Goal: Information Seeking & Learning: Learn about a topic

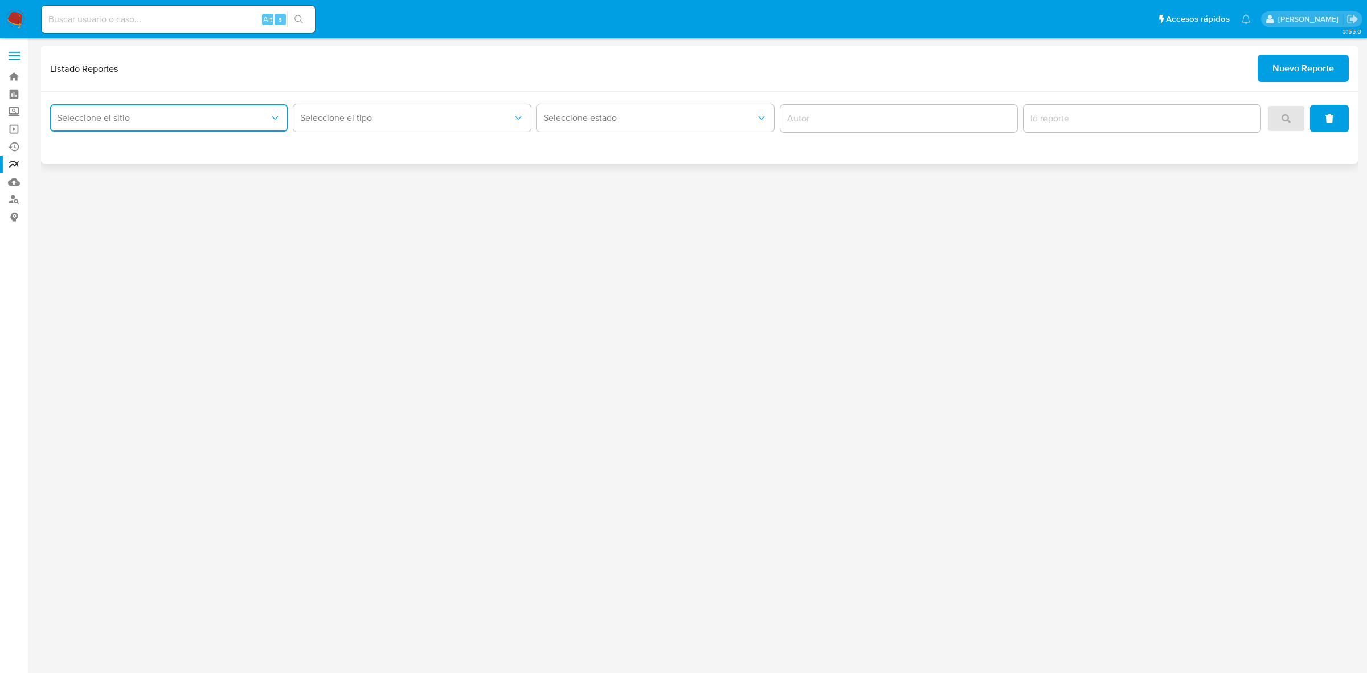
click at [226, 131] on button "Seleccione el sitio" at bounding box center [168, 117] width 237 height 27
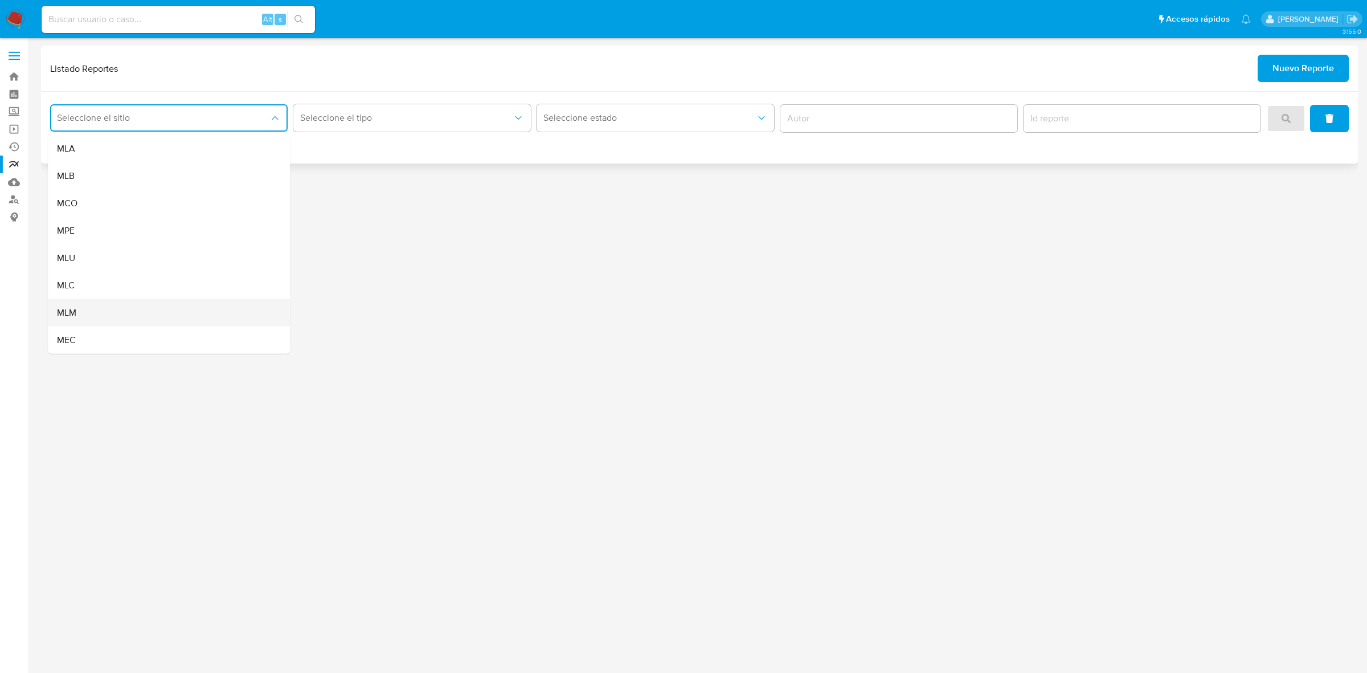
click at [100, 300] on div "MLM" at bounding box center [165, 312] width 217 height 27
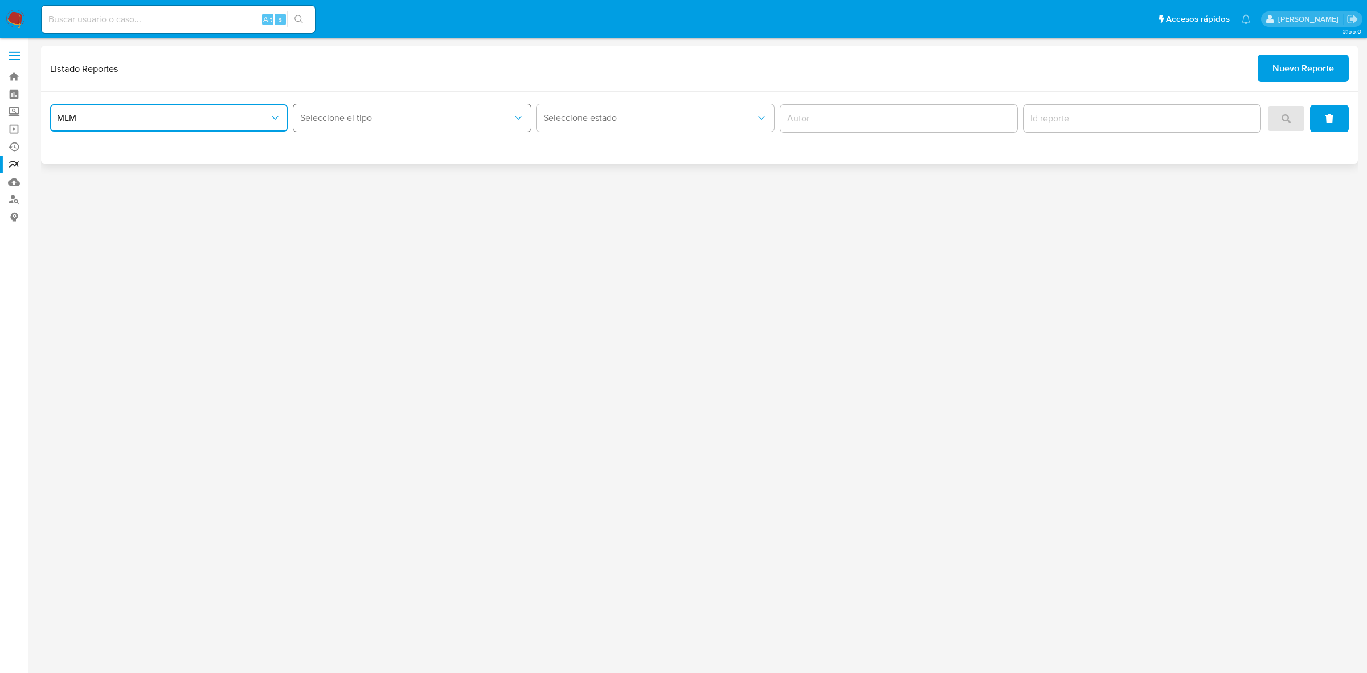
click at [493, 112] on span "Seleccione el tipo" at bounding box center [406, 117] width 212 height 11
click at [411, 175] on div "LEGAJO UNICO" at bounding box center [408, 175] width 217 height 27
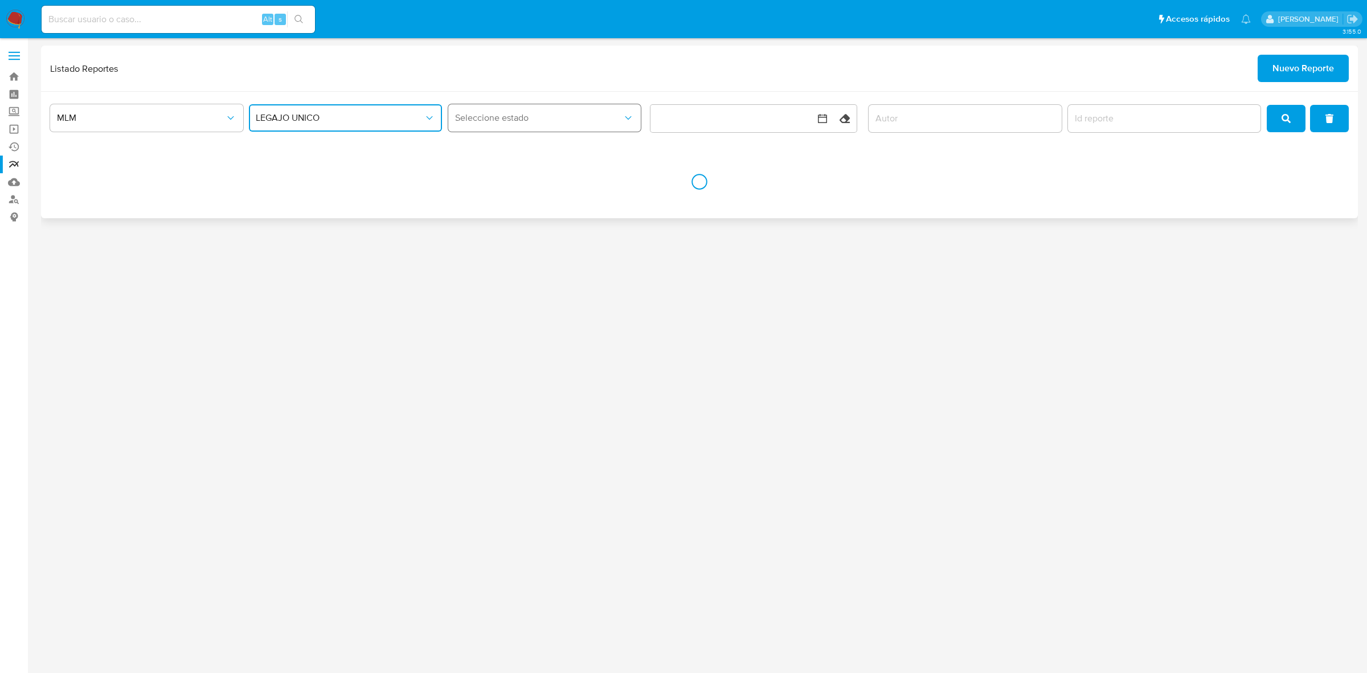
click at [533, 117] on span "Seleccione estado" at bounding box center [539, 117] width 168 height 11
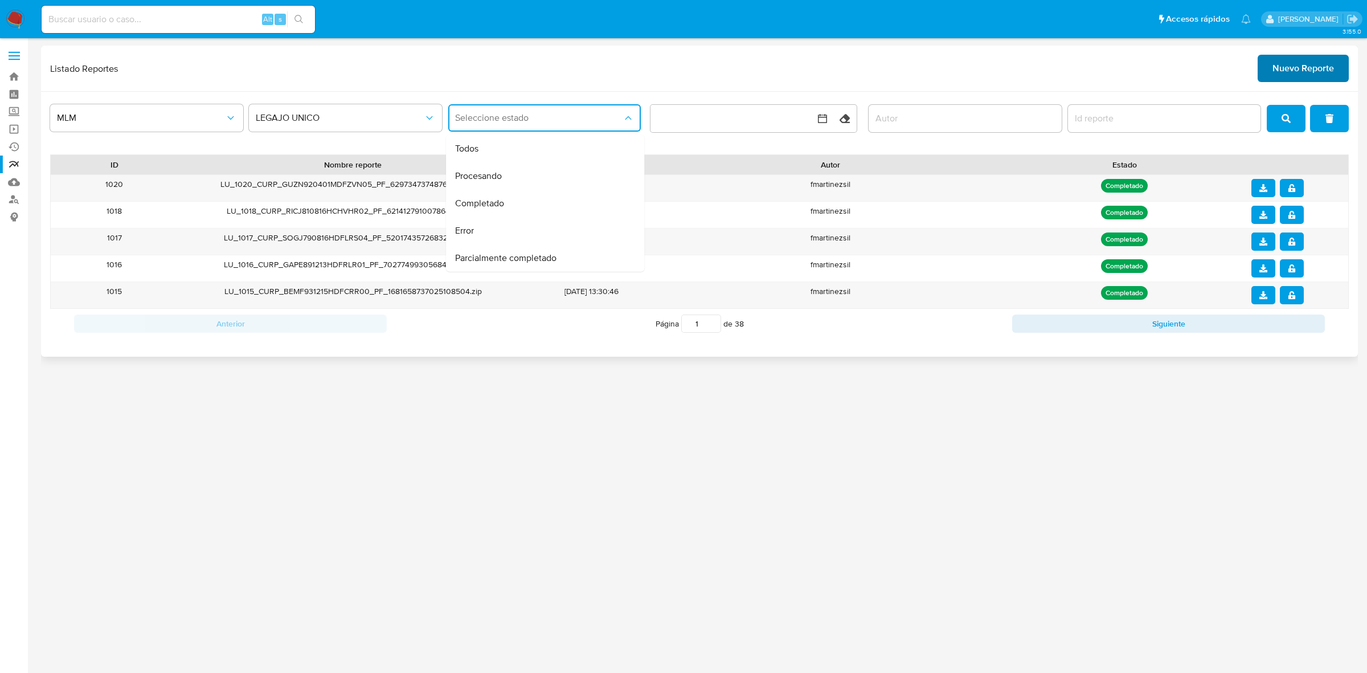
click at [1314, 75] on span "Nuevo Reporte" at bounding box center [1303, 68] width 62 height 25
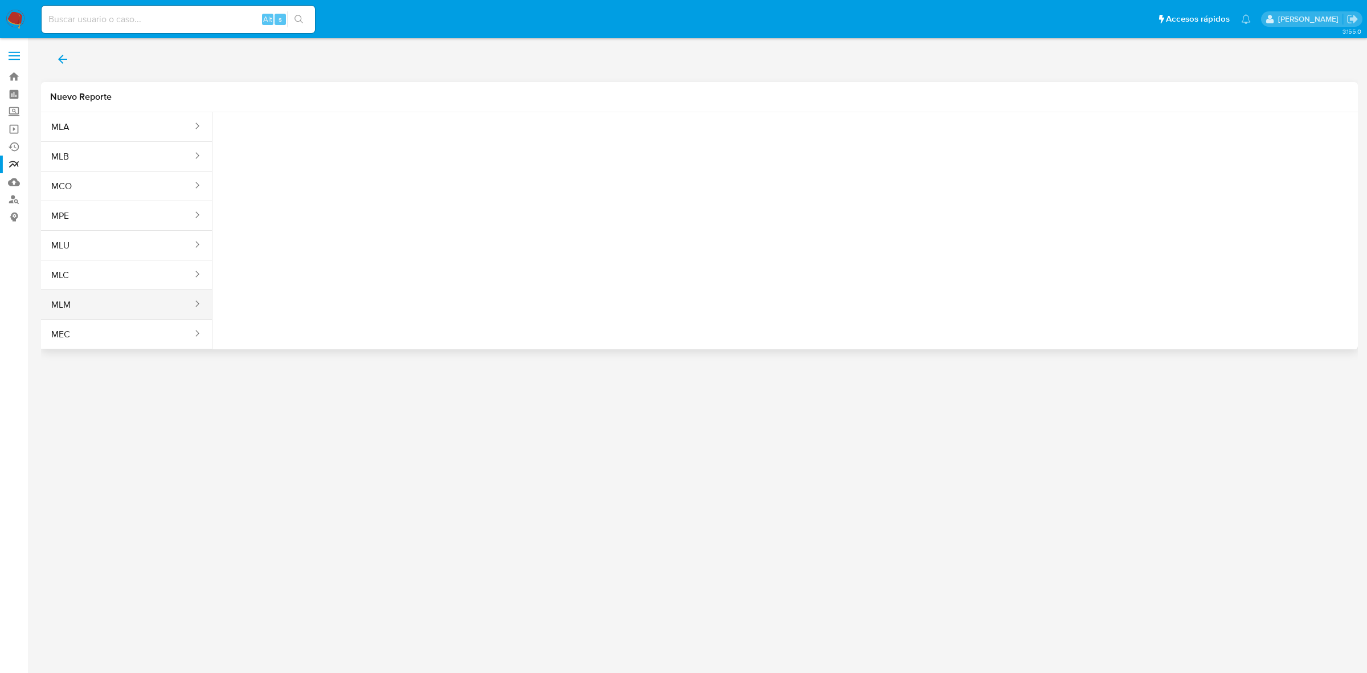
click at [142, 305] on button "MLM" at bounding box center [117, 304] width 153 height 27
click at [290, 137] on span "Seleccione una opcion" at bounding box center [278, 142] width 100 height 11
click at [294, 171] on div "LEGAJO UNICO" at bounding box center [280, 172] width 105 height 27
click at [385, 141] on span "RFC" at bounding box center [413, 142] width 100 height 11
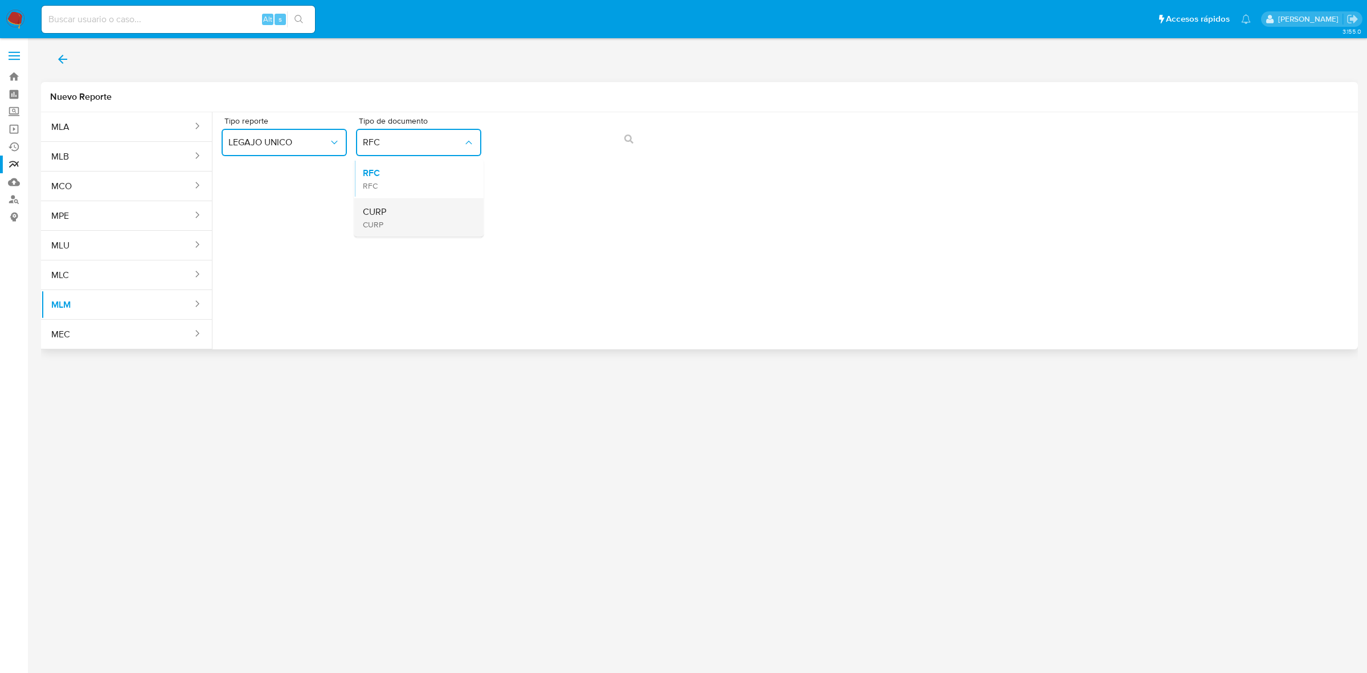
click at [389, 220] on div "CURP CURP" at bounding box center [415, 217] width 105 height 39
click at [620, 136] on button "action-search" at bounding box center [628, 138] width 39 height 27
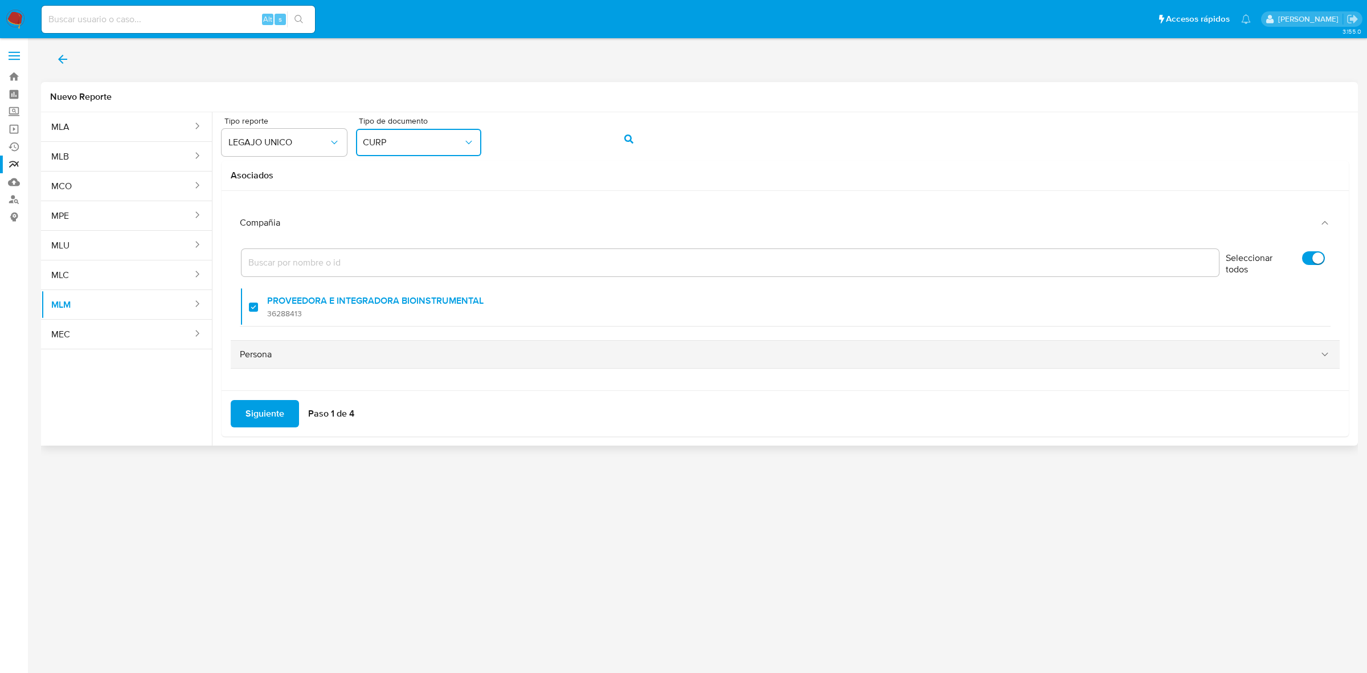
click at [260, 361] on div "Persona" at bounding box center [785, 354] width 1109 height 27
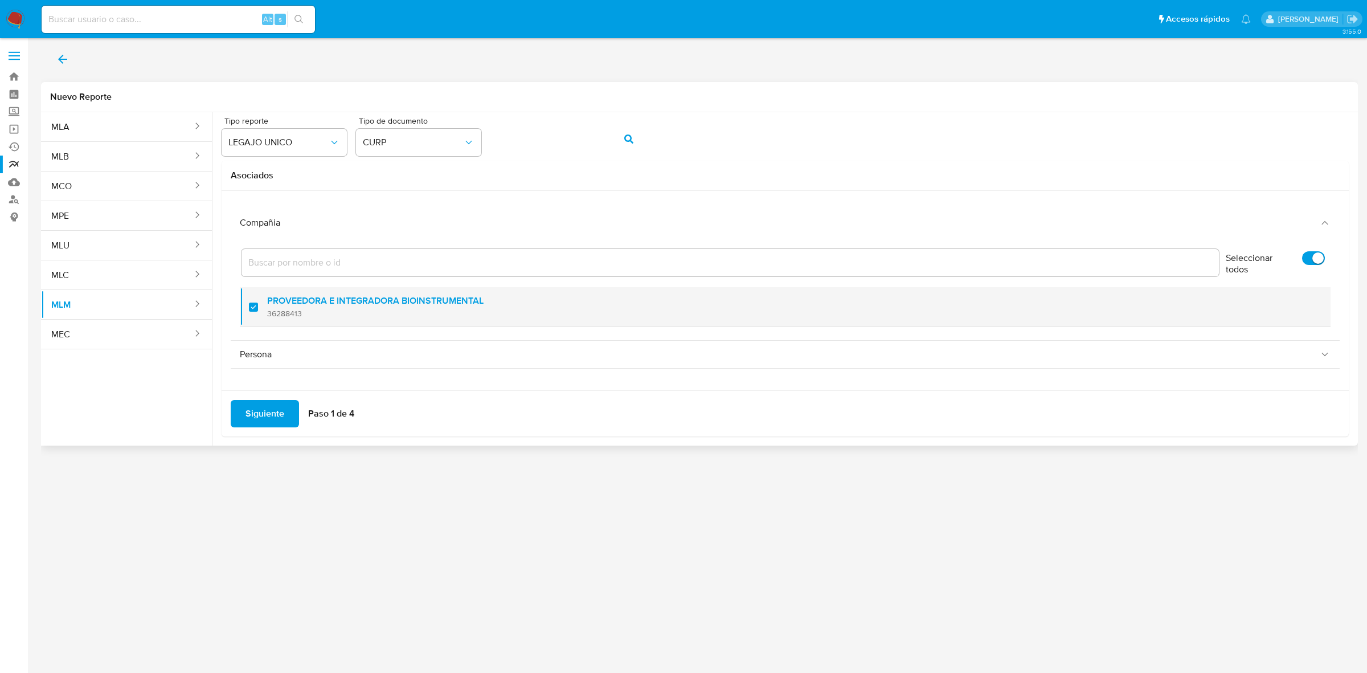
click at [249, 306] on div at bounding box center [258, 306] width 18 height 27
checkbox input "false"
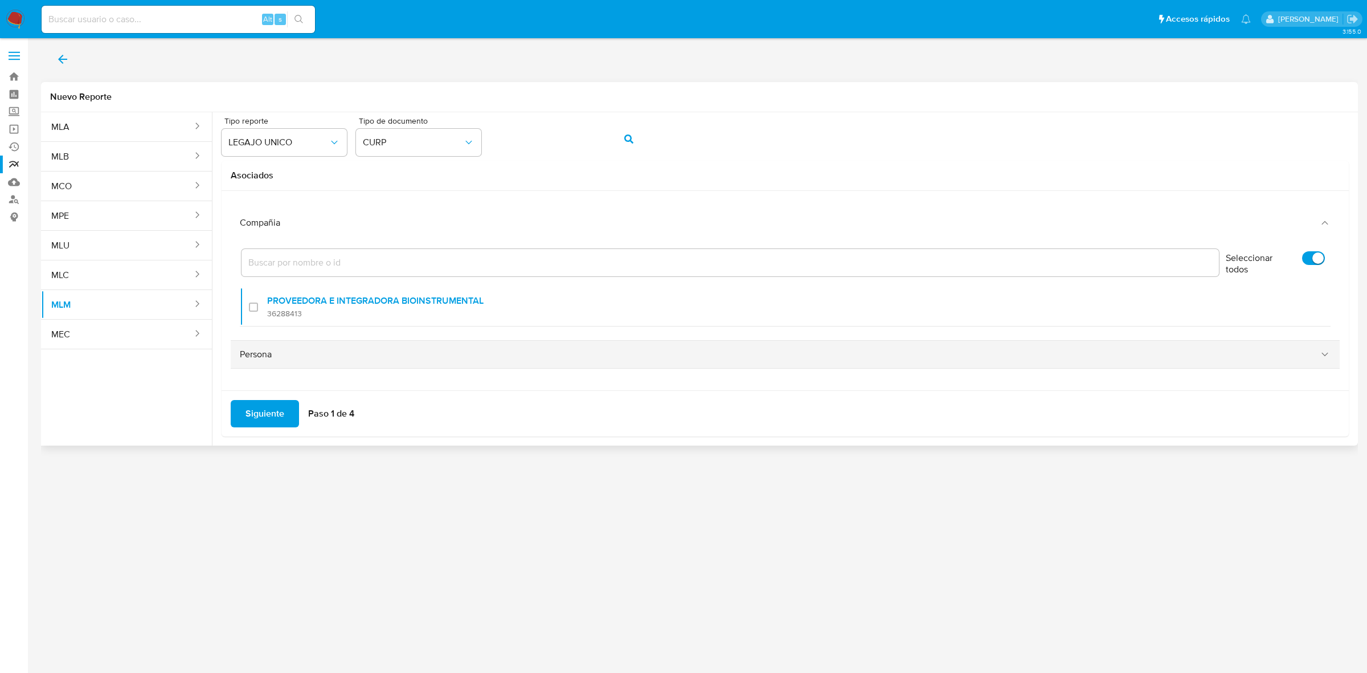
click at [1331, 356] on div "Persona" at bounding box center [785, 354] width 1109 height 27
checkbox input "true"
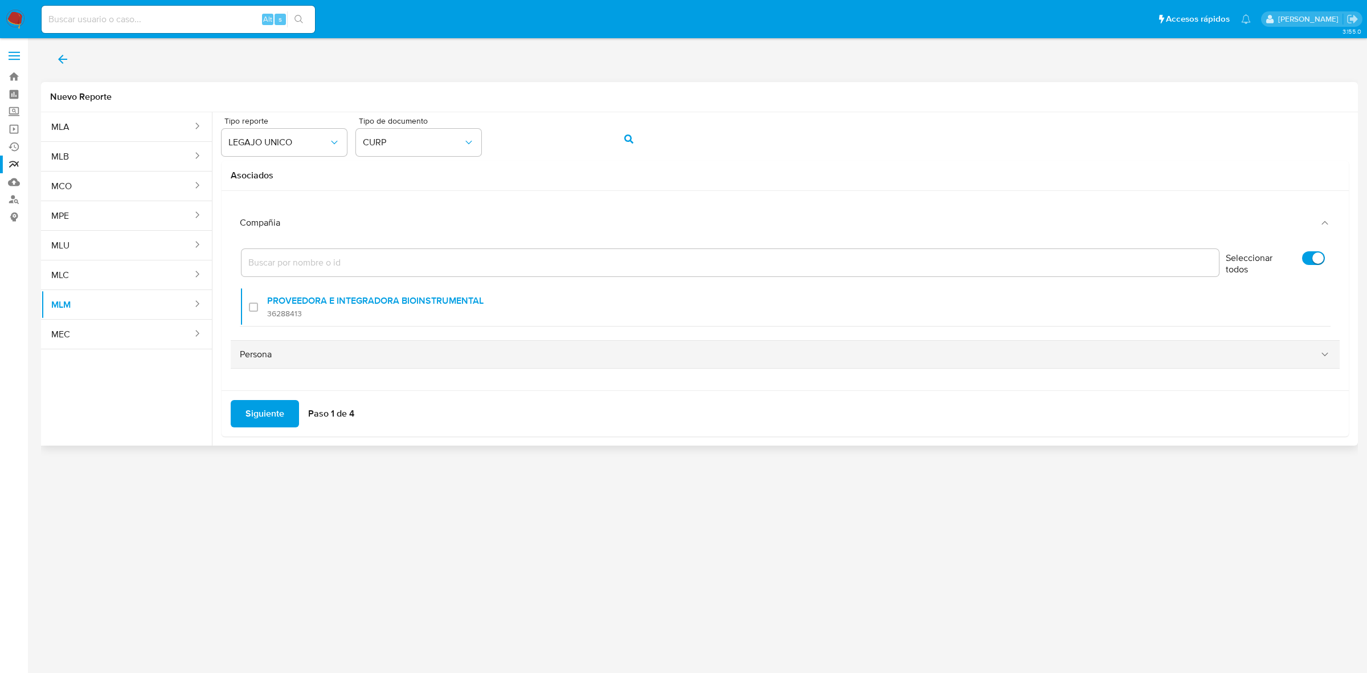
checkbox input "true"
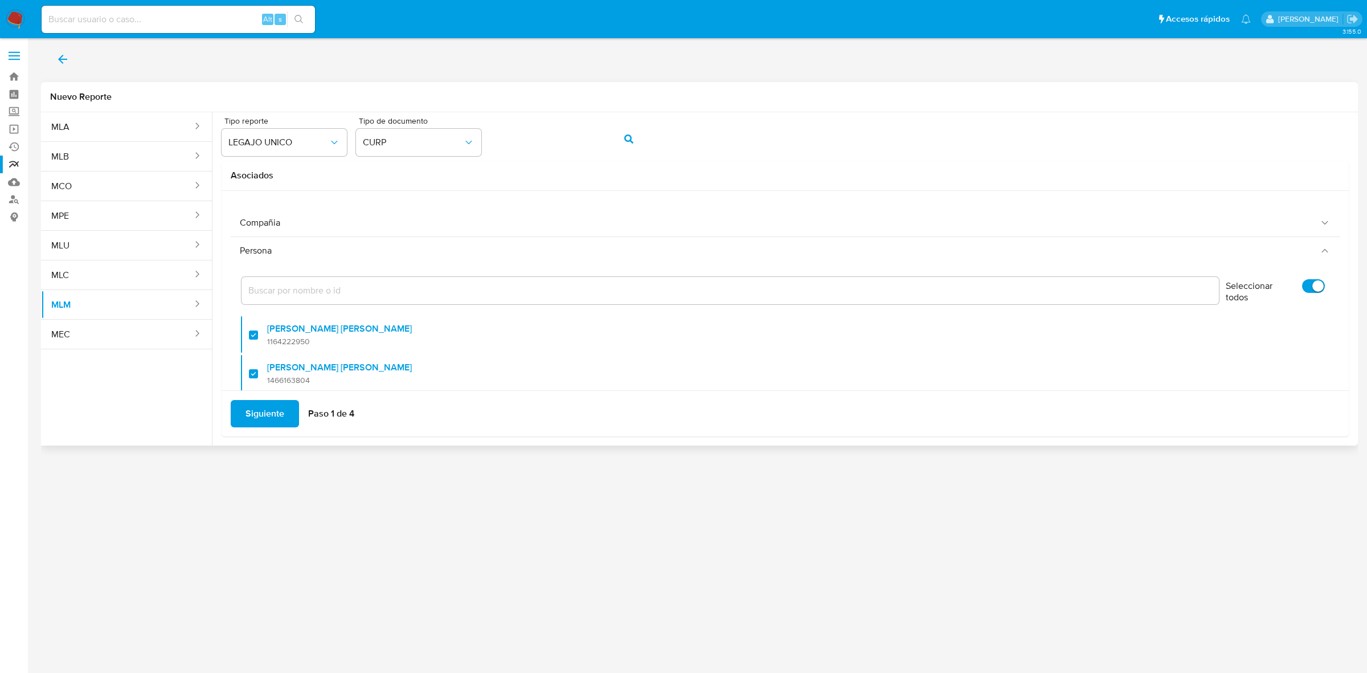
click at [1310, 284] on input "Seleccionar todos" at bounding box center [1313, 286] width 23 height 14
checkbox input "false"
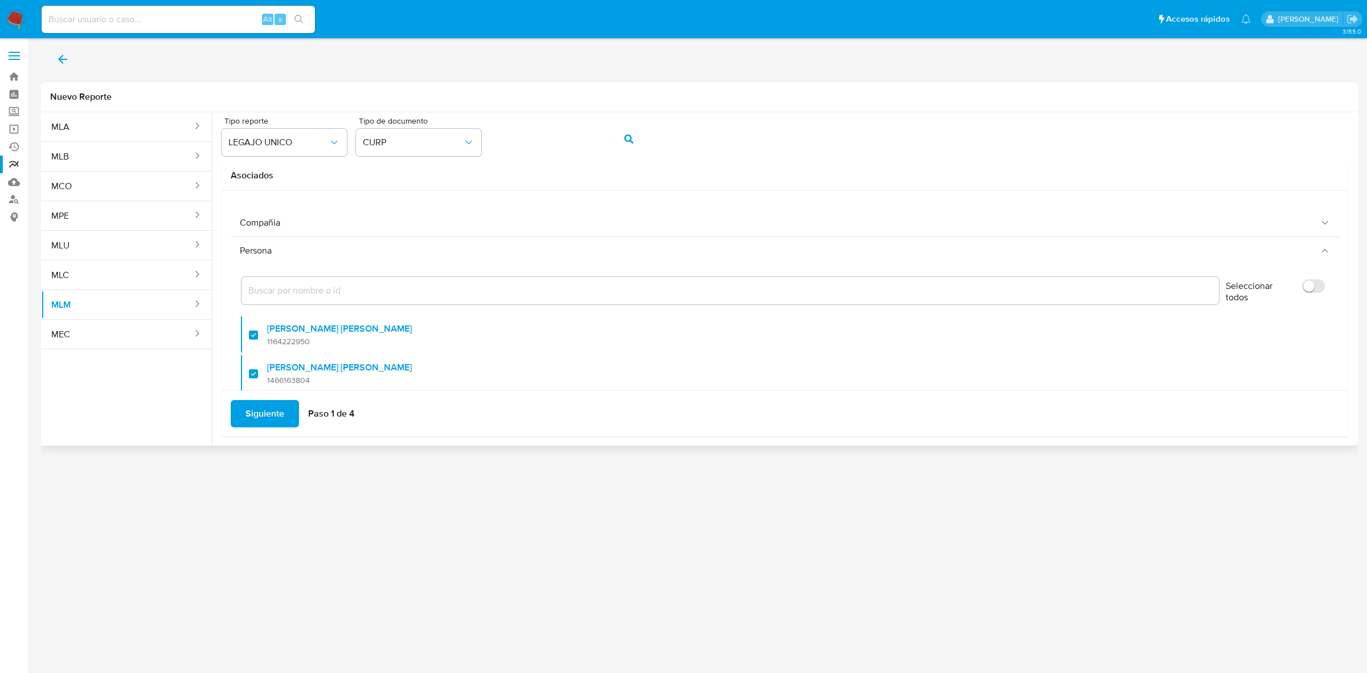
checkbox input "false"
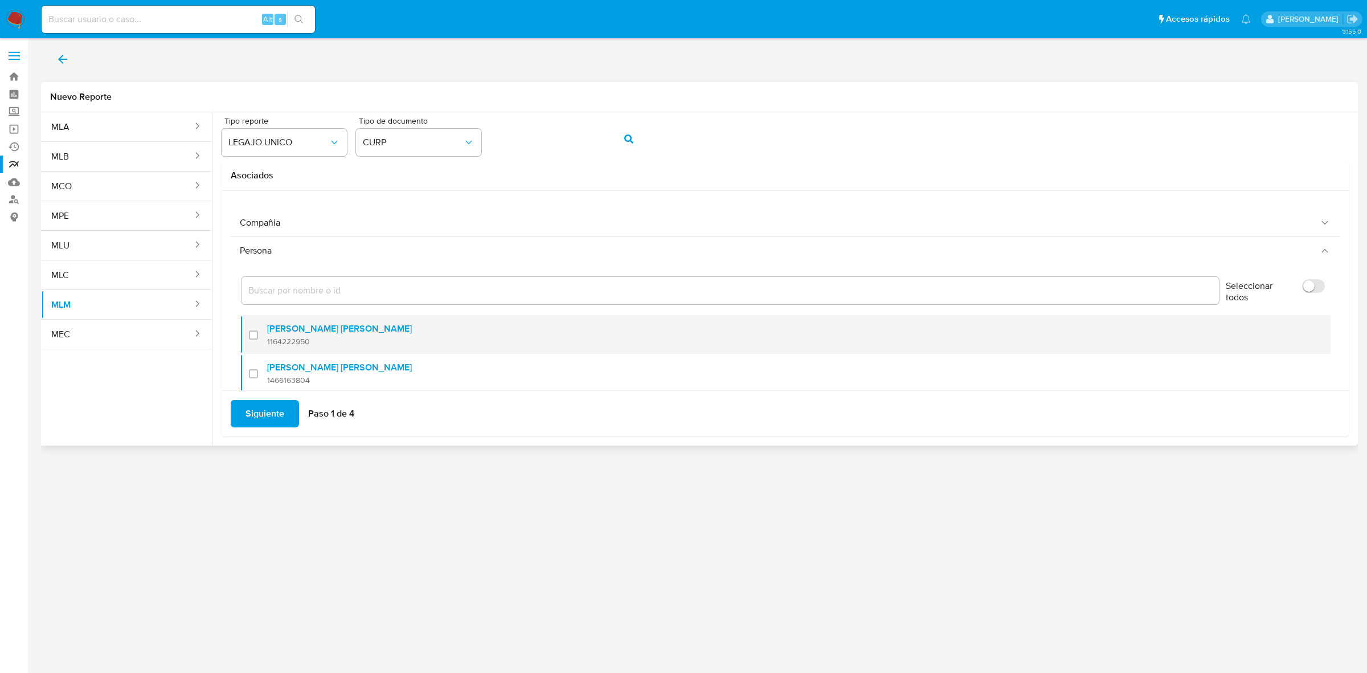
click at [249, 334] on div at bounding box center [258, 334] width 18 height 27
checkbox input "true"
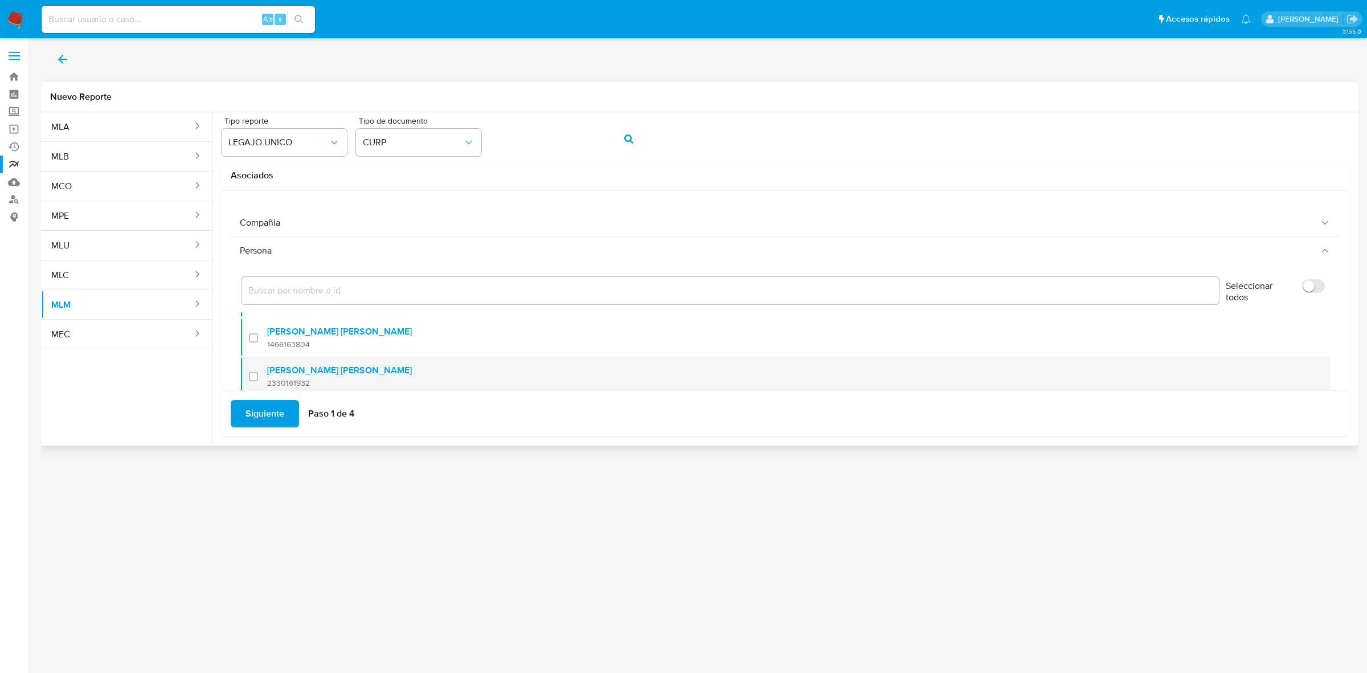
scroll to position [47, 0]
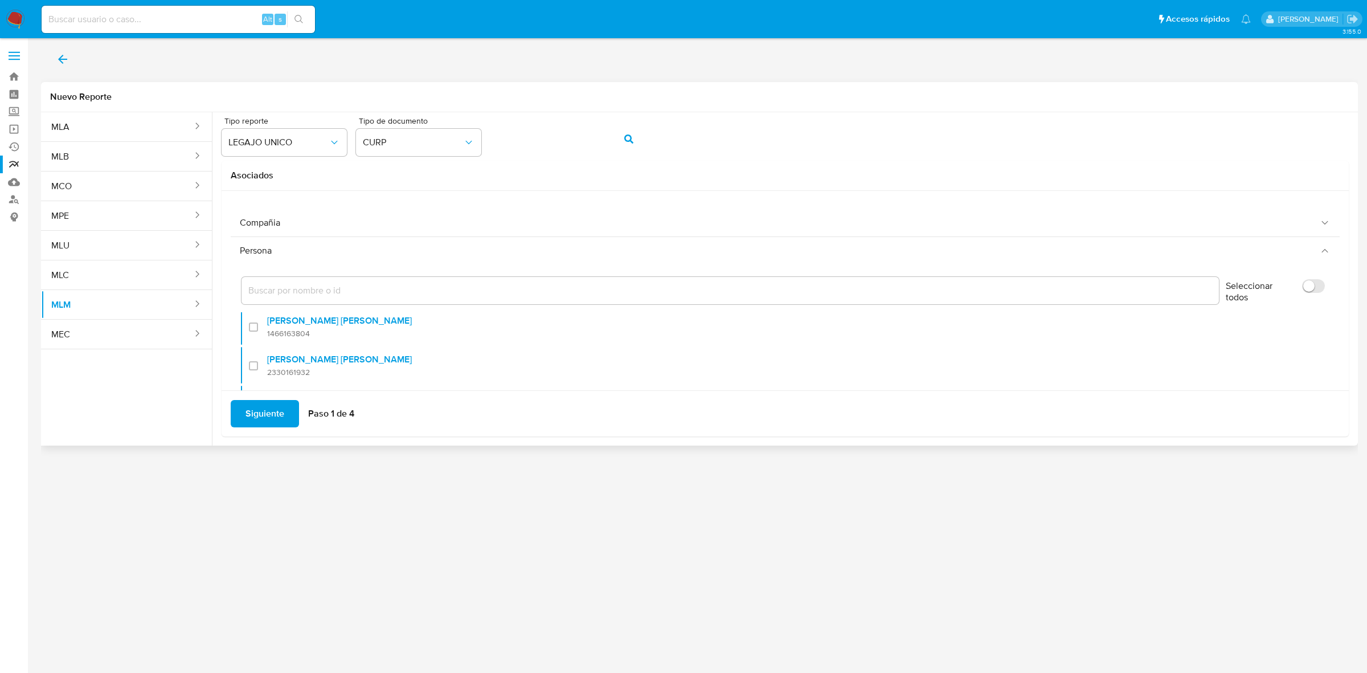
click at [265, 408] on span "Siguiente" at bounding box center [264, 413] width 39 height 25
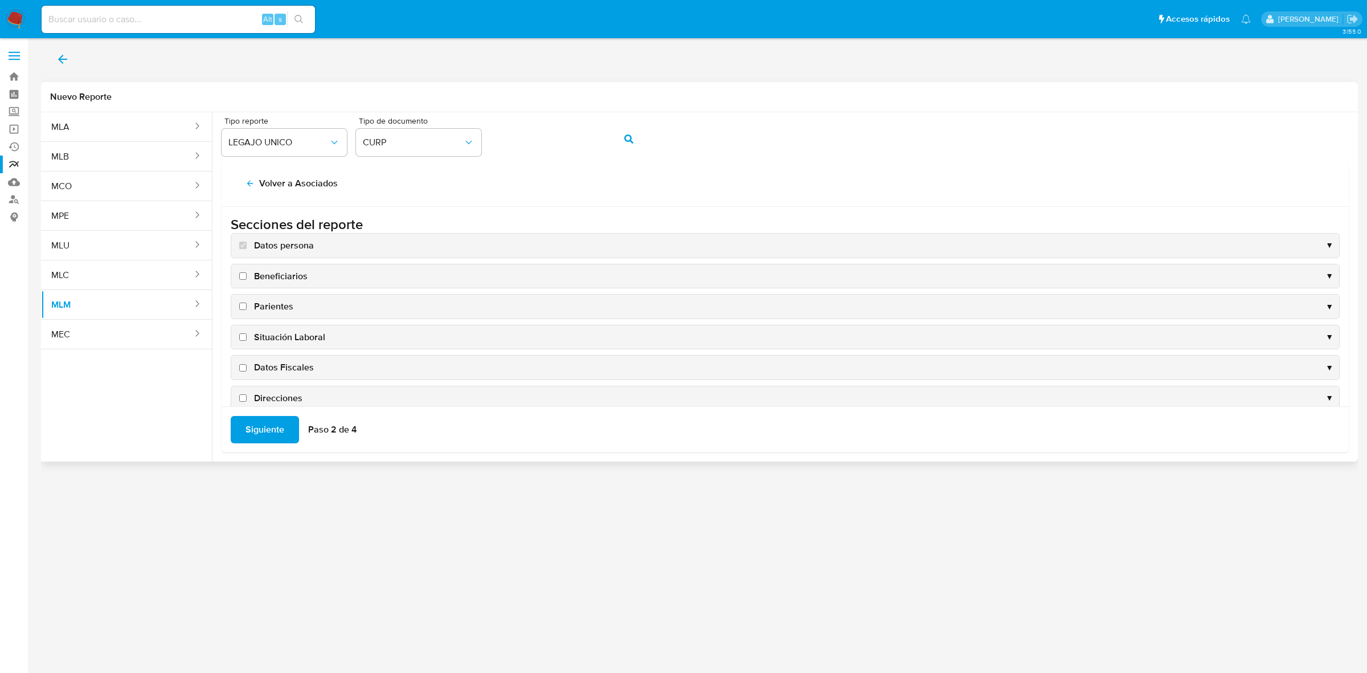
click at [262, 279] on span "Beneficiarios" at bounding box center [281, 276] width 54 height 13
click at [247, 279] on input "Beneficiarios" at bounding box center [242, 275] width 7 height 7
checkbox input "true"
click at [269, 305] on span "Parientes" at bounding box center [273, 306] width 39 height 13
click at [247, 305] on input "Parientes" at bounding box center [242, 305] width 7 height 7
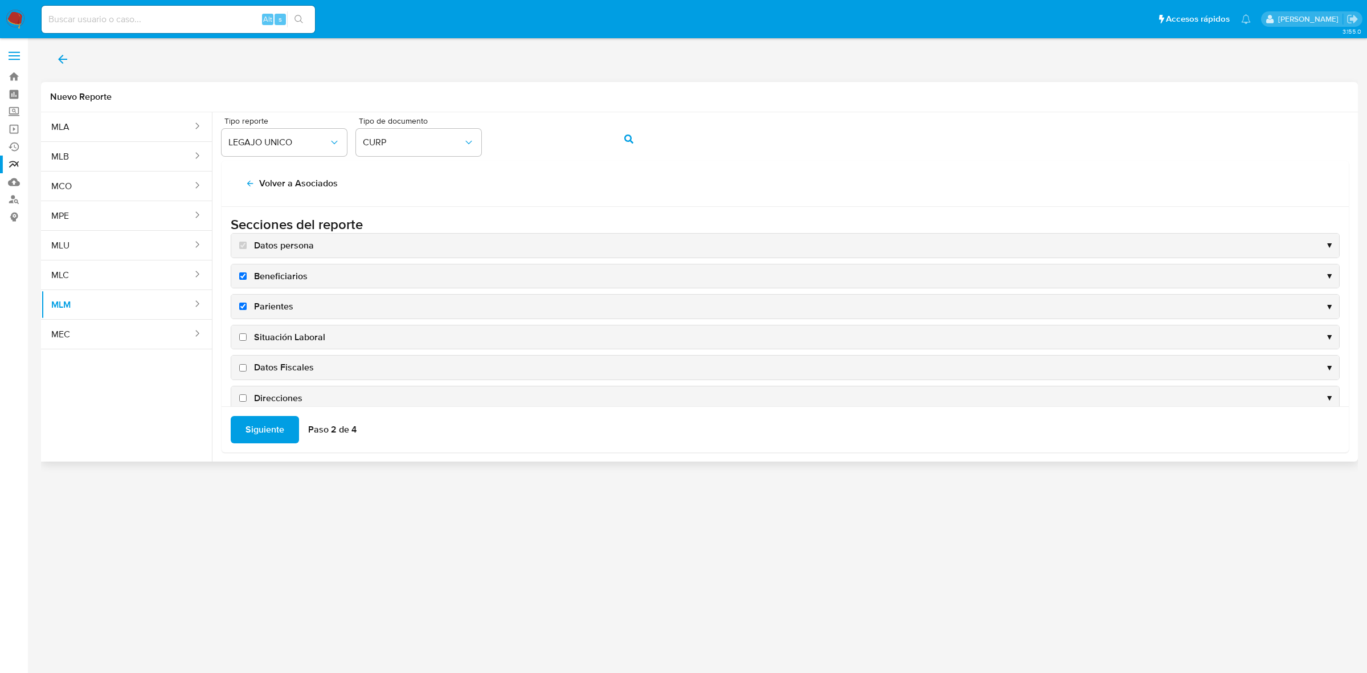
checkbox input "true"
click at [281, 336] on span "Situación Laboral" at bounding box center [289, 337] width 71 height 13
click at [247, 336] on input "Situación Laboral" at bounding box center [242, 336] width 7 height 7
checkbox input "true"
click at [285, 368] on span "Datos Fiscales" at bounding box center [284, 367] width 60 height 13
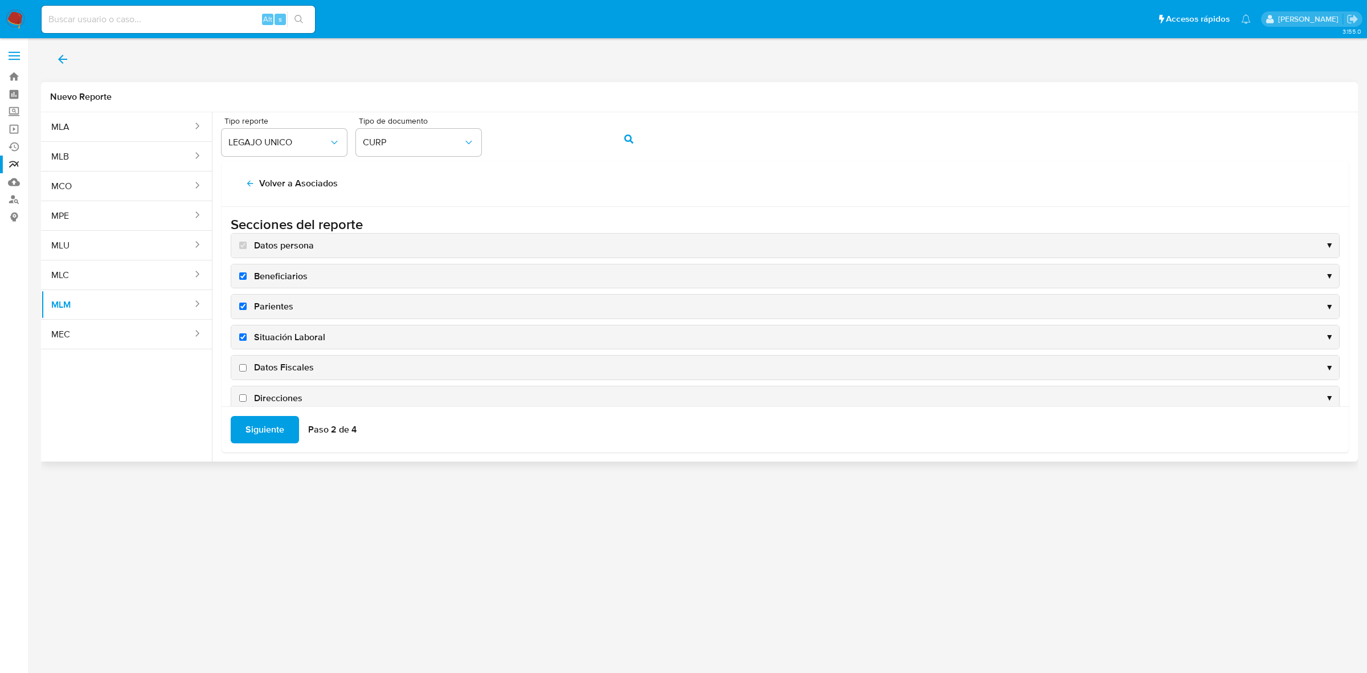
click at [247, 368] on input "Datos Fiscales" at bounding box center [242, 367] width 7 height 7
checkbox input "true"
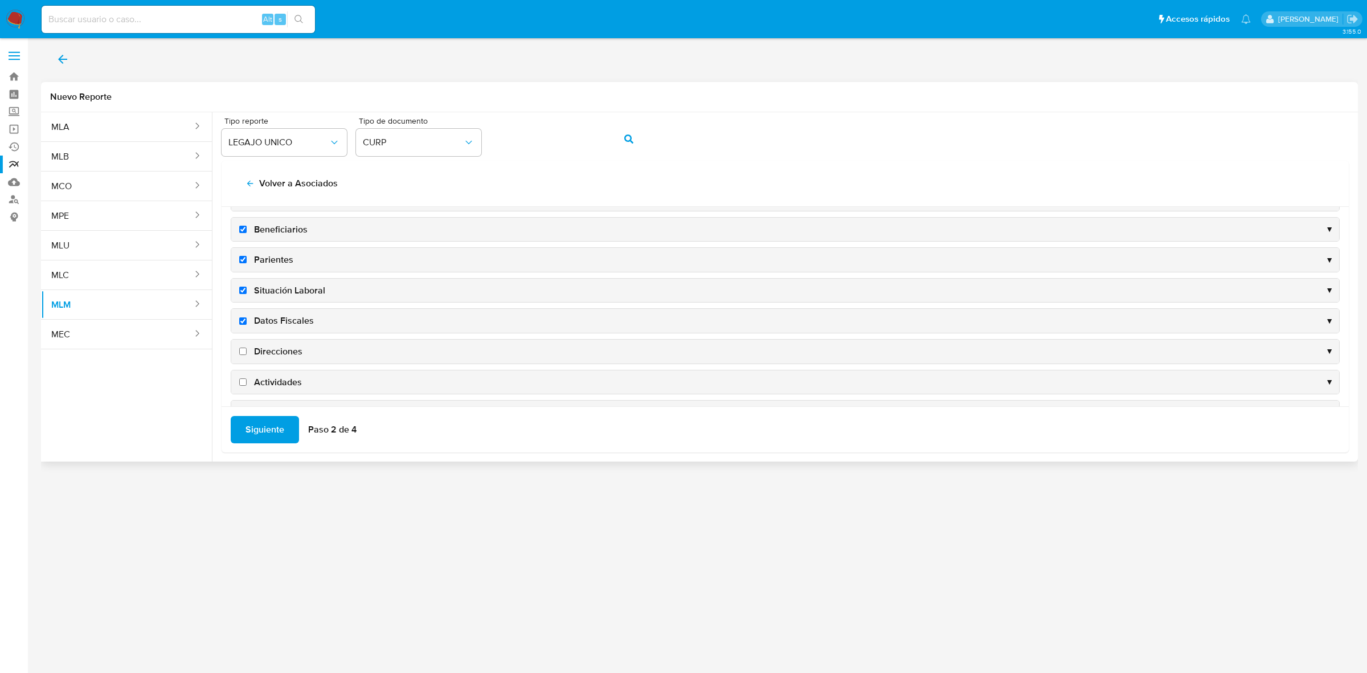
scroll to position [71, 0]
click at [282, 329] on span "Direcciones" at bounding box center [278, 327] width 48 height 13
click at [247, 329] on input "Direcciones" at bounding box center [242, 326] width 7 height 7
checkbox input "true"
click at [288, 361] on span "Actividades" at bounding box center [278, 357] width 48 height 13
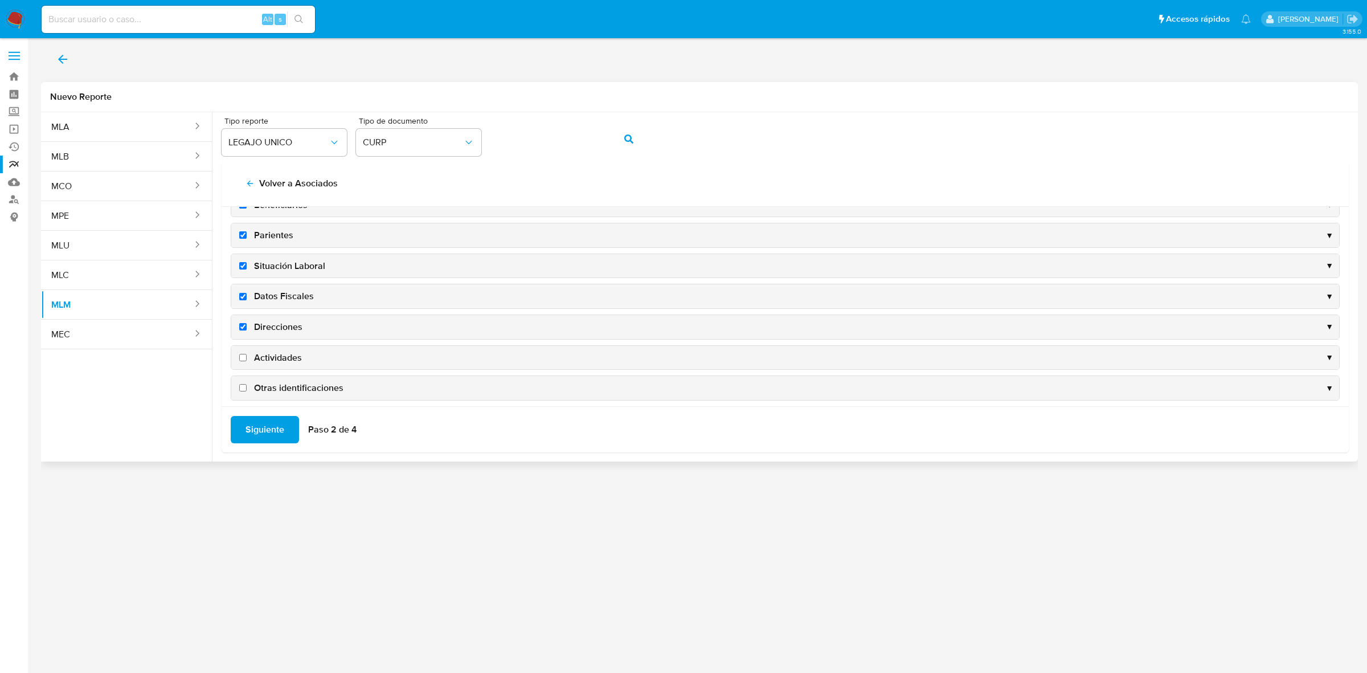
click at [247, 361] on input "Actividades" at bounding box center [242, 357] width 7 height 7
checkbox input "true"
click at [292, 384] on span "Otras identificaciones" at bounding box center [298, 388] width 89 height 13
click at [247, 384] on input "Otras identificaciones" at bounding box center [242, 387] width 7 height 7
checkbox input "true"
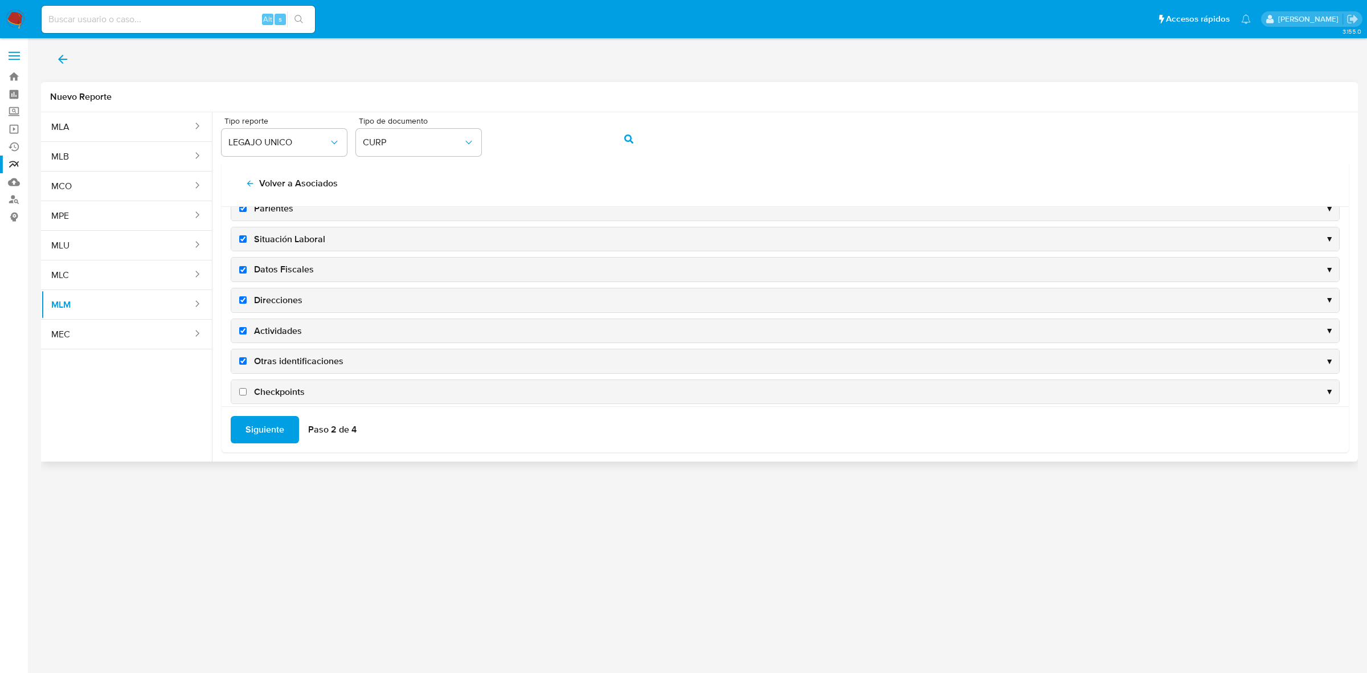
scroll to position [113, 0]
click at [285, 379] on span "Checkpoints" at bounding box center [279, 379] width 51 height 13
click at [247, 379] on input "Checkpoints" at bounding box center [242, 378] width 7 height 7
checkbox input "true"
click at [258, 423] on span "Siguiente" at bounding box center [264, 429] width 39 height 25
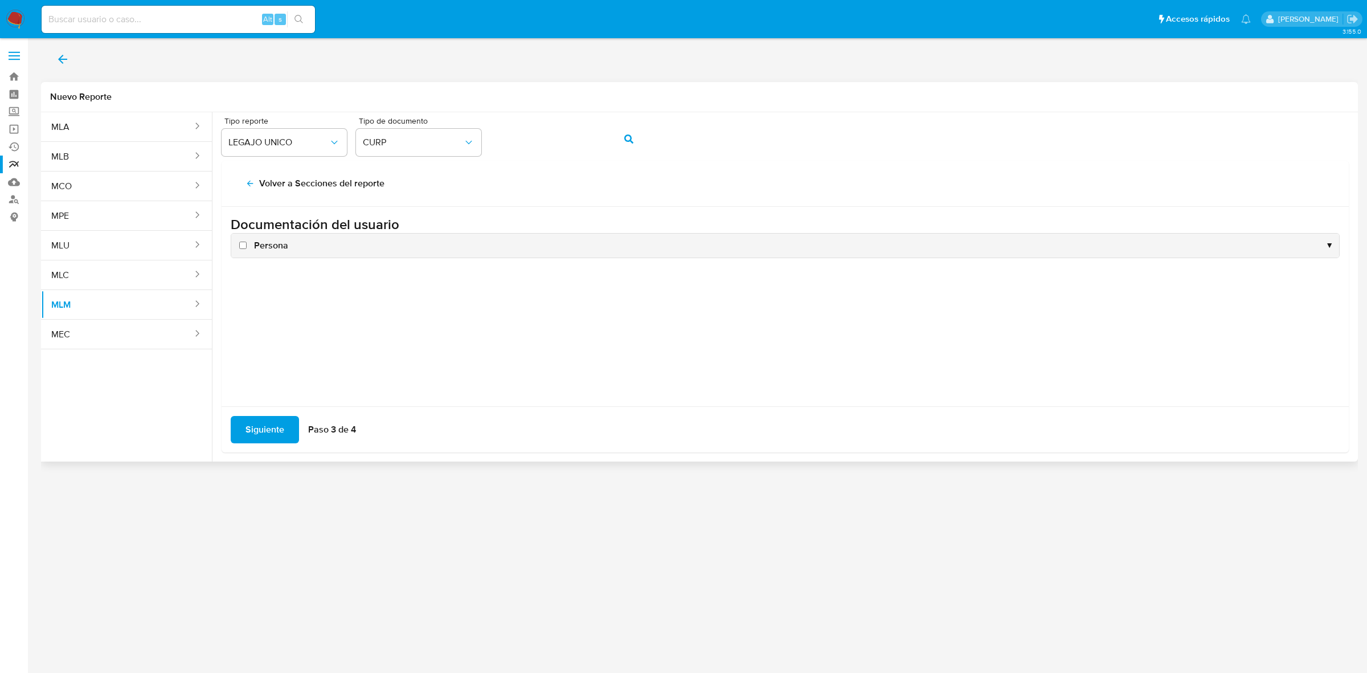
scroll to position [0, 0]
click at [271, 249] on span "Persona" at bounding box center [271, 245] width 34 height 13
click at [247, 249] on input "Persona" at bounding box center [242, 244] width 7 height 7
checkbox input "true"
click at [271, 428] on span "Siguiente" at bounding box center [264, 429] width 39 height 25
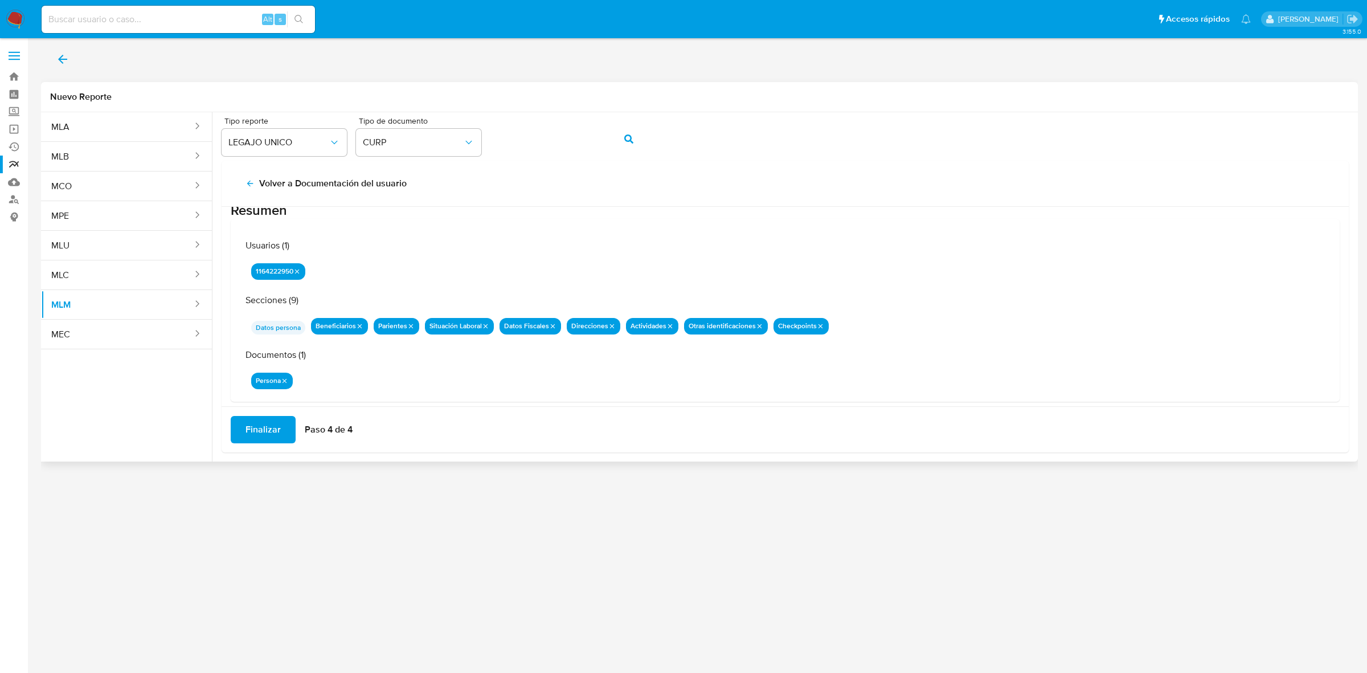
scroll to position [36, 0]
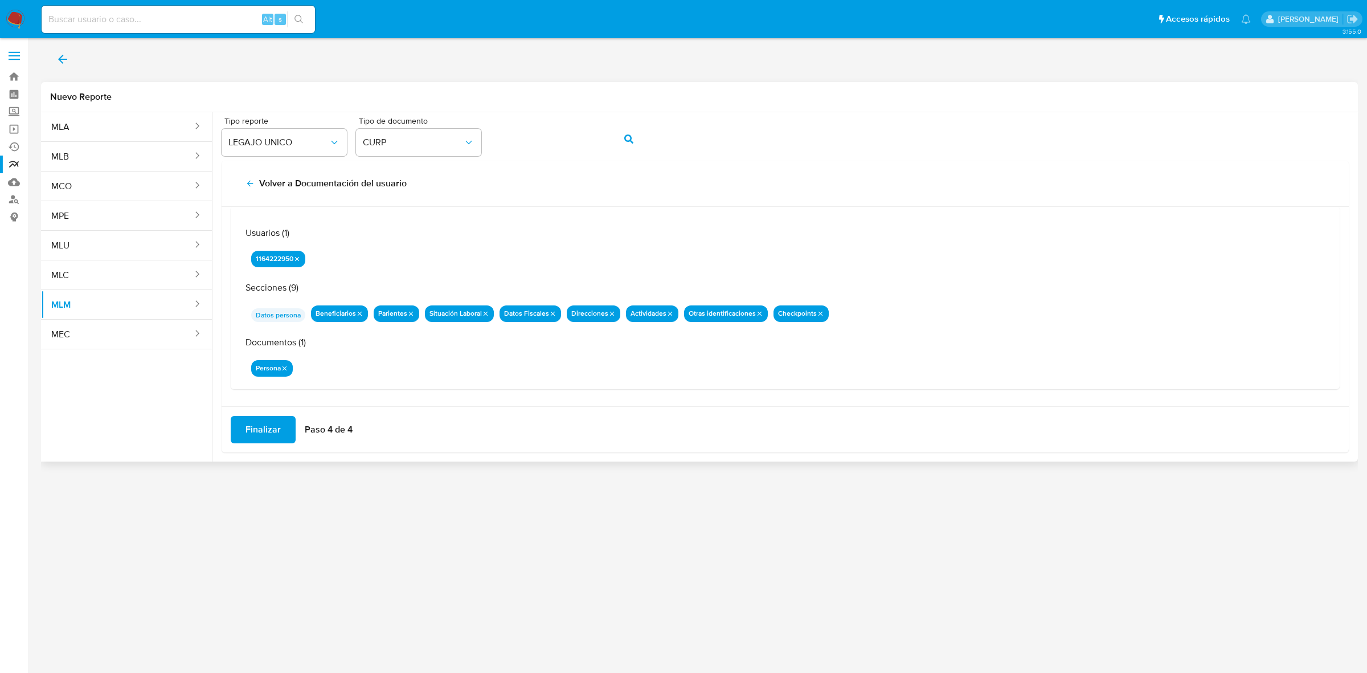
click at [263, 436] on span "Finalizar" at bounding box center [262, 429] width 35 height 25
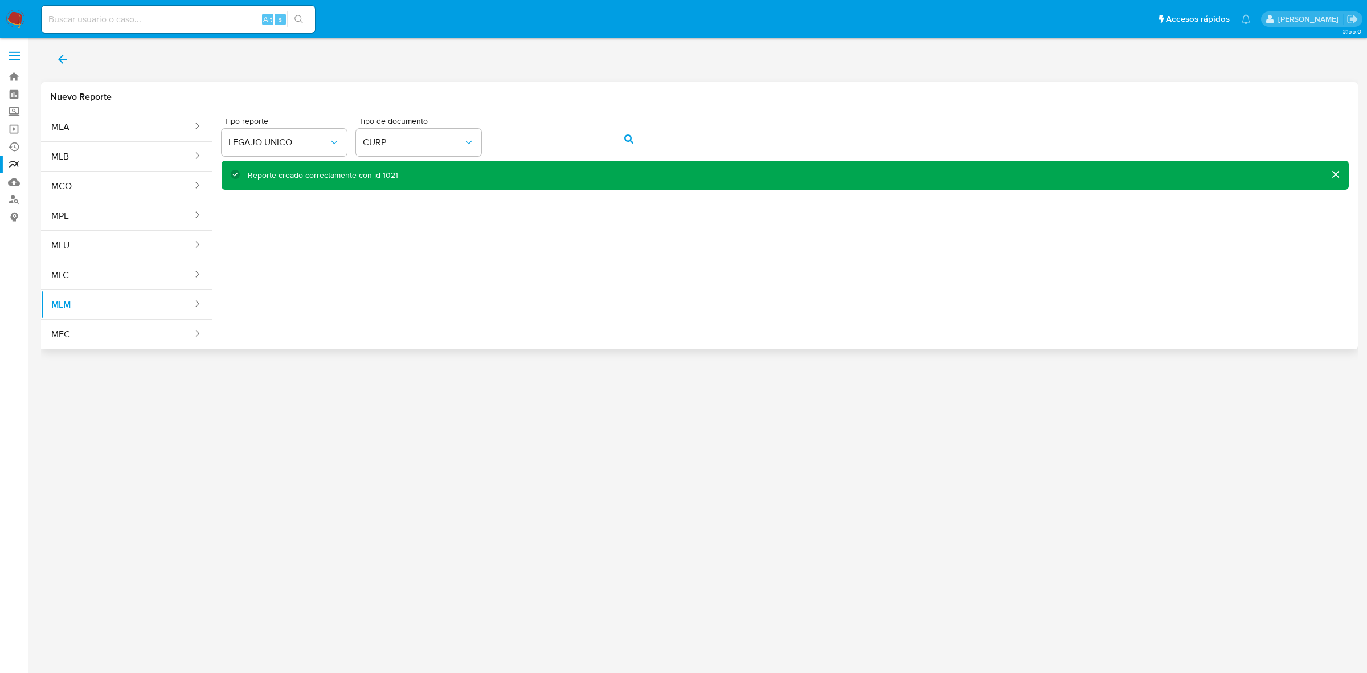
click at [69, 58] on button "back" at bounding box center [62, 59] width 43 height 27
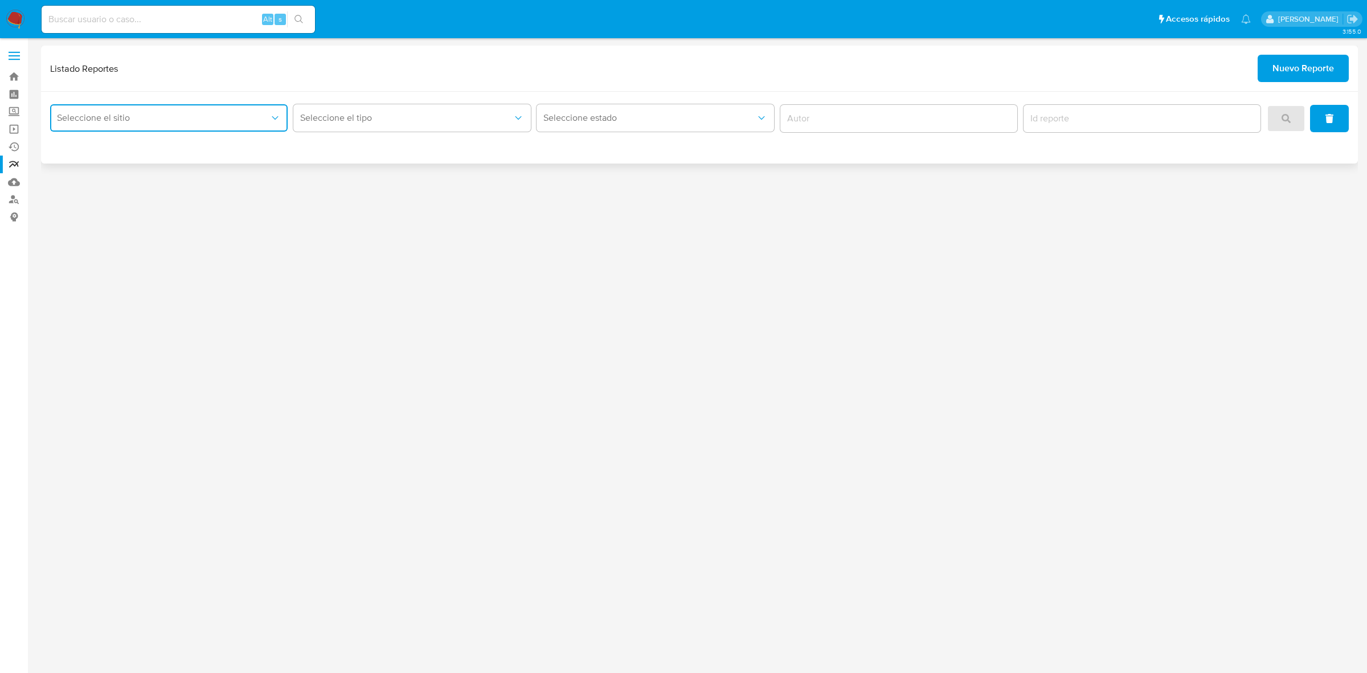
click at [198, 118] on span "Seleccione el sitio" at bounding box center [163, 117] width 212 height 11
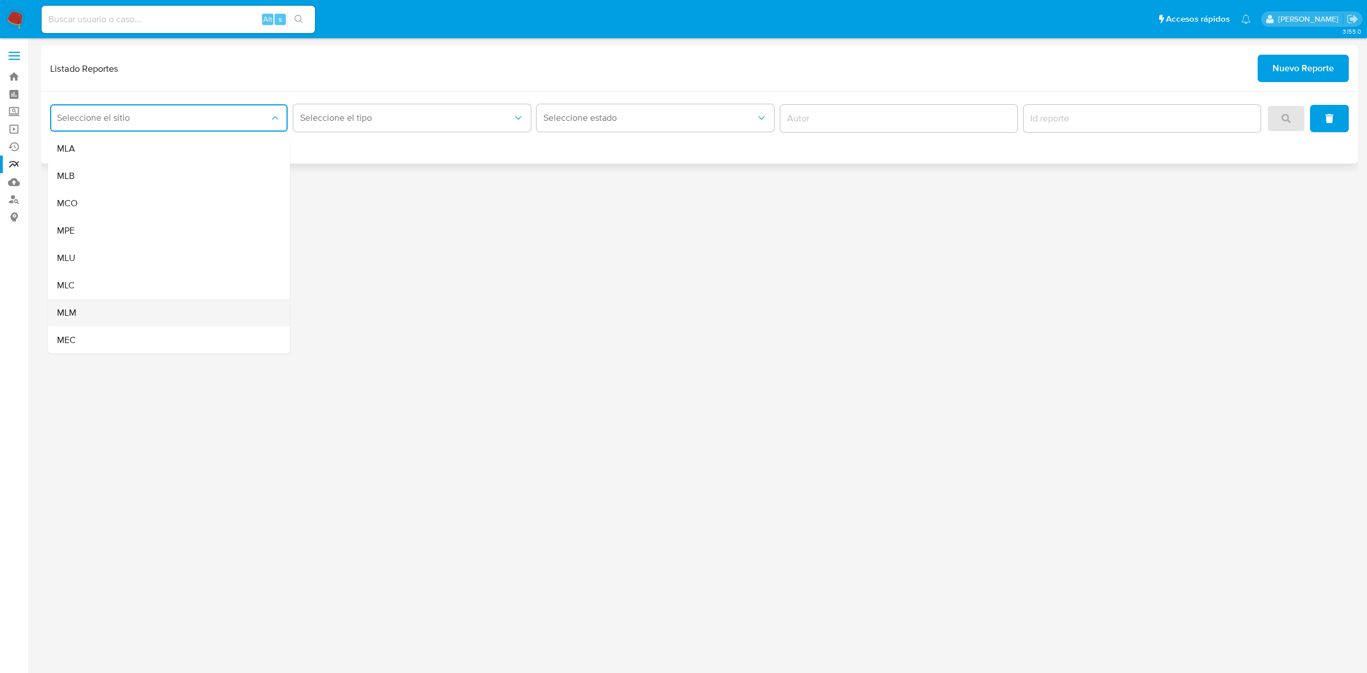
click at [80, 306] on div "MLM" at bounding box center [165, 312] width 217 height 27
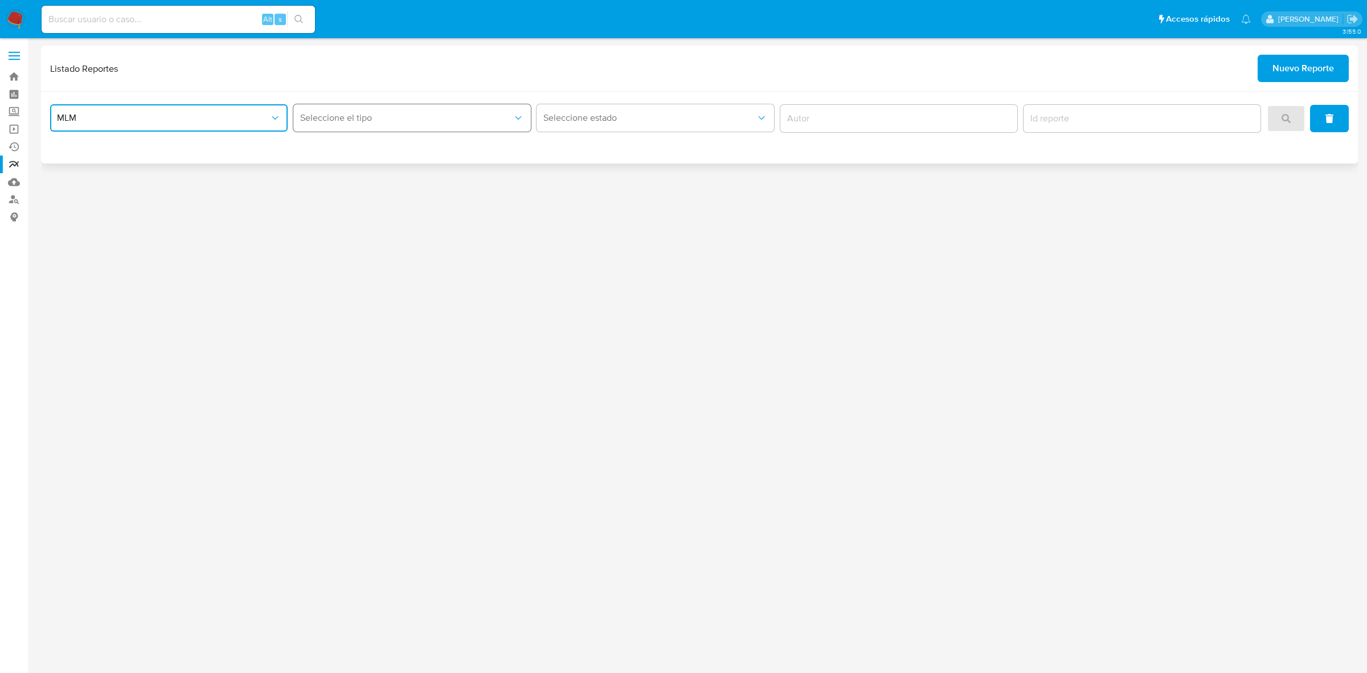
click at [395, 124] on button "Seleccione el tipo" at bounding box center [411, 117] width 237 height 27
click at [400, 181] on div "LEGAJO UNICO" at bounding box center [408, 175] width 217 height 27
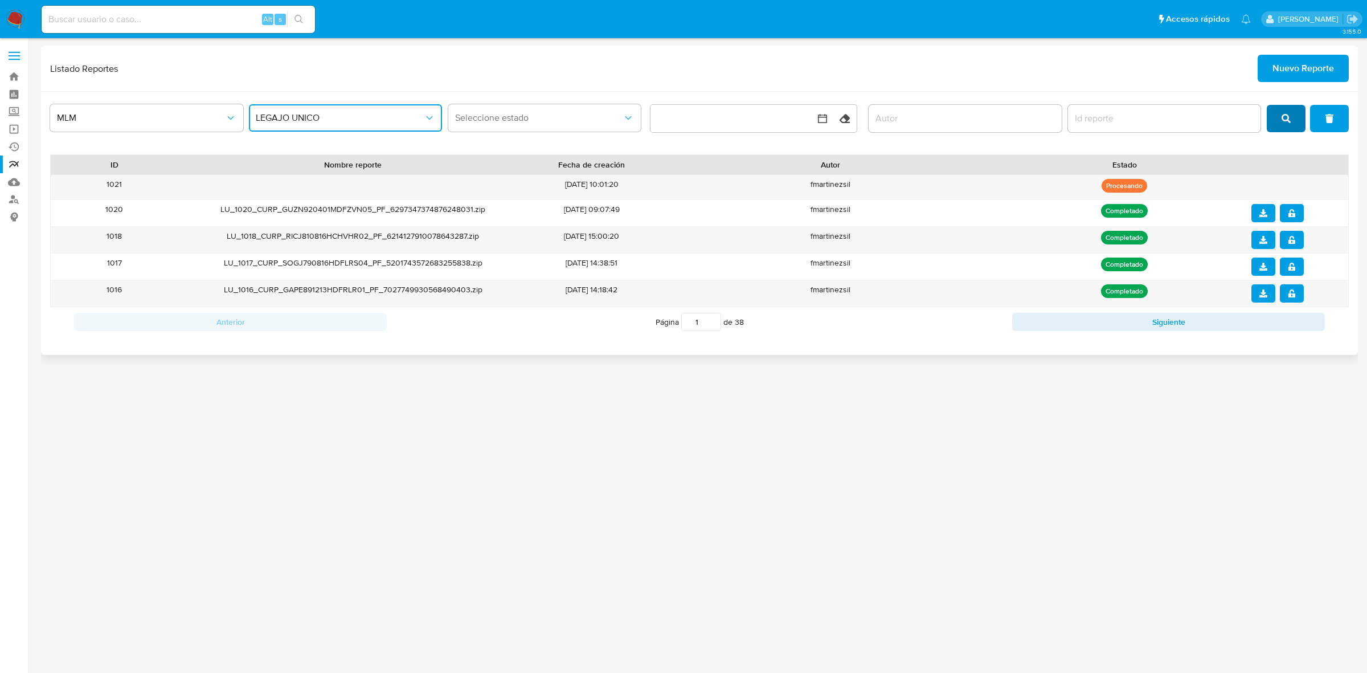
click at [1301, 121] on button "search" at bounding box center [1286, 118] width 39 height 27
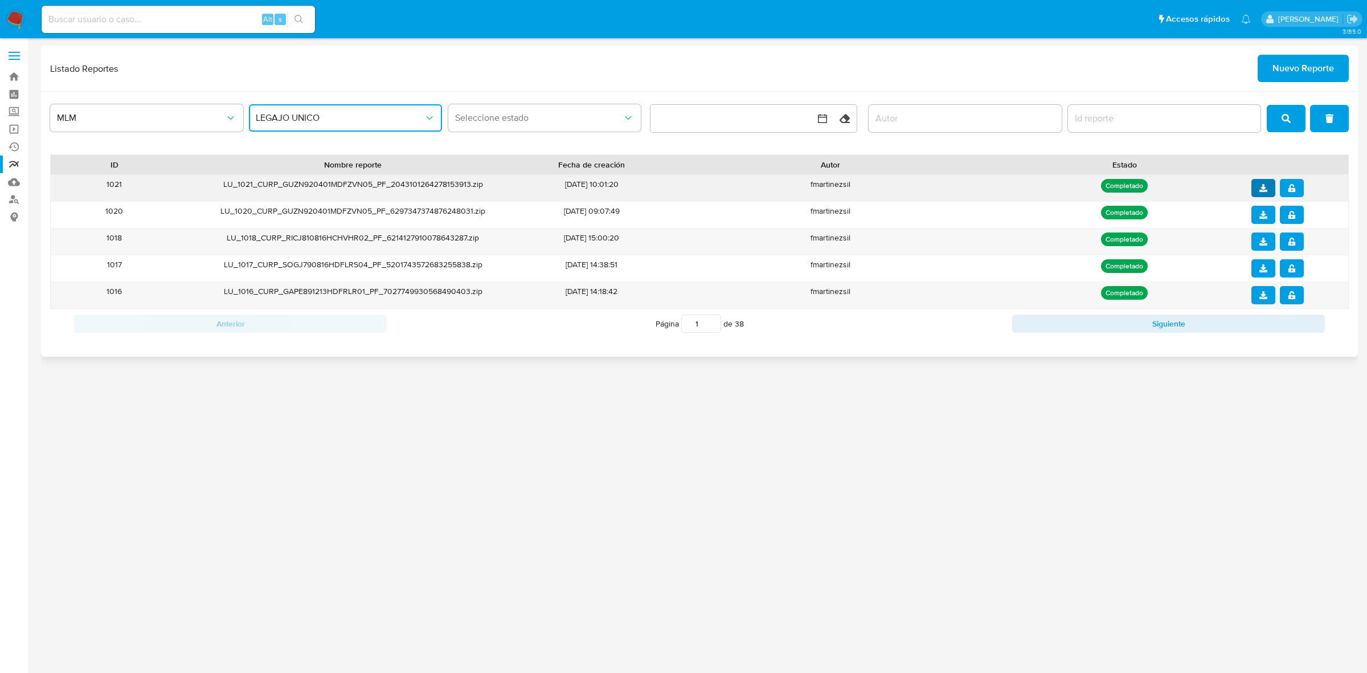
click at [1259, 191] on icon "download" at bounding box center [1263, 188] width 8 height 8
click at [1293, 189] on icon "notify_security" at bounding box center [1291, 188] width 7 height 8
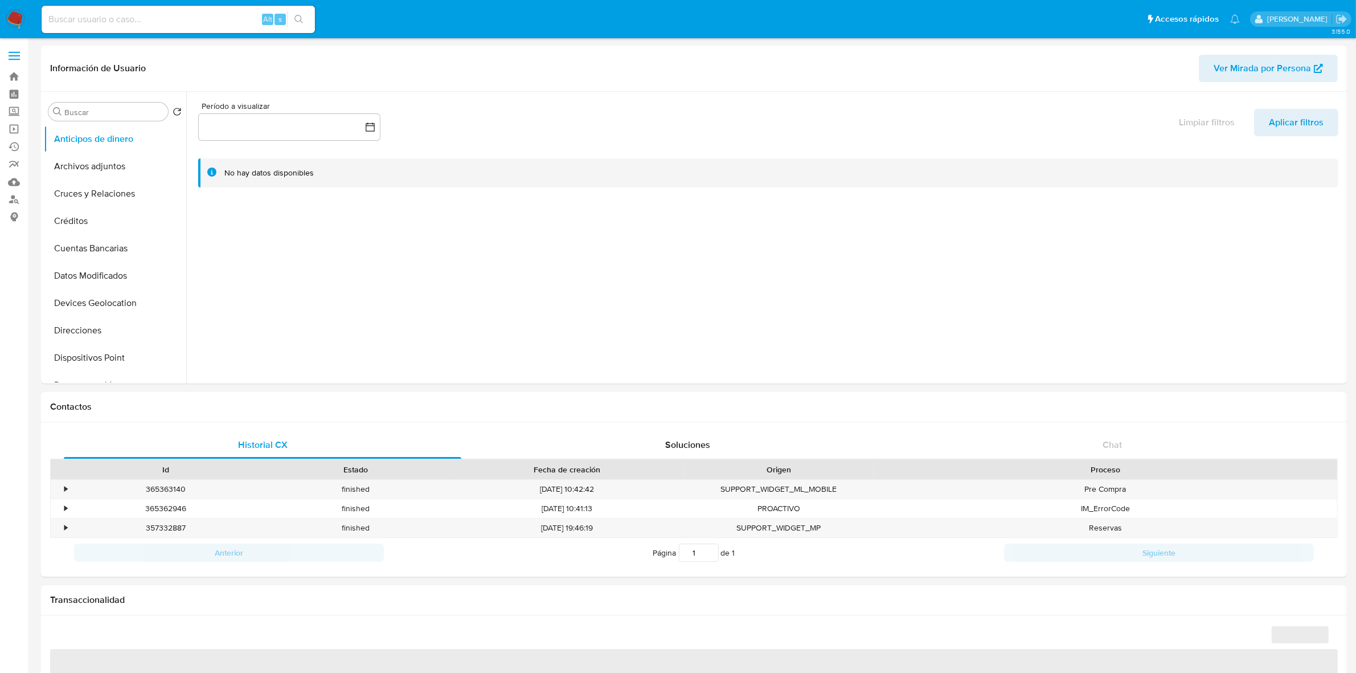
select select "10"
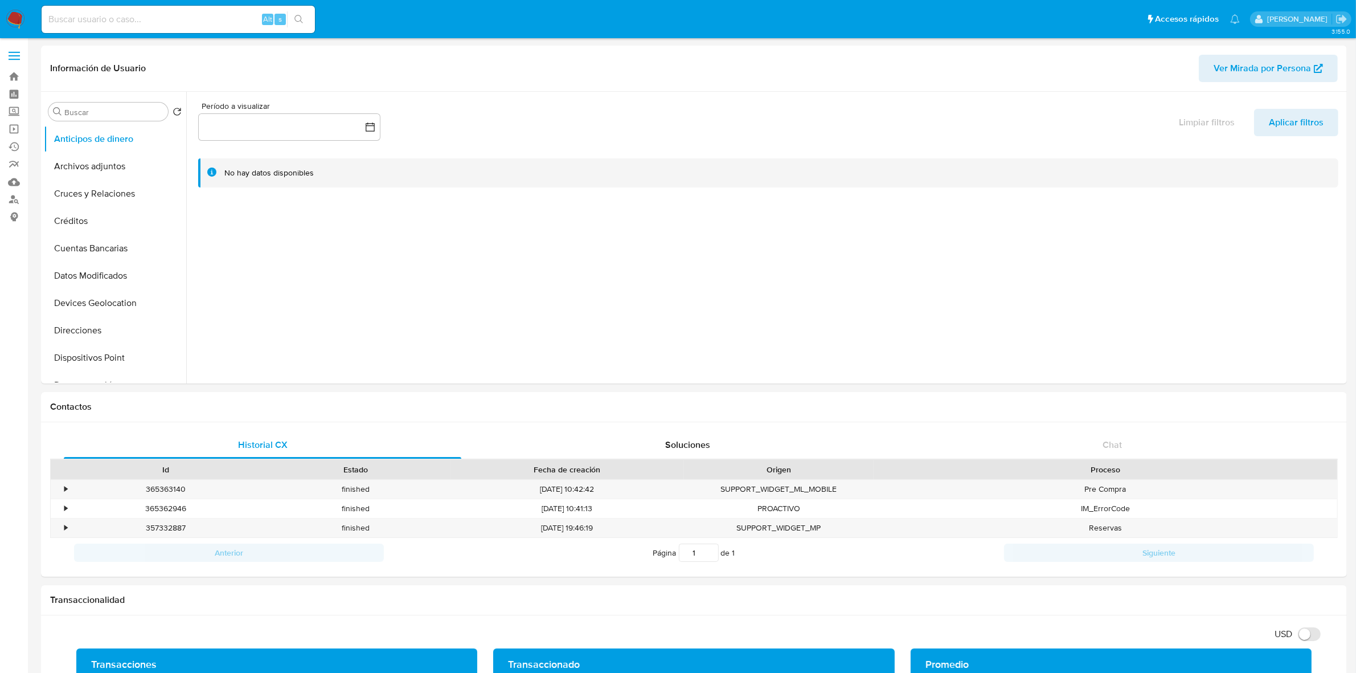
click at [201, 19] on input at bounding box center [178, 19] width 273 height 15
paste input "1164222950"
type input "1164222950"
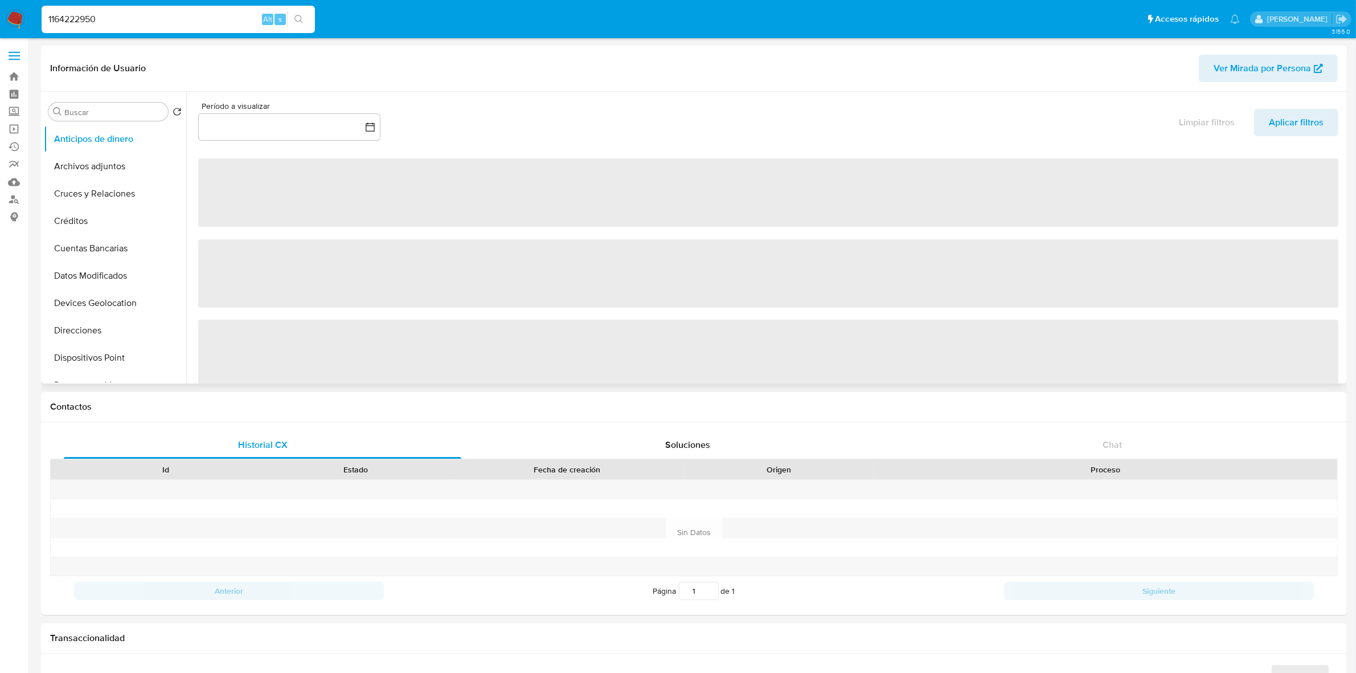
select select "10"
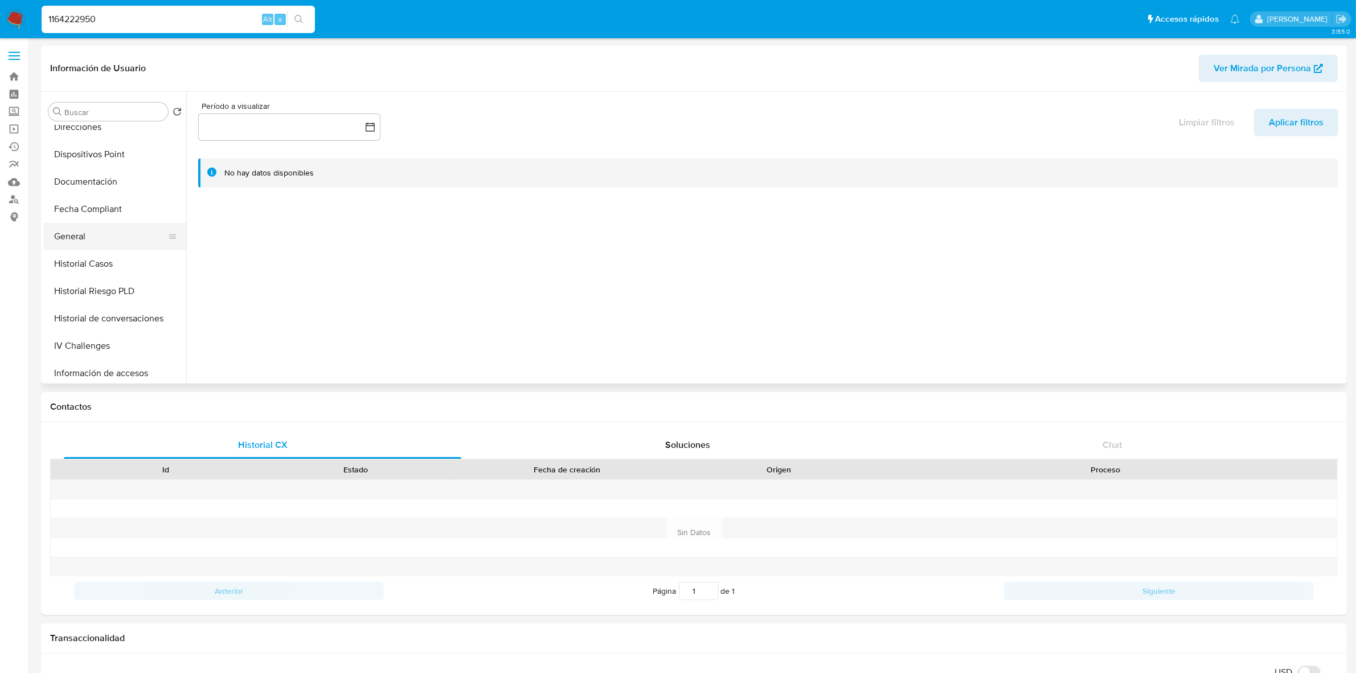
scroll to position [285, 0]
click at [64, 368] on button "KYC" at bounding box center [110, 373] width 133 height 27
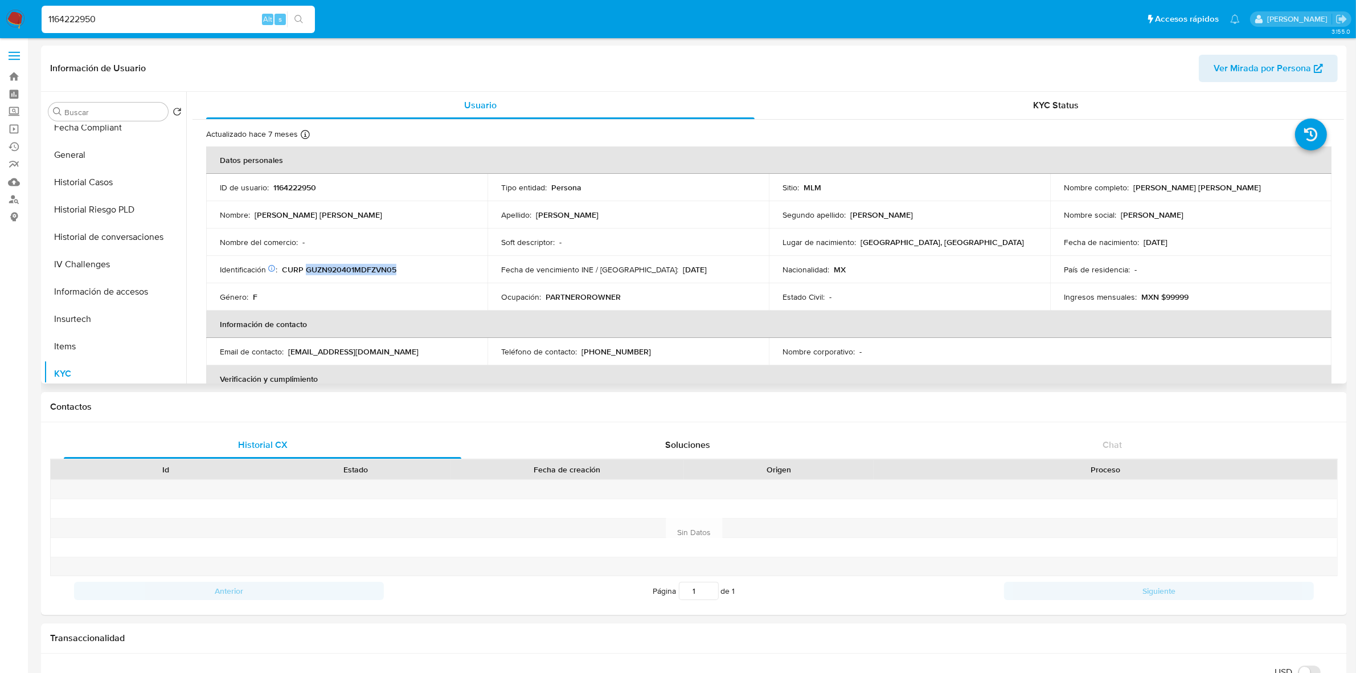
drag, startPoint x: 396, startPoint y: 268, endPoint x: 306, endPoint y: 271, distance: 90.0
click at [306, 271] on div "Identificación CIC: 226984648 : CURP GUZN920401MDFZVN05" at bounding box center [347, 269] width 254 height 10
copy p "GUZN920401MDFZVN05"
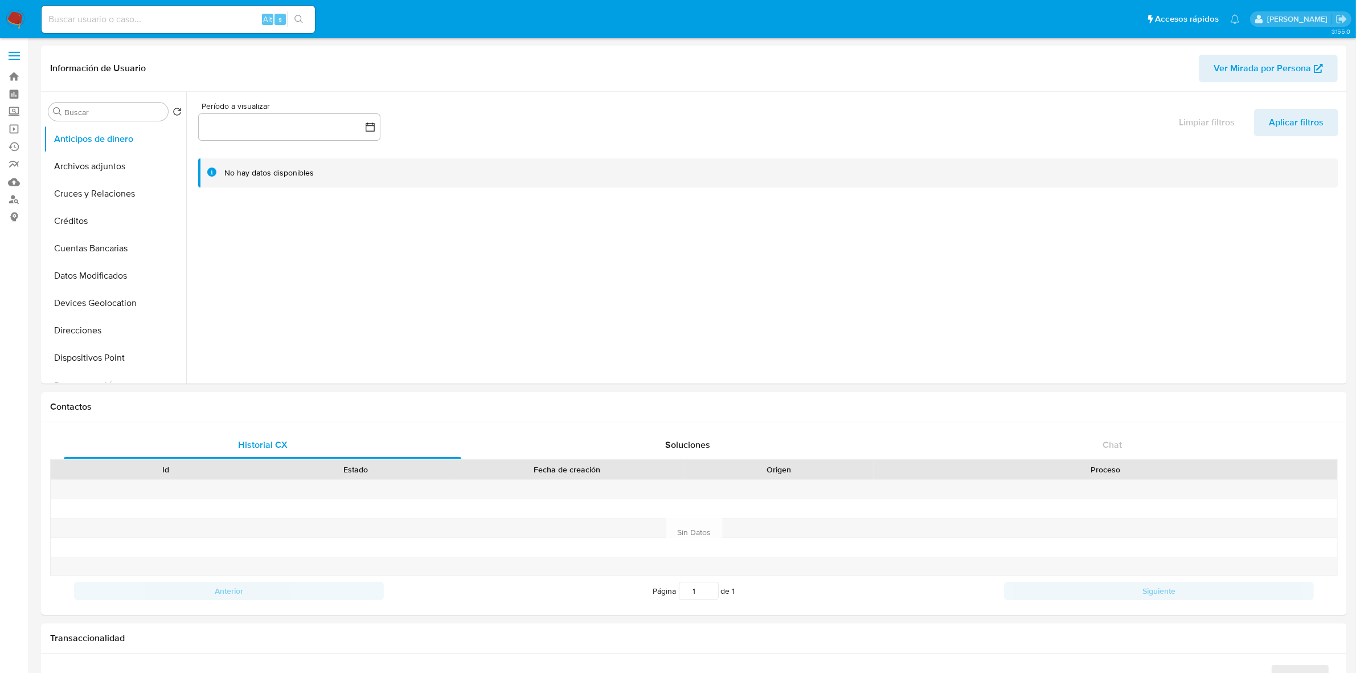
select select "10"
click at [180, 14] on input at bounding box center [178, 19] width 273 height 15
paste input "530405115"
type input "530405115"
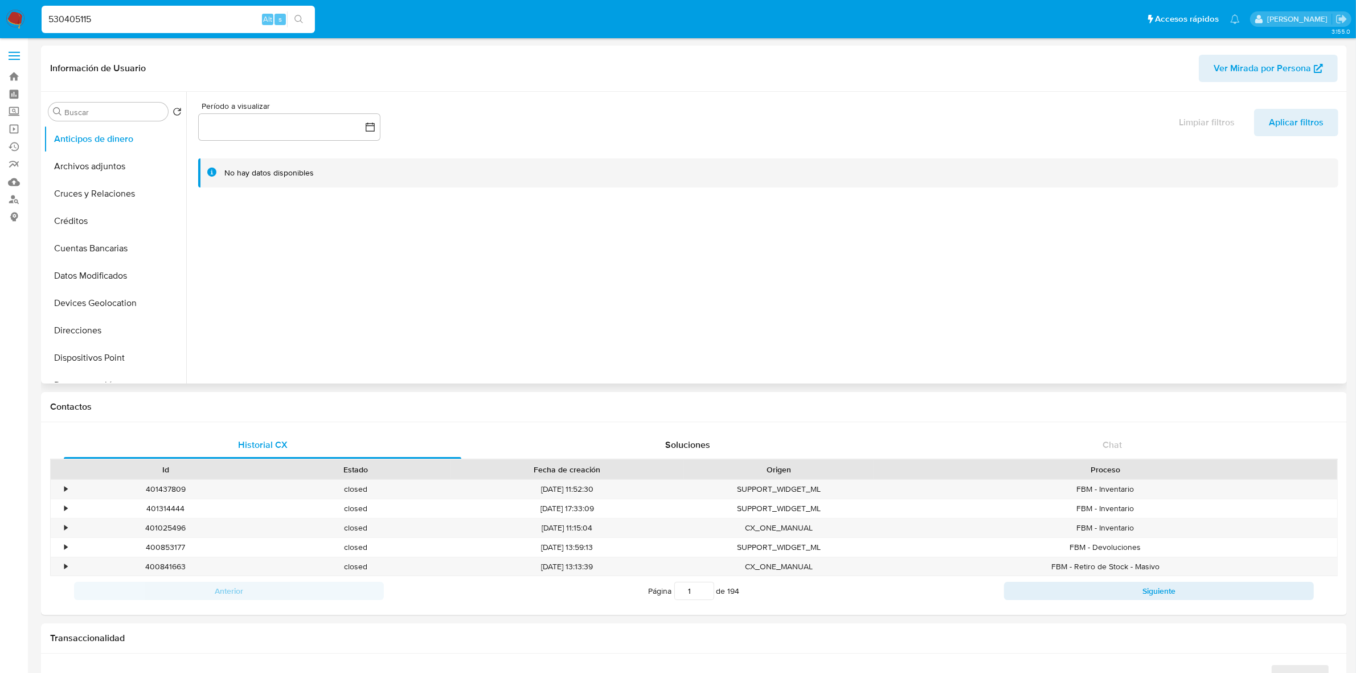
click at [1286, 69] on span "Ver Mirada por Persona" at bounding box center [1262, 68] width 97 height 27
select select "10"
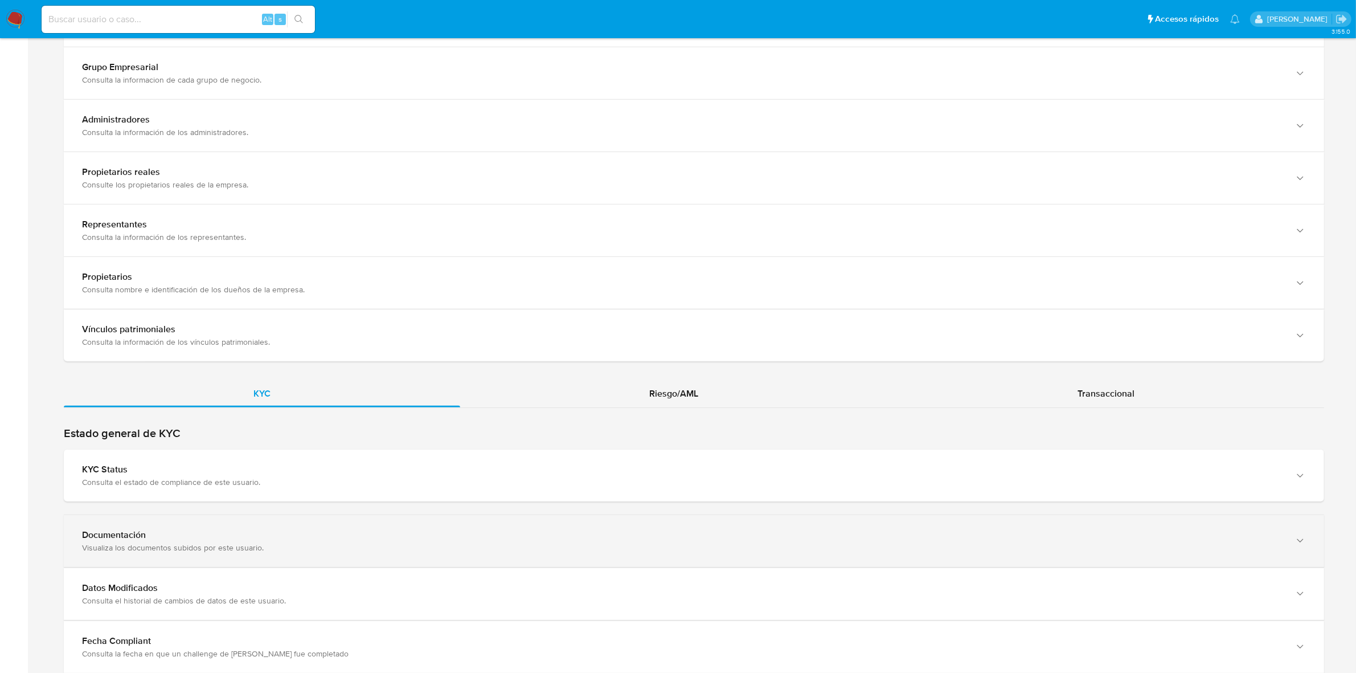
scroll to position [944, 0]
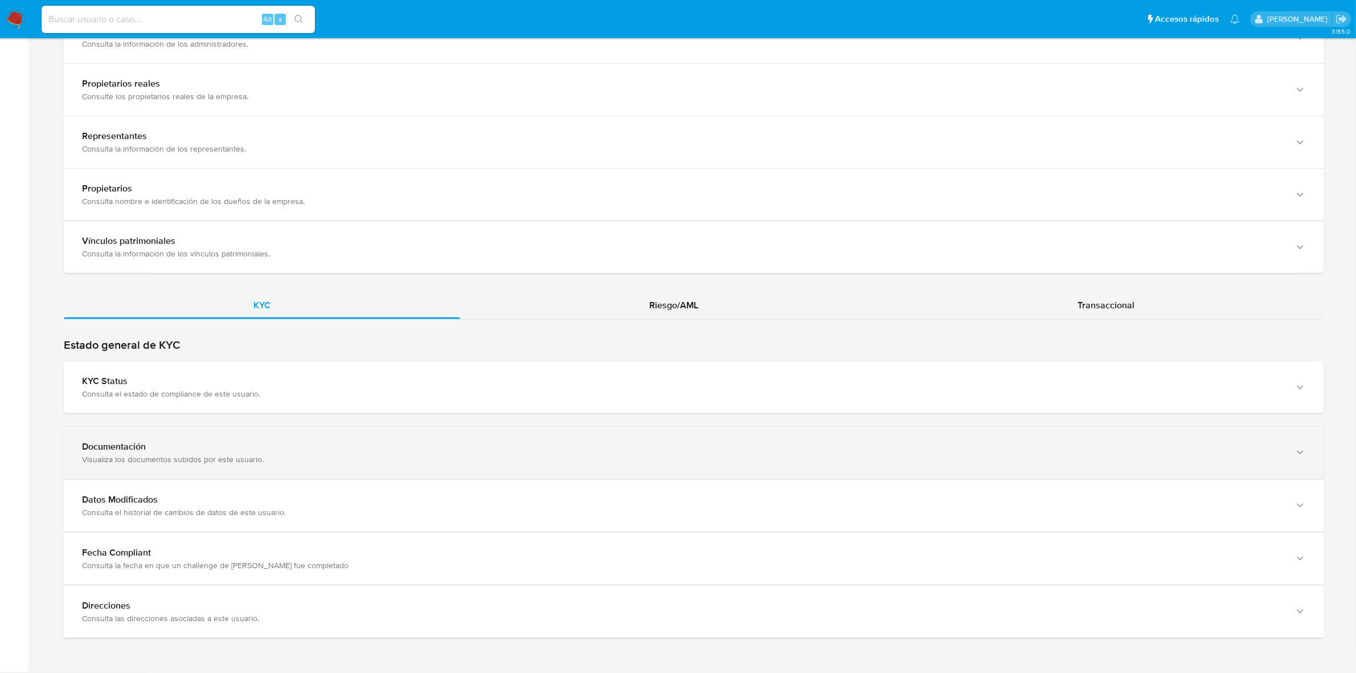
click at [163, 458] on div "Visualiza los documentos subidos por este usuario." at bounding box center [682, 459] width 1201 height 10
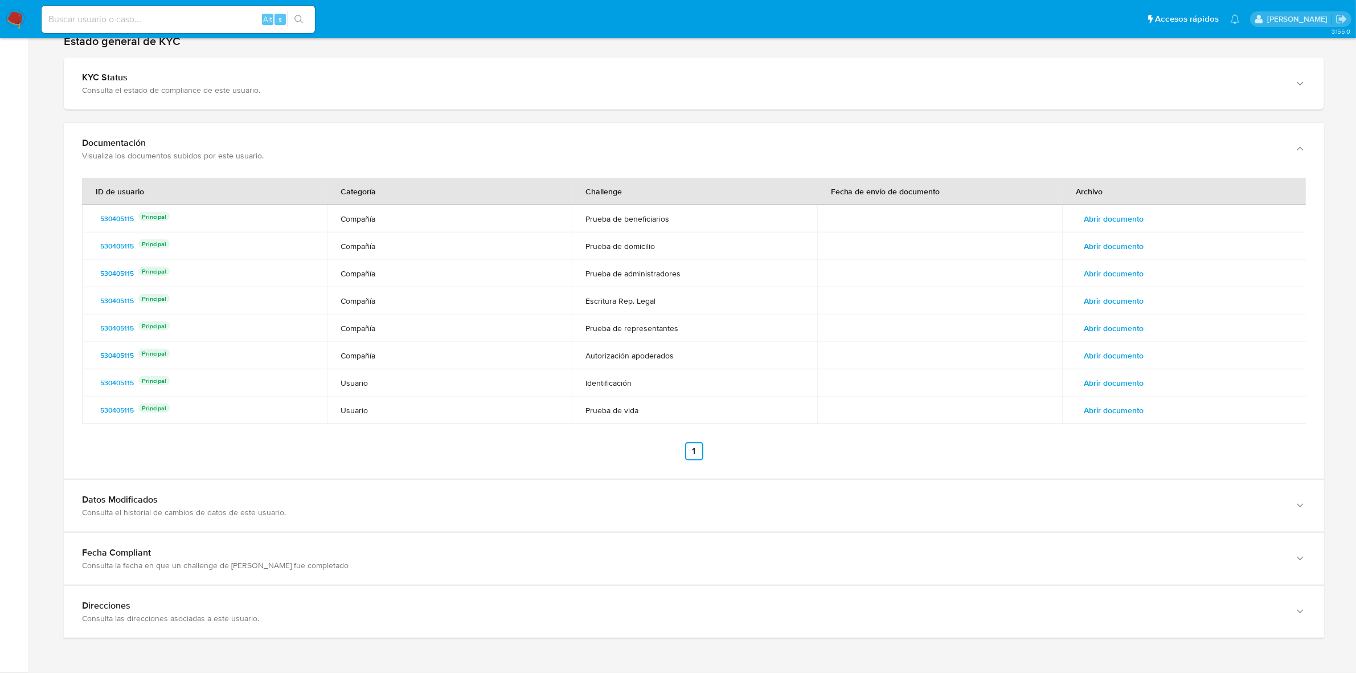
scroll to position [1248, 0]
click at [1125, 407] on span "Abrir documento" at bounding box center [1114, 410] width 60 height 16
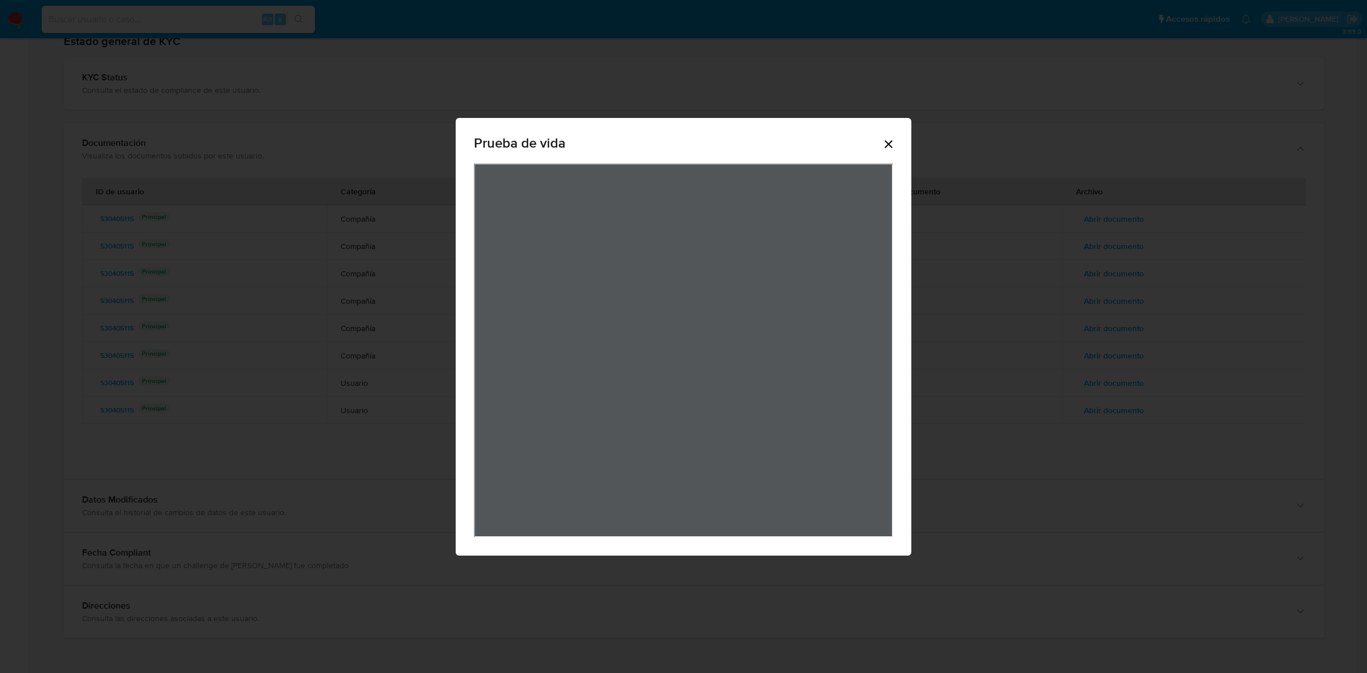
click at [1023, 354] on div "Prueba de vida" at bounding box center [683, 336] width 1367 height 673
click at [890, 141] on icon "Cerrar" at bounding box center [888, 144] width 8 height 8
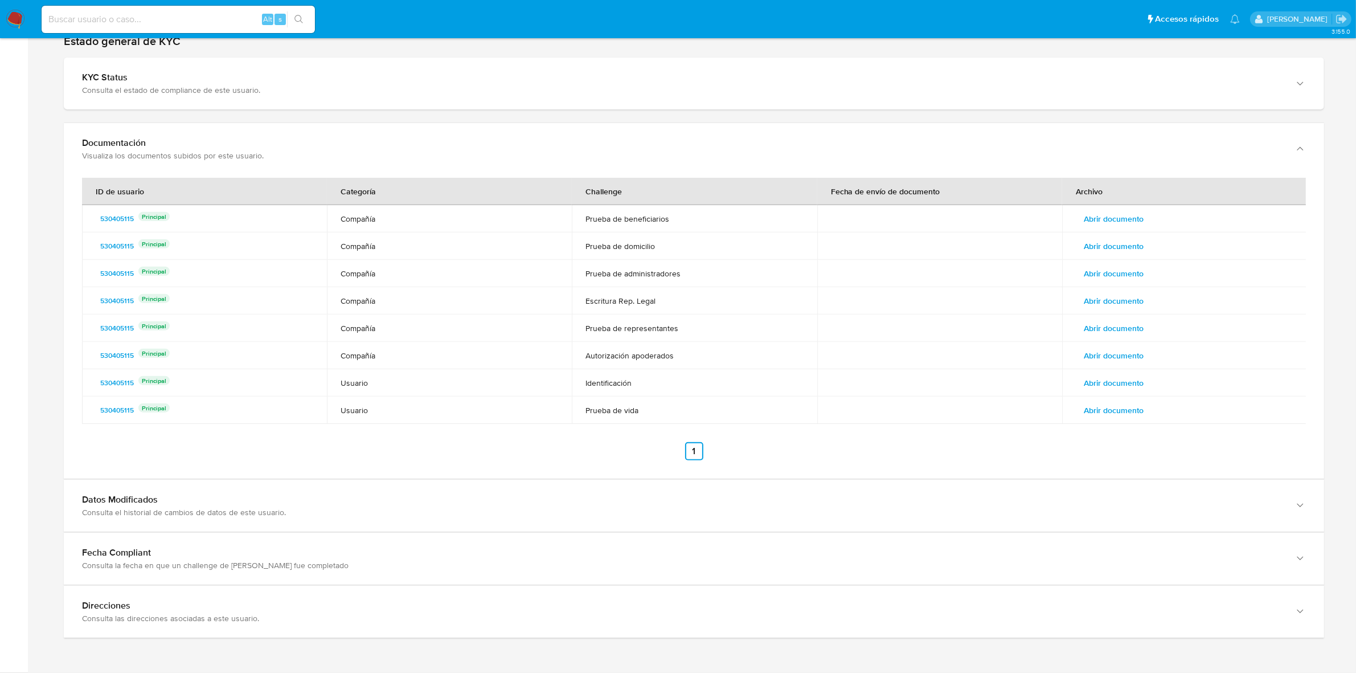
click at [1097, 380] on span "Abrir documento" at bounding box center [1114, 383] width 60 height 16
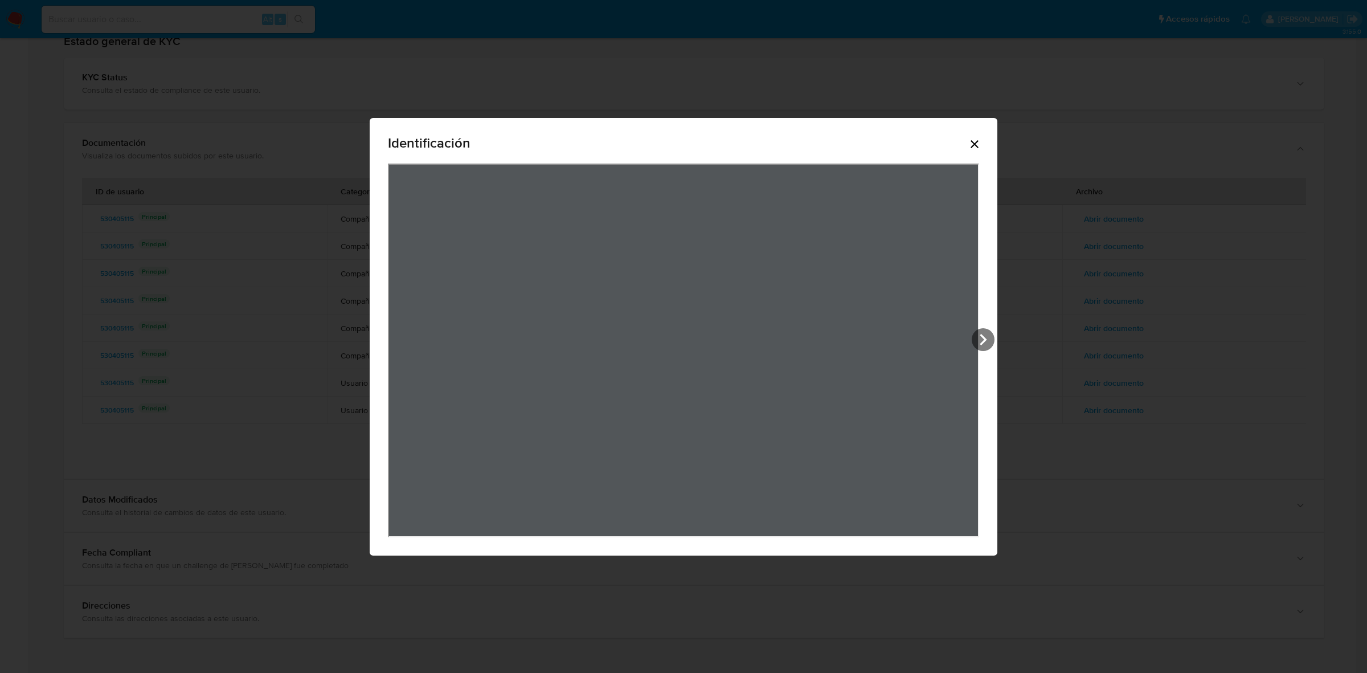
click at [973, 146] on icon "Cerrar" at bounding box center [975, 144] width 14 height 14
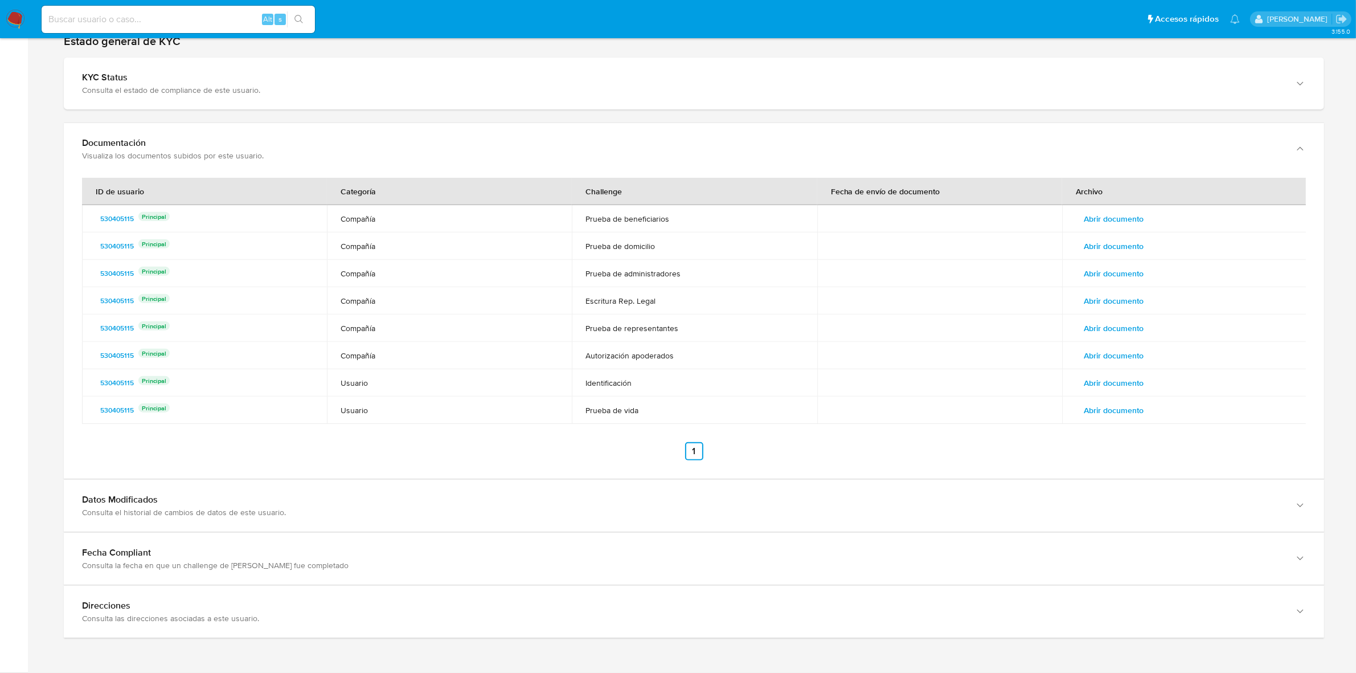
click at [1114, 352] on span "Abrir documento" at bounding box center [1114, 355] width 60 height 16
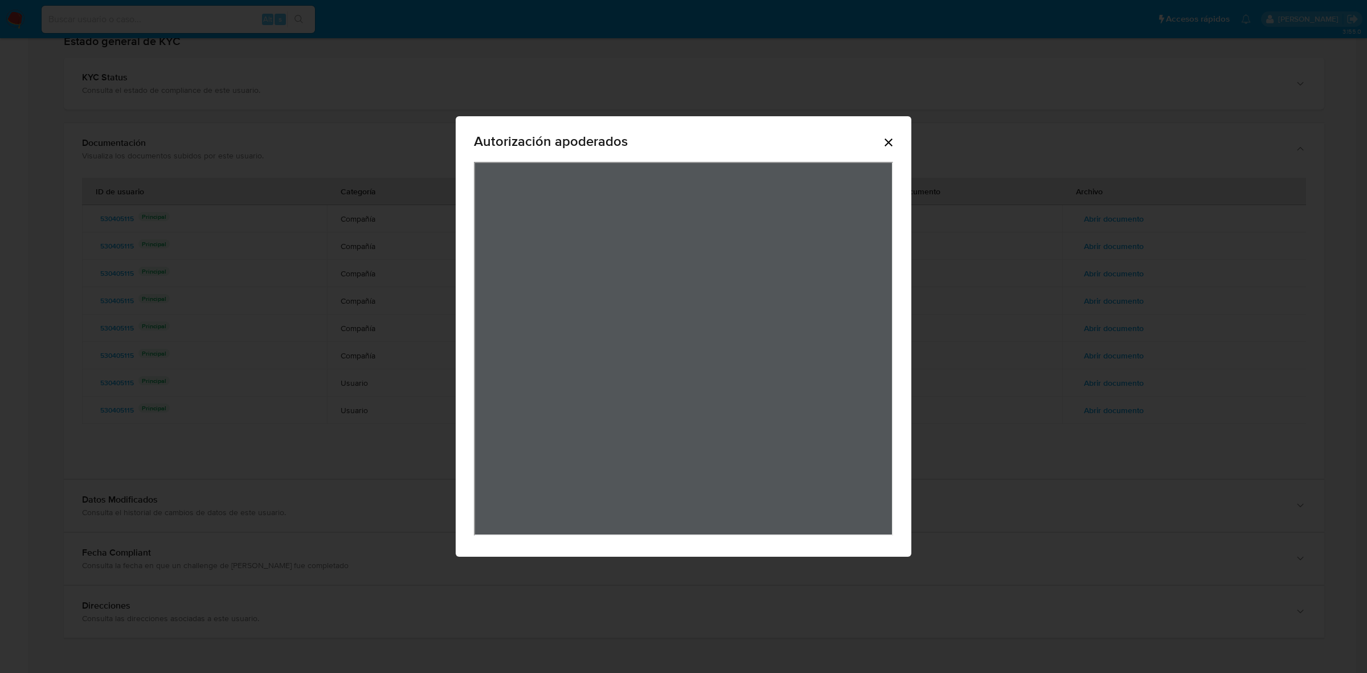
click at [880, 140] on div "Autorización apoderados" at bounding box center [683, 143] width 419 height 36
click at [884, 141] on icon "Cerrar" at bounding box center [889, 143] width 14 height 14
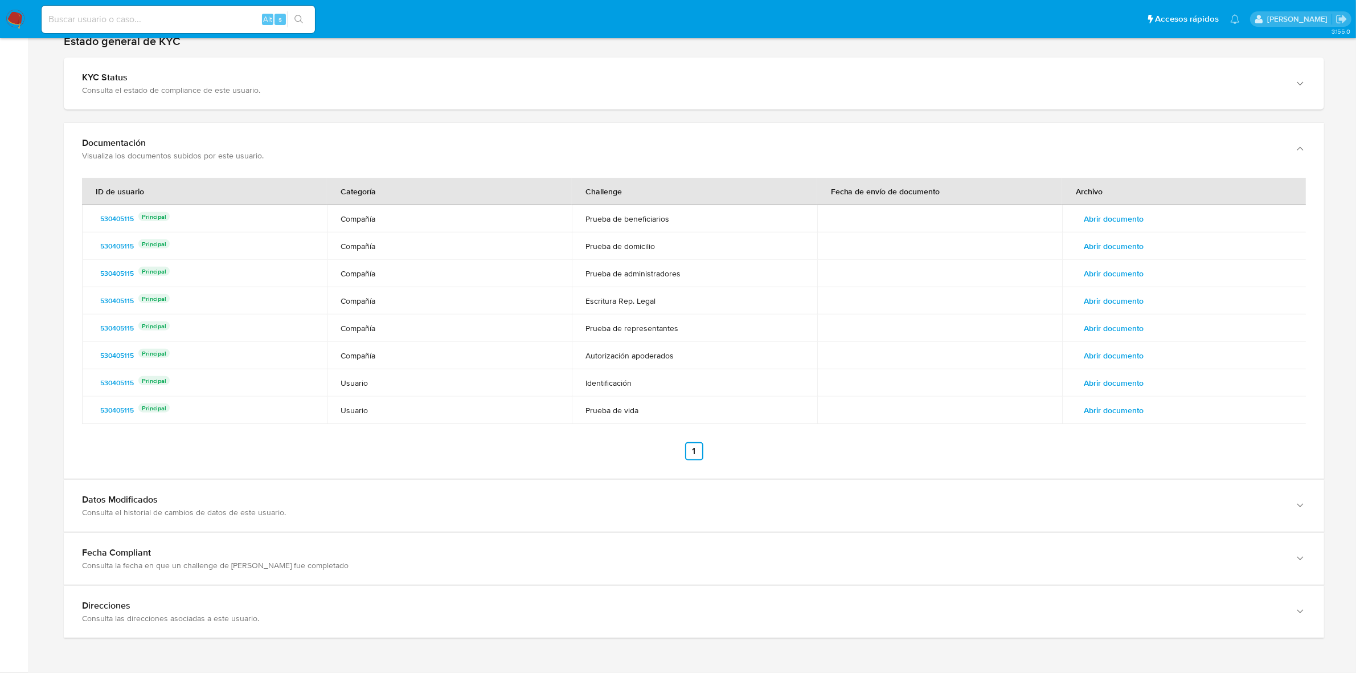
click at [1101, 384] on span "Abrir documento" at bounding box center [1114, 383] width 60 height 16
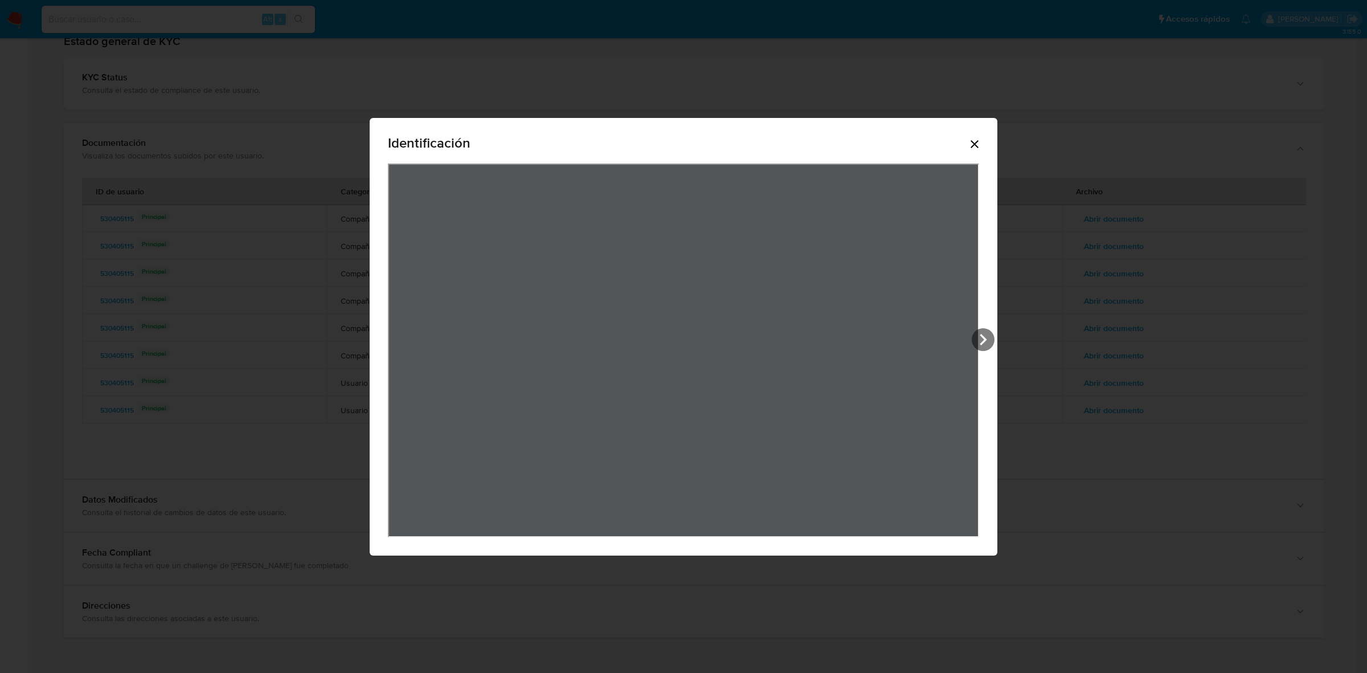
click at [974, 147] on icon "Cerrar" at bounding box center [975, 144] width 14 height 14
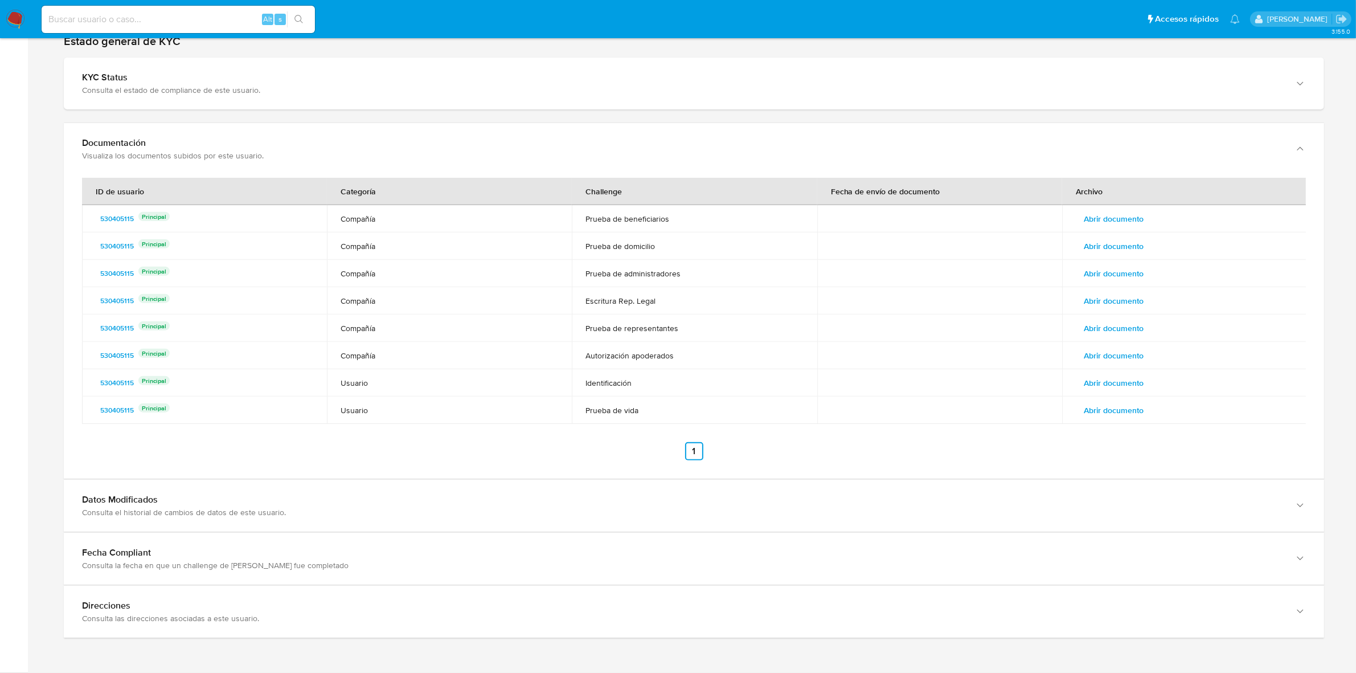
click at [1115, 352] on span "Abrir documento" at bounding box center [1114, 355] width 60 height 16
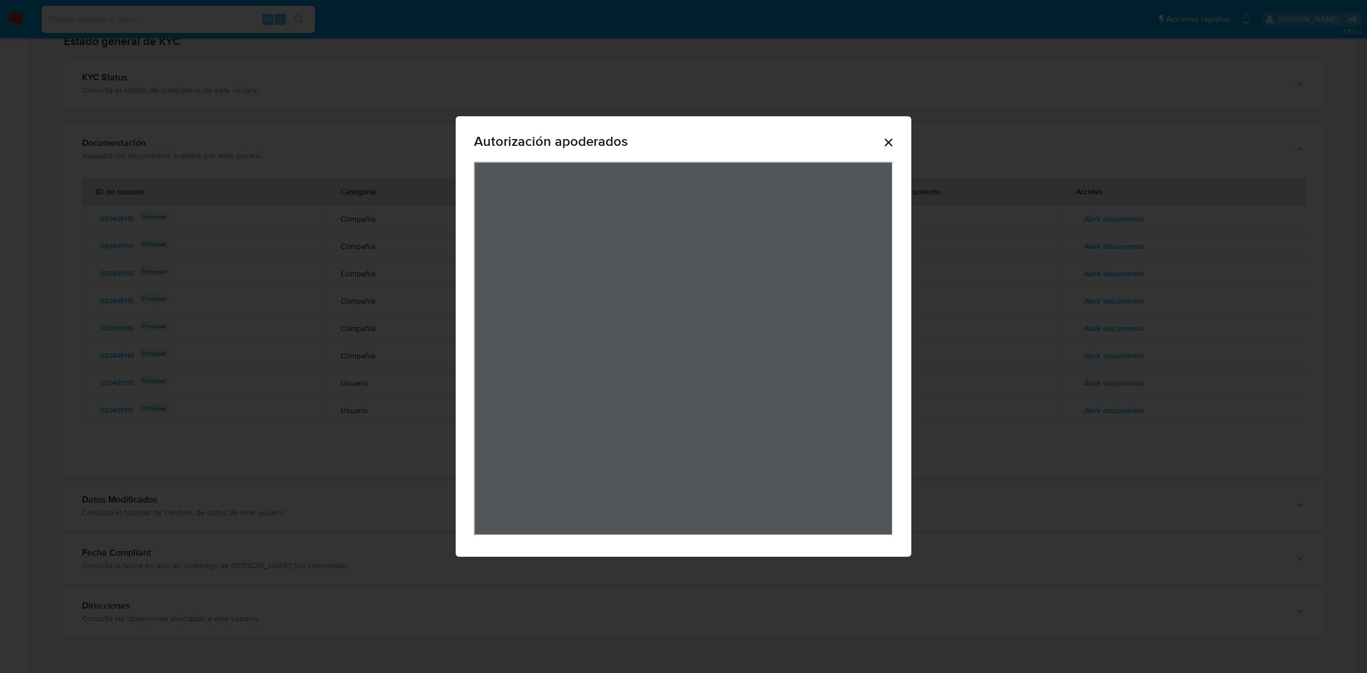
click at [1005, 540] on div "Autorización apoderados" at bounding box center [683, 336] width 1367 height 673
click at [892, 140] on icon "Cerrar" at bounding box center [889, 143] width 14 height 14
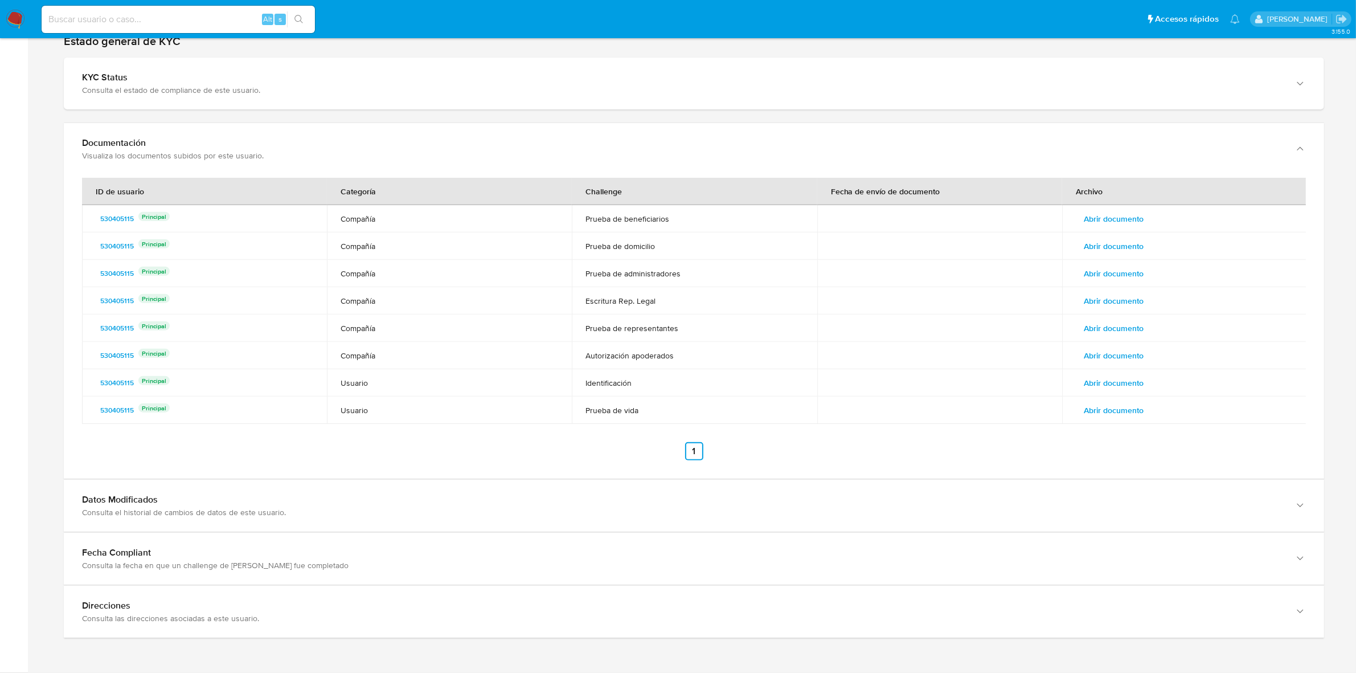
click at [1094, 325] on span "Abrir documento" at bounding box center [1114, 328] width 60 height 16
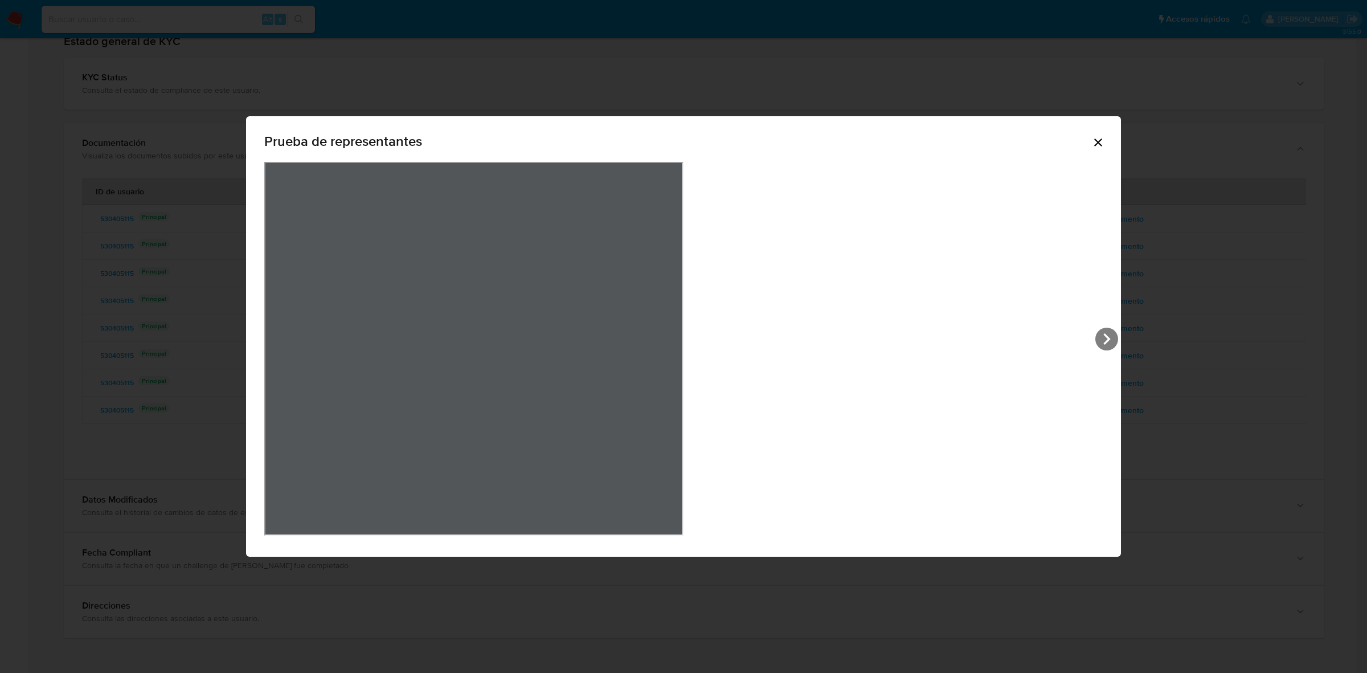
click at [1091, 144] on icon "Cerrar" at bounding box center [1098, 143] width 14 height 14
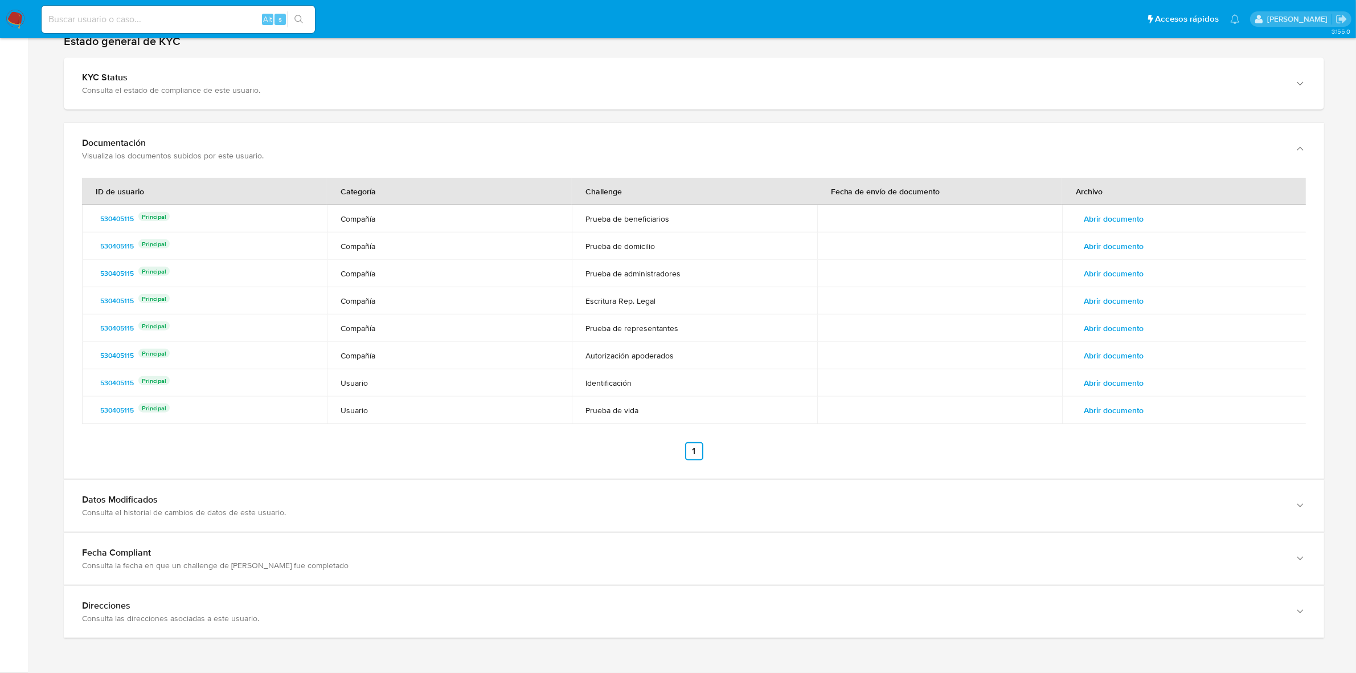
click at [1091, 306] on span "Abrir documento" at bounding box center [1114, 301] width 60 height 16
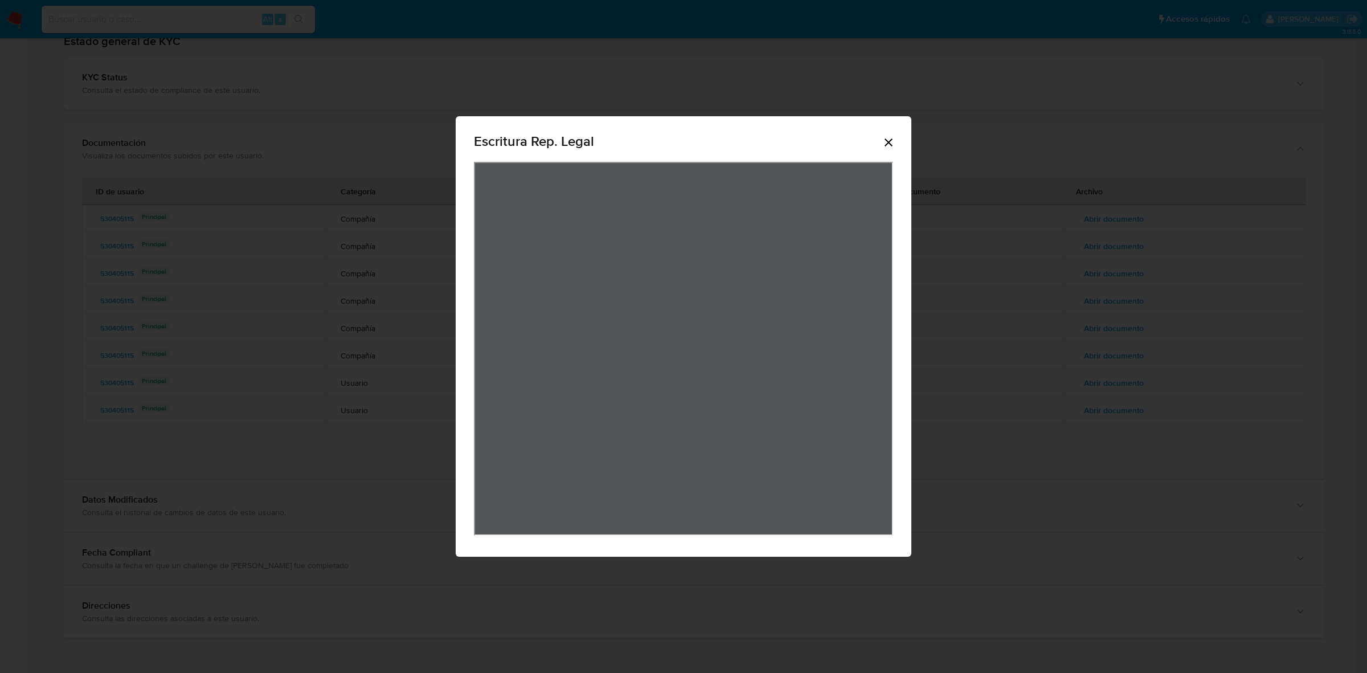
click at [890, 144] on icon "Cerrar" at bounding box center [888, 142] width 8 height 8
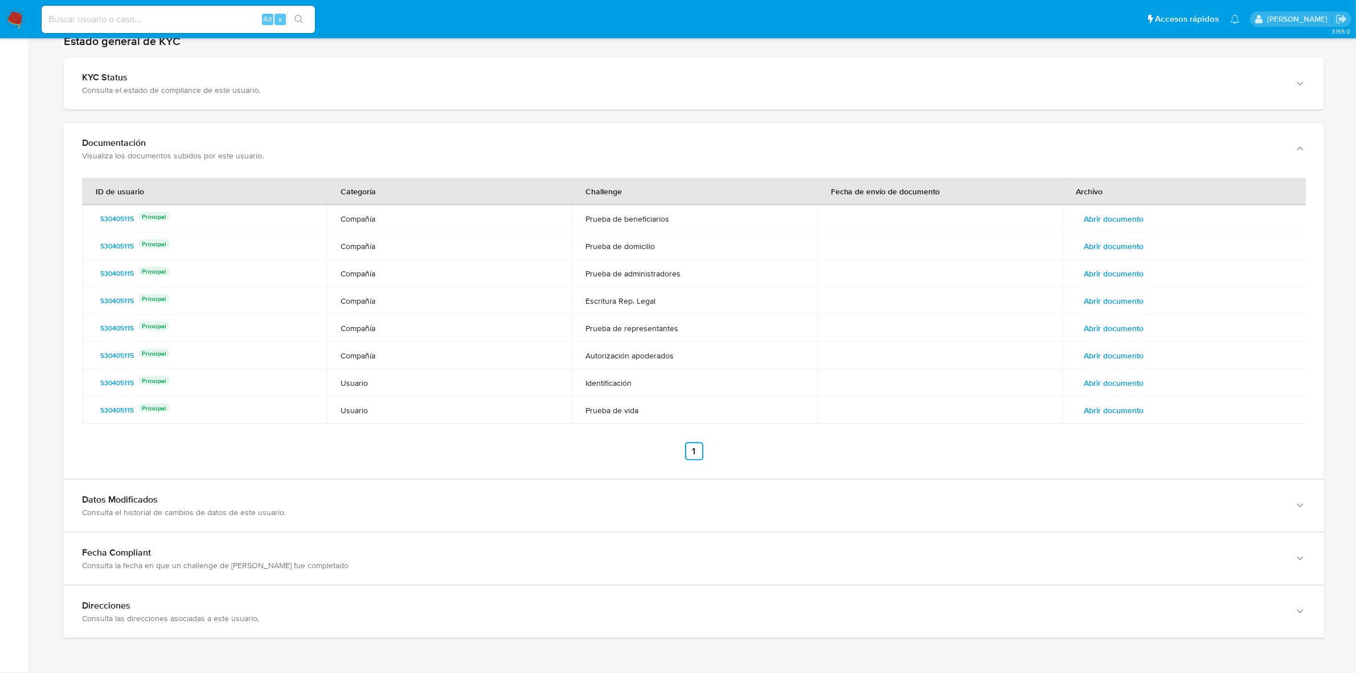
click at [1109, 280] on span "Abrir documento" at bounding box center [1114, 273] width 60 height 16
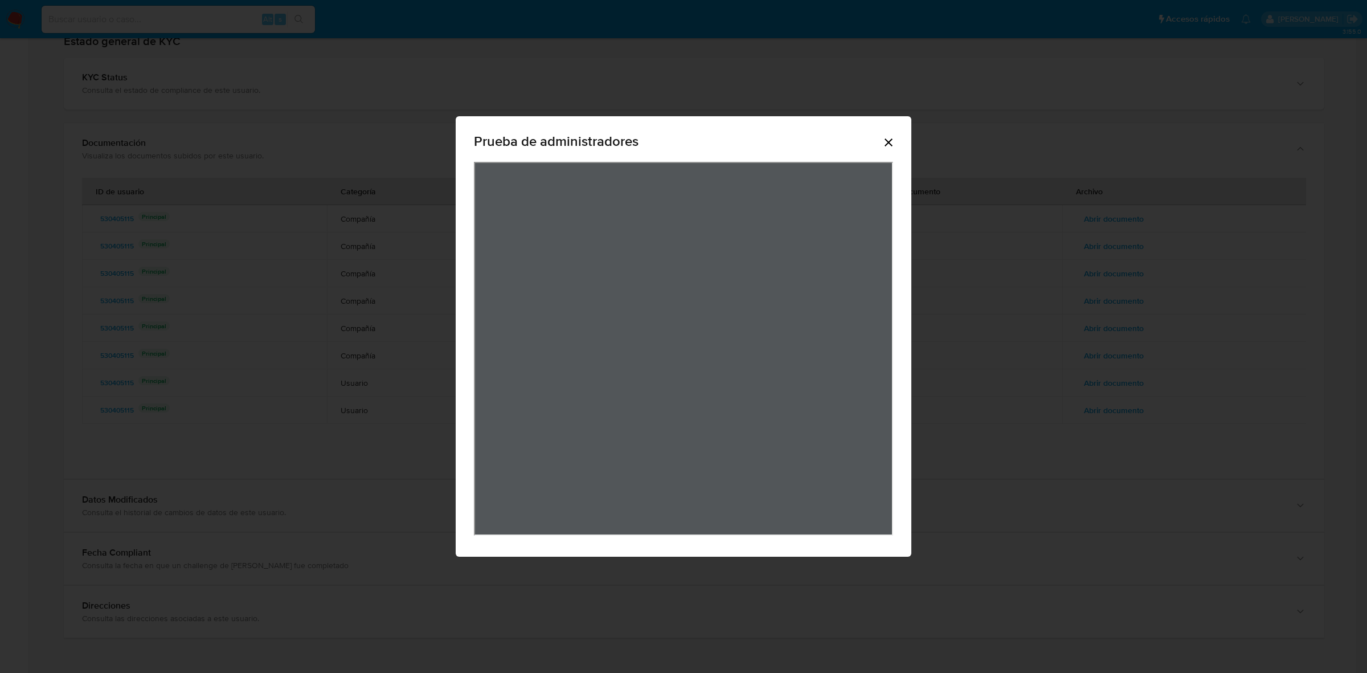
click at [888, 142] on icon "Cerrar" at bounding box center [888, 142] width 8 height 8
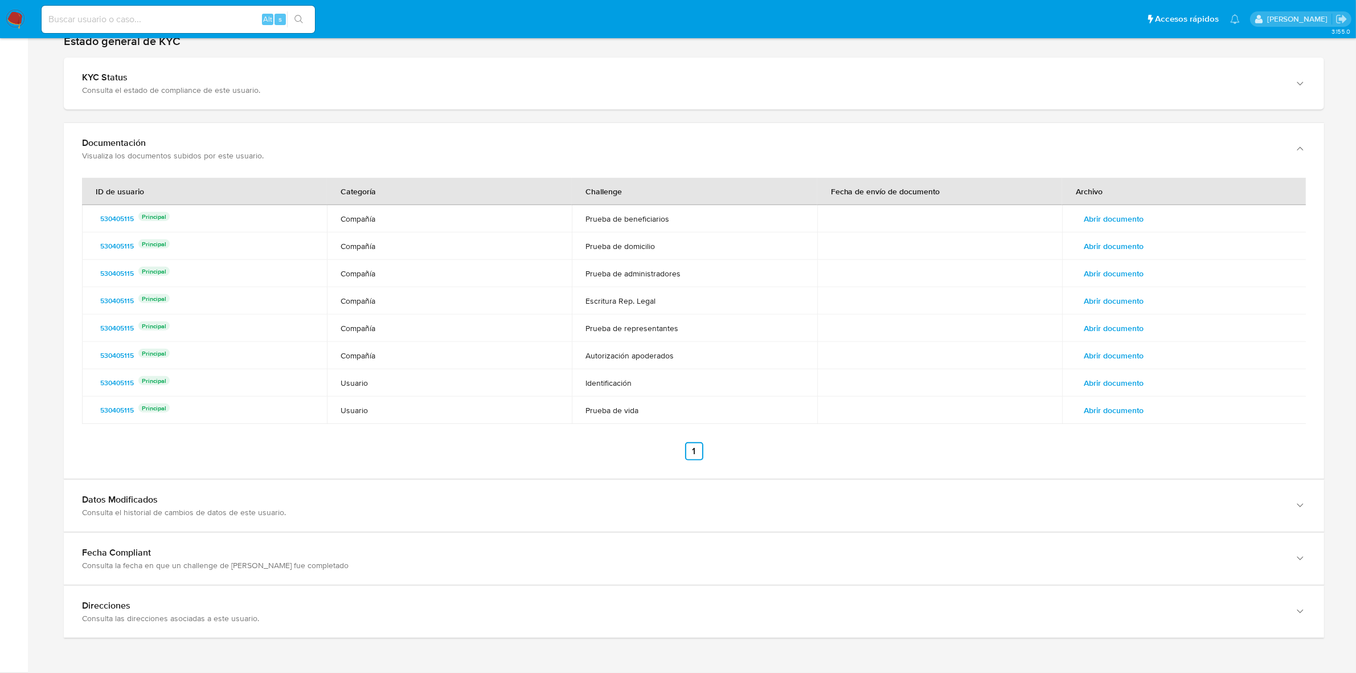
click at [1084, 245] on span "Abrir documento" at bounding box center [1114, 246] width 60 height 16
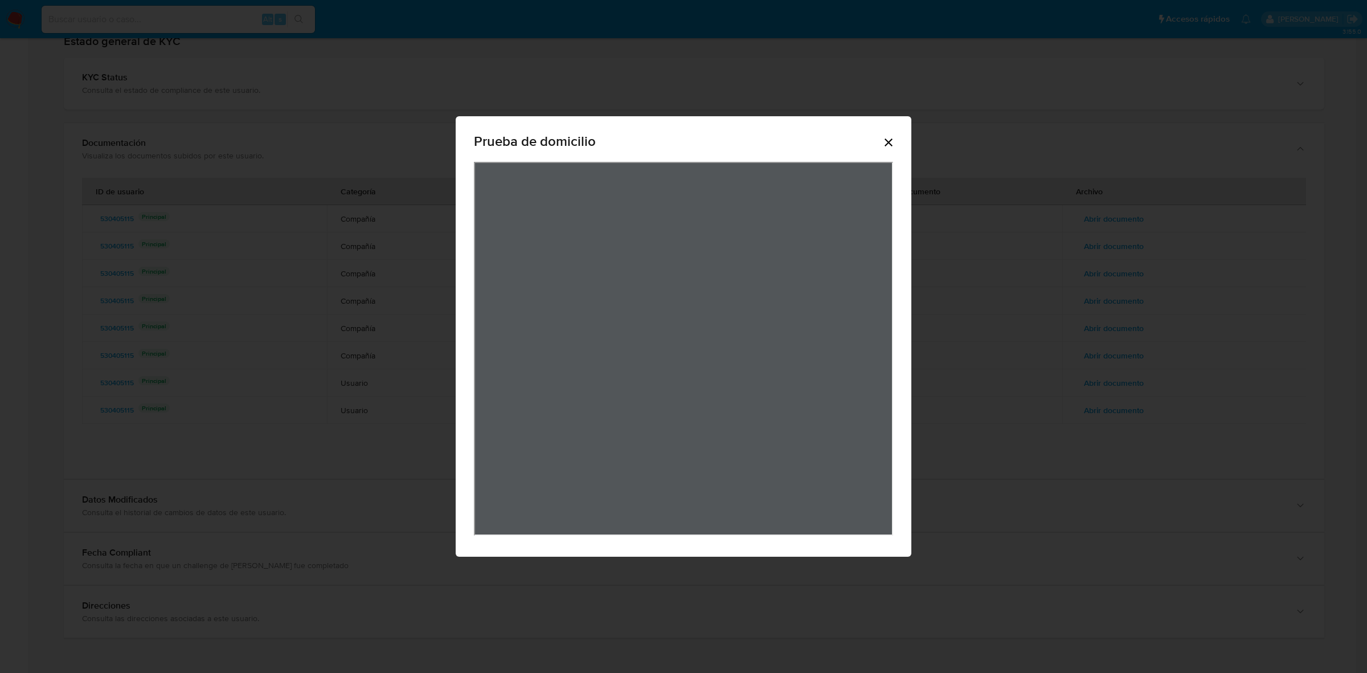
click at [894, 145] on icon "Cerrar" at bounding box center [889, 143] width 14 height 14
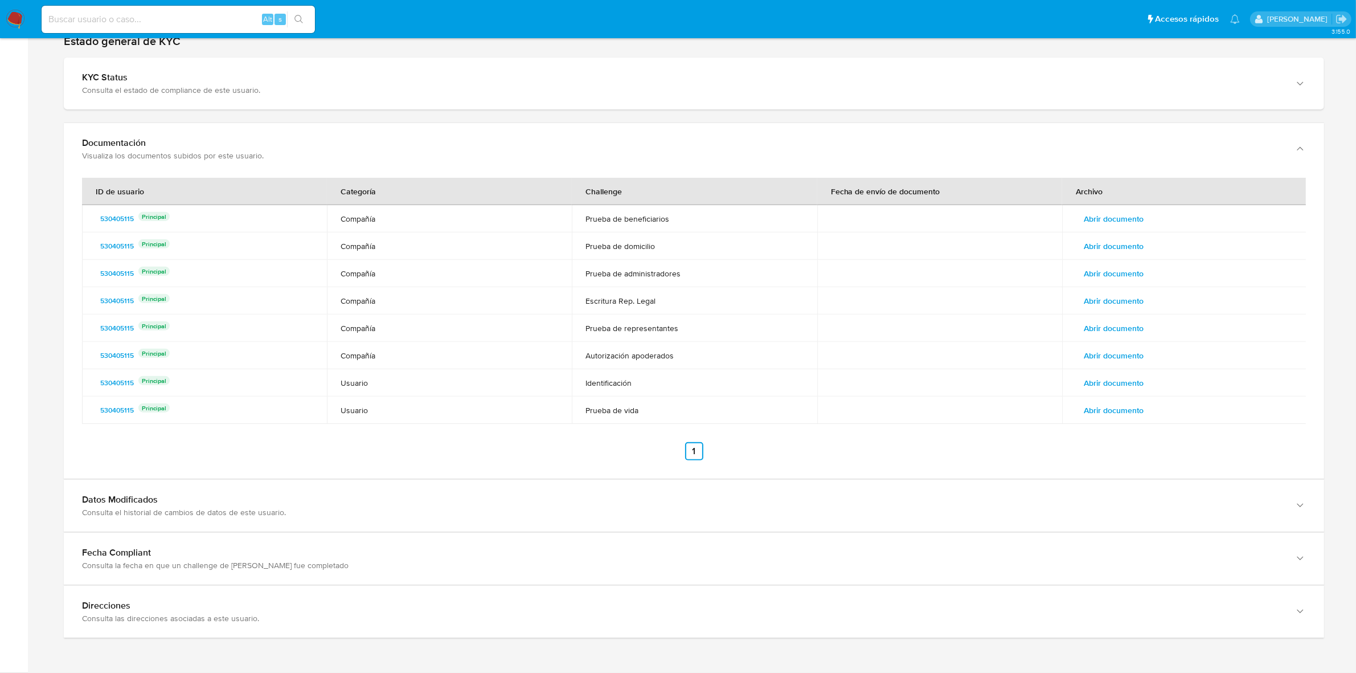
click at [1088, 222] on span "Abrir documento" at bounding box center [1114, 219] width 60 height 16
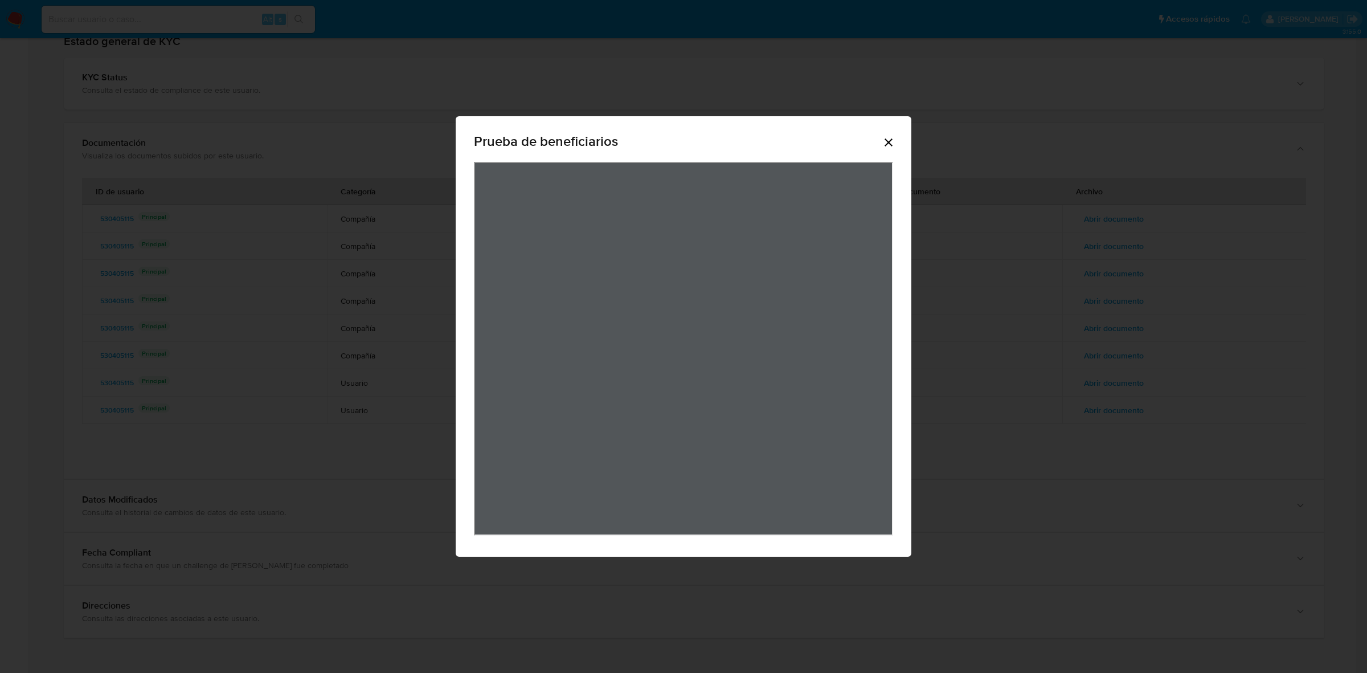
click at [891, 144] on icon "Cerrar" at bounding box center [888, 142] width 8 height 8
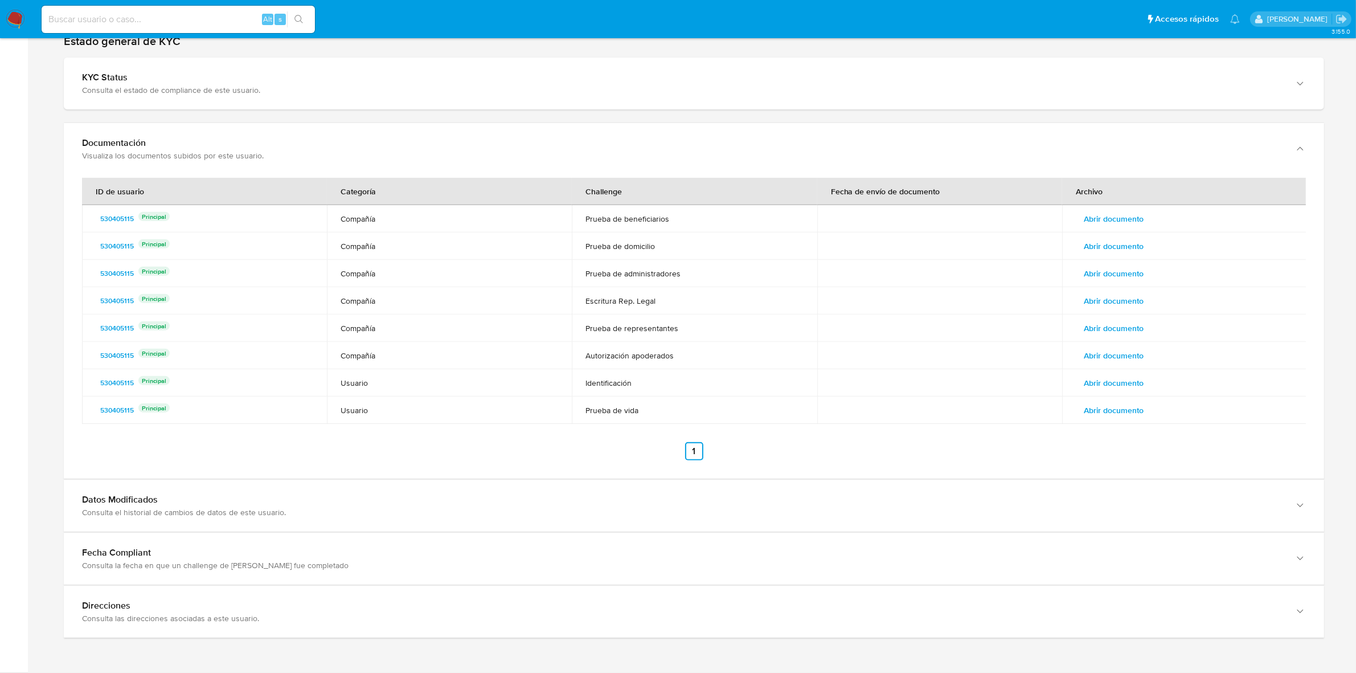
click at [1102, 248] on span "Abrir documento" at bounding box center [1114, 246] width 60 height 16
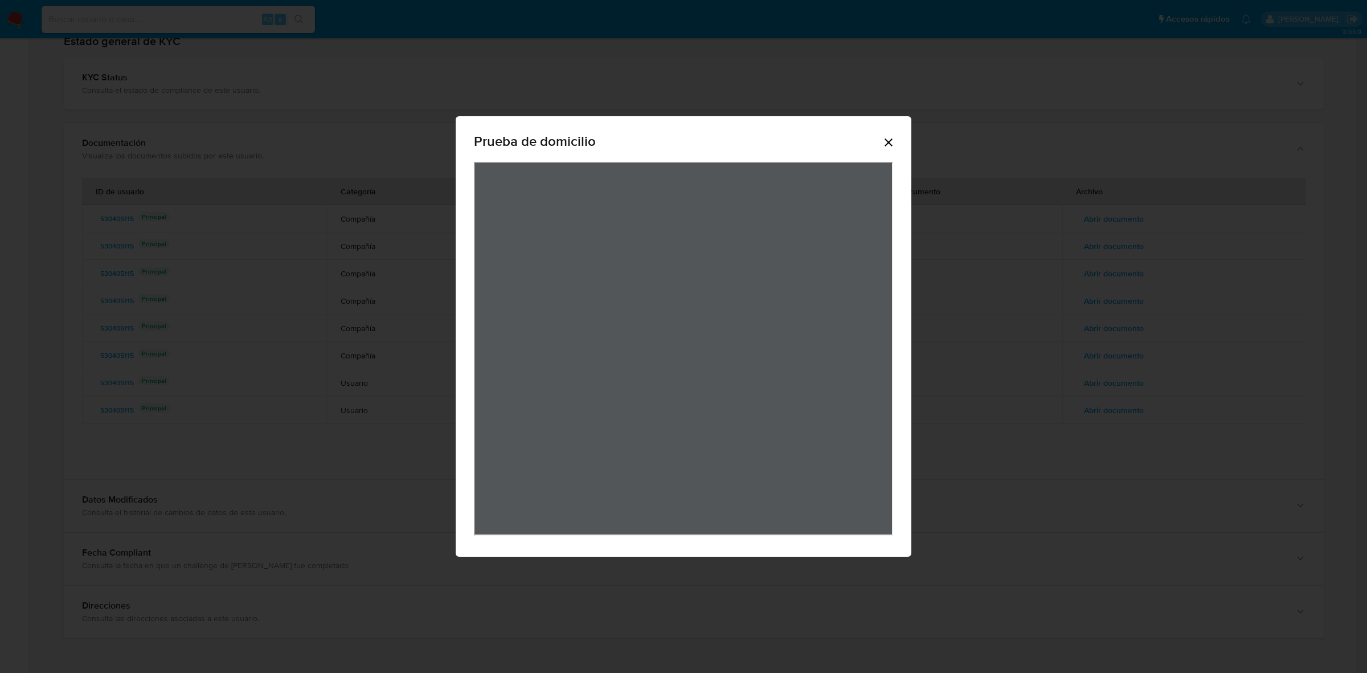
click at [322, 491] on div "Prueba de domicilio" at bounding box center [683, 336] width 1367 height 673
click at [884, 140] on icon "Cerrar" at bounding box center [889, 143] width 14 height 14
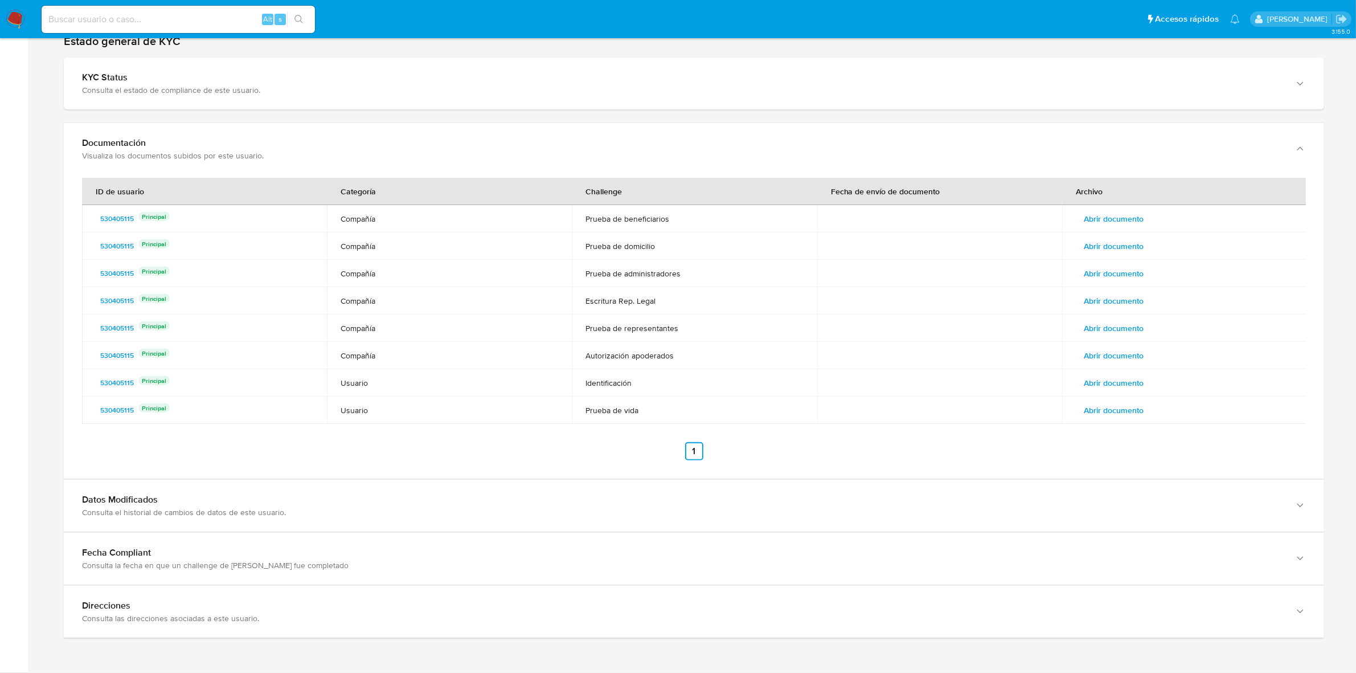
click at [1125, 220] on span "Abrir documento" at bounding box center [1114, 219] width 60 height 16
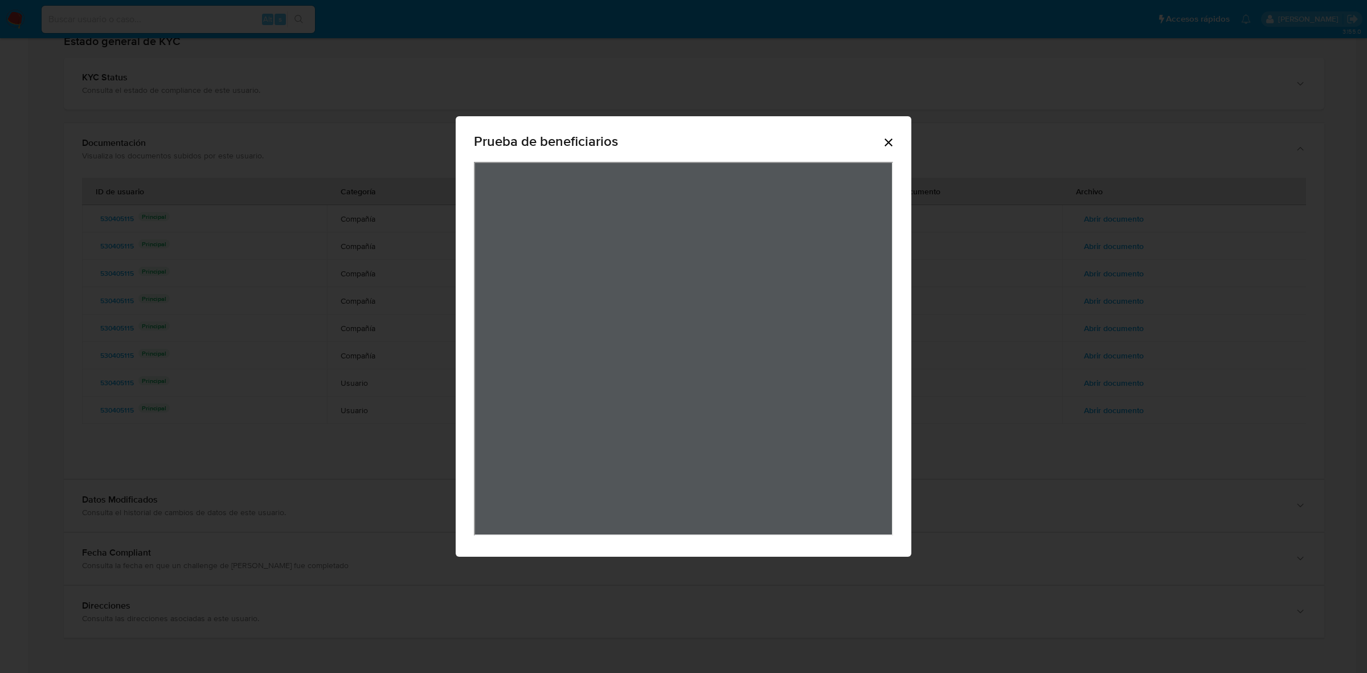
click at [887, 145] on icon "Cerrar" at bounding box center [889, 143] width 14 height 14
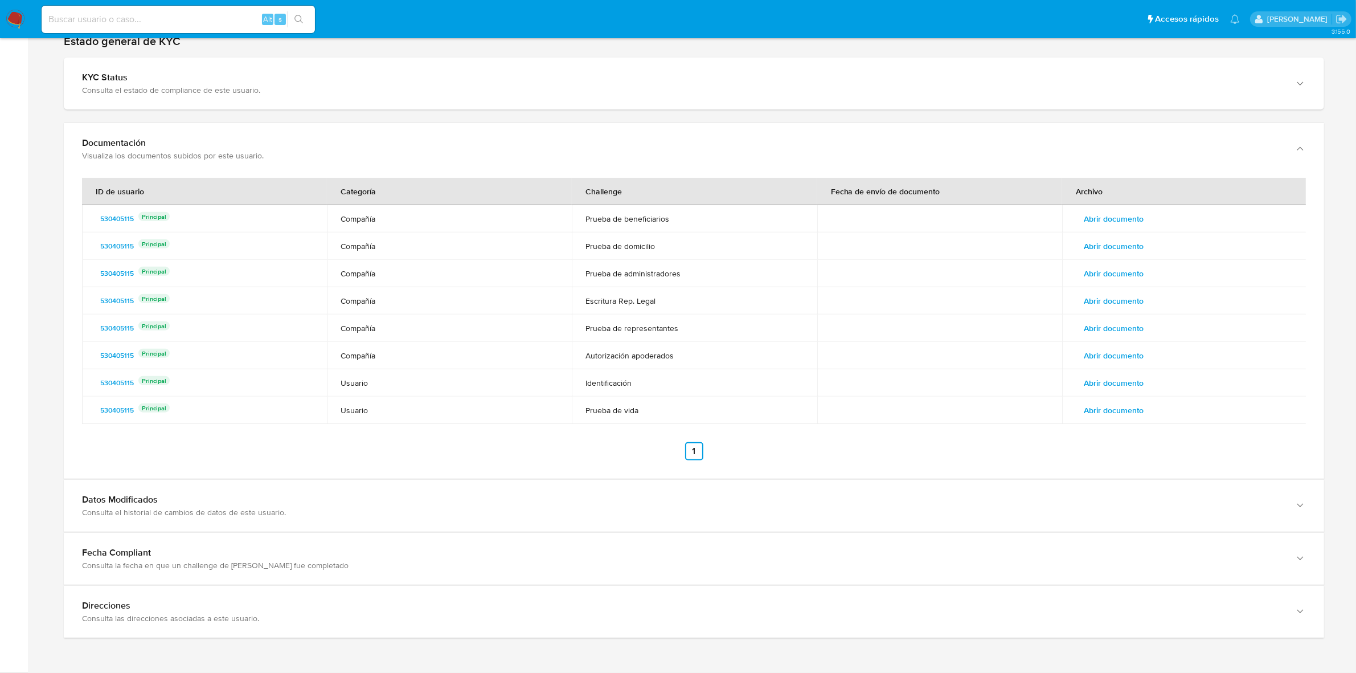
click at [1132, 241] on span "Abrir documento" at bounding box center [1114, 246] width 60 height 16
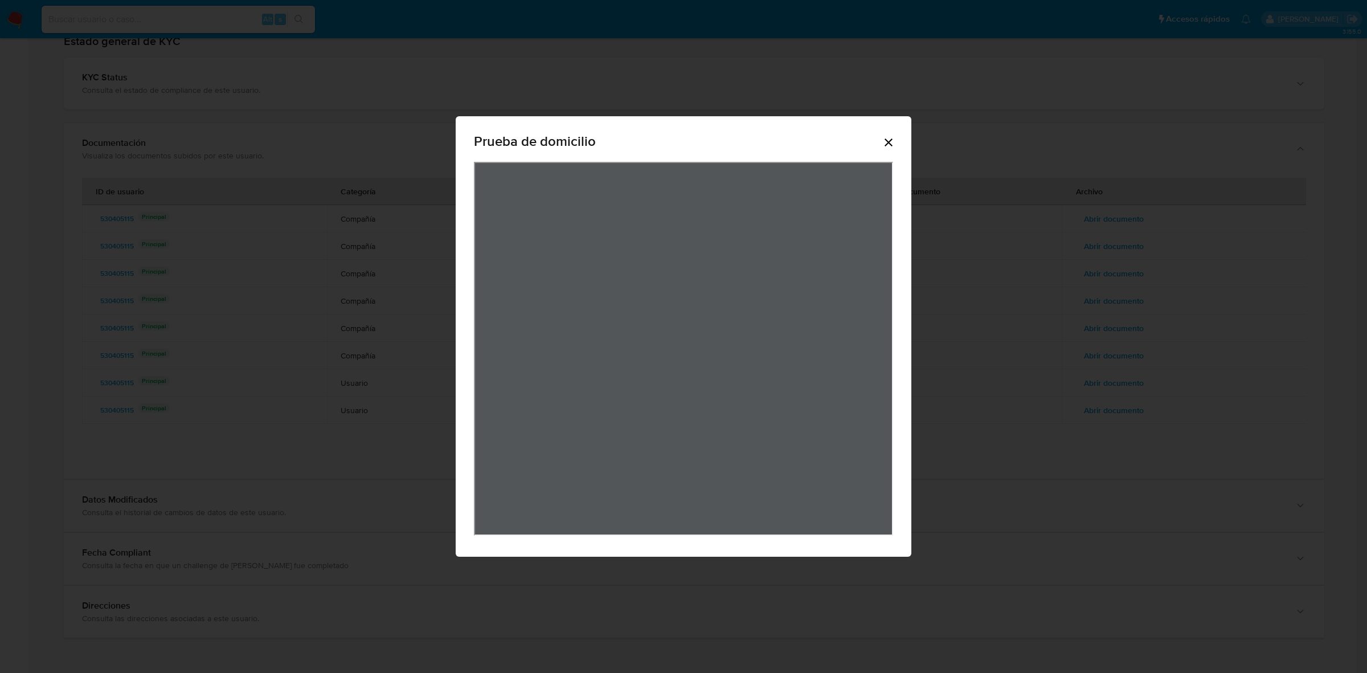
click at [892, 140] on icon "Cerrar" at bounding box center [889, 143] width 14 height 14
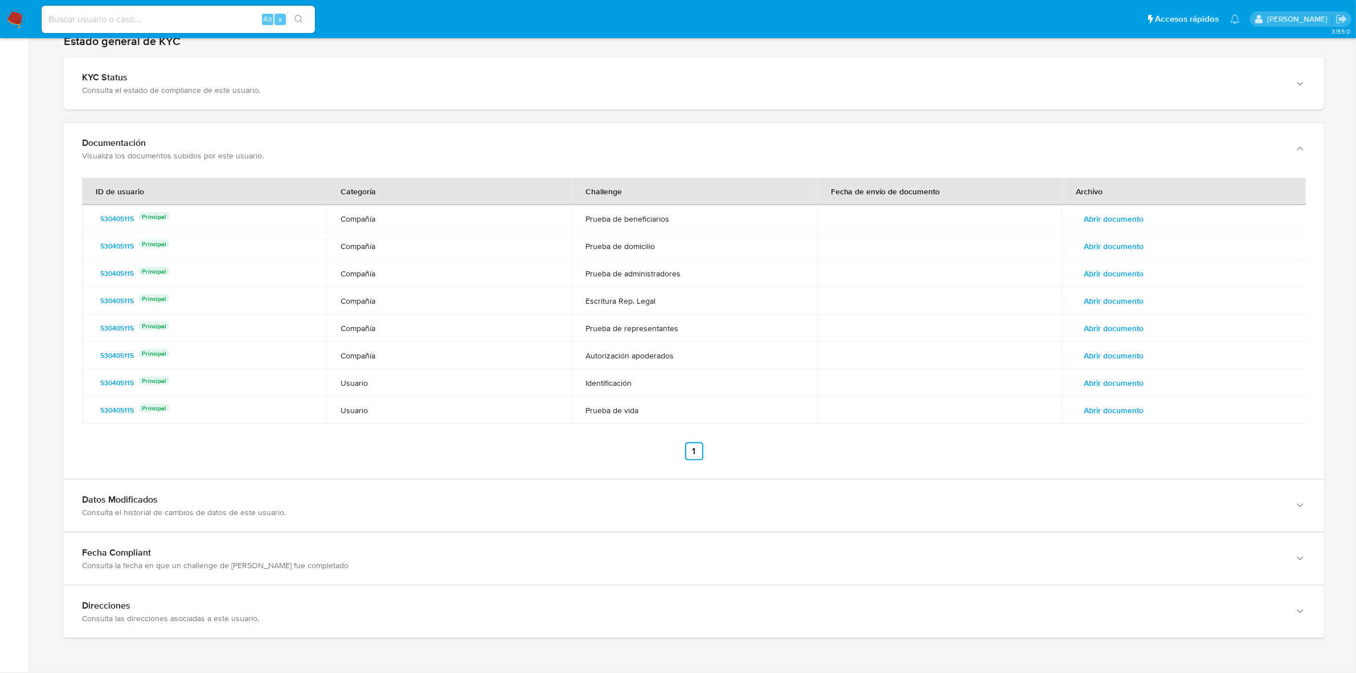
click at [1132, 271] on span "Abrir documento" at bounding box center [1114, 273] width 60 height 16
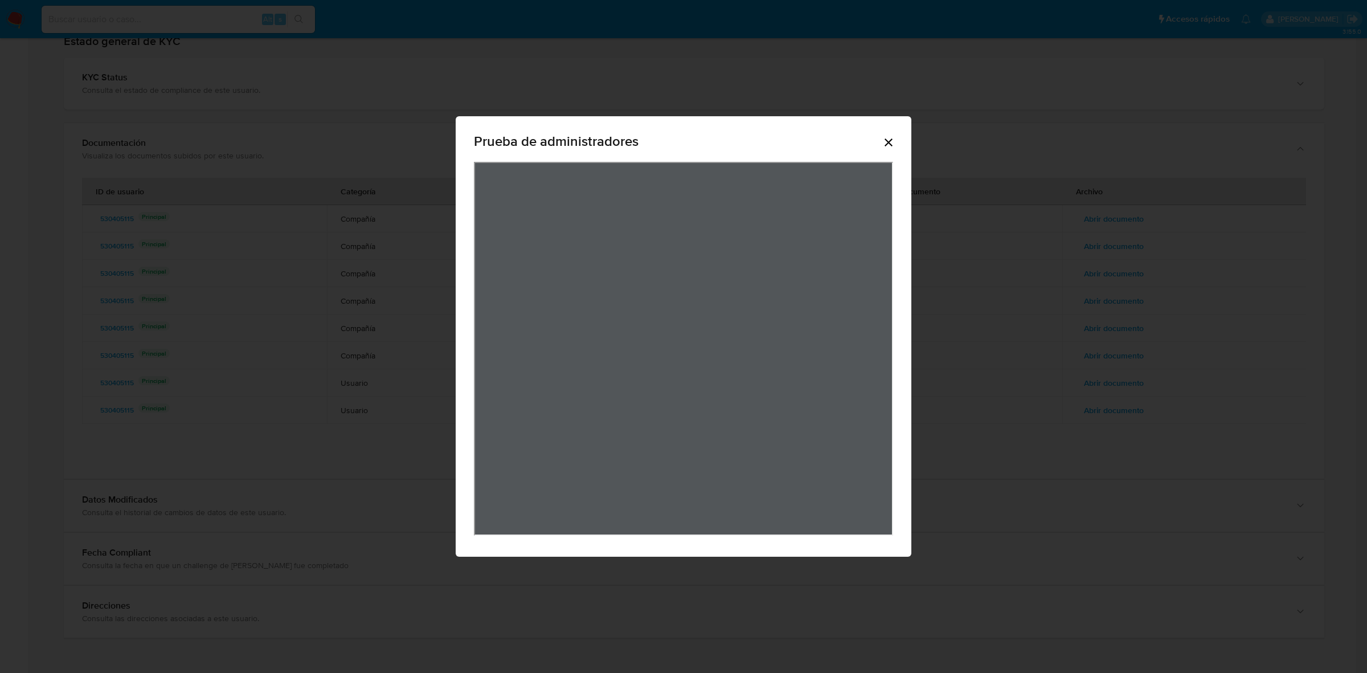
click at [882, 143] on icon "Cerrar" at bounding box center [889, 143] width 14 height 14
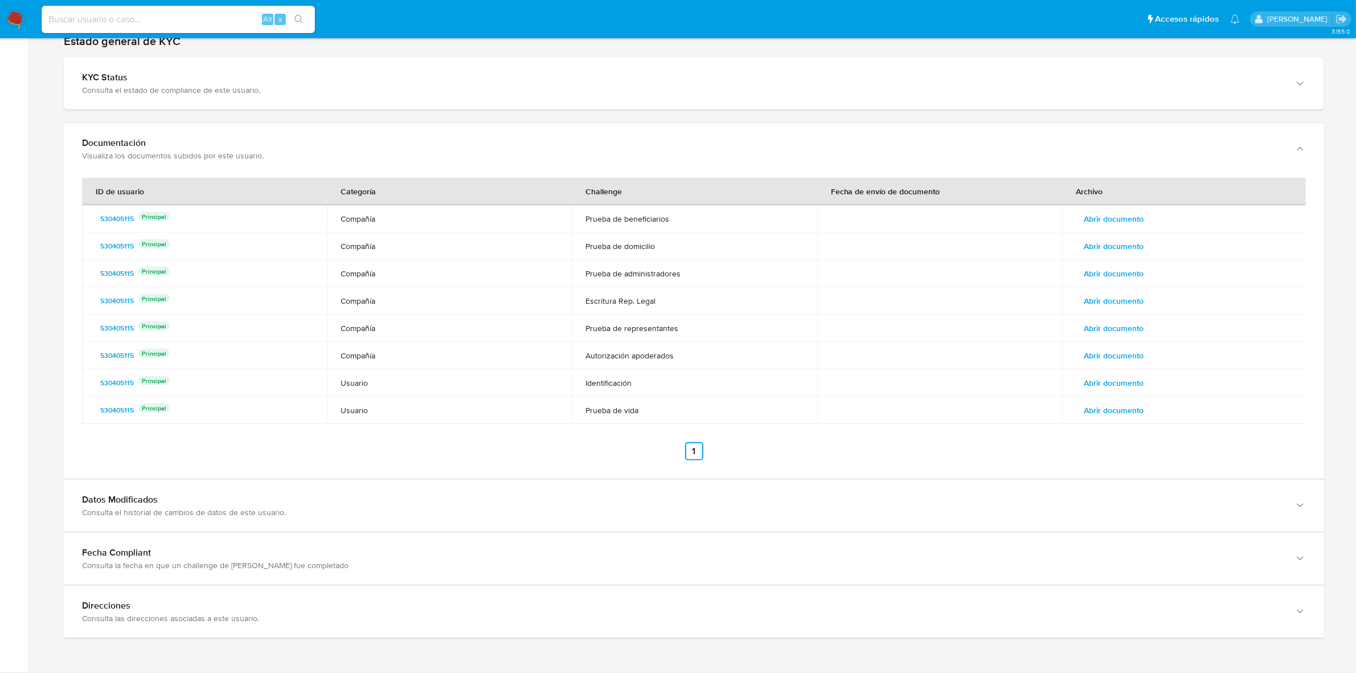
click at [1128, 297] on span "Abrir documento" at bounding box center [1114, 301] width 60 height 16
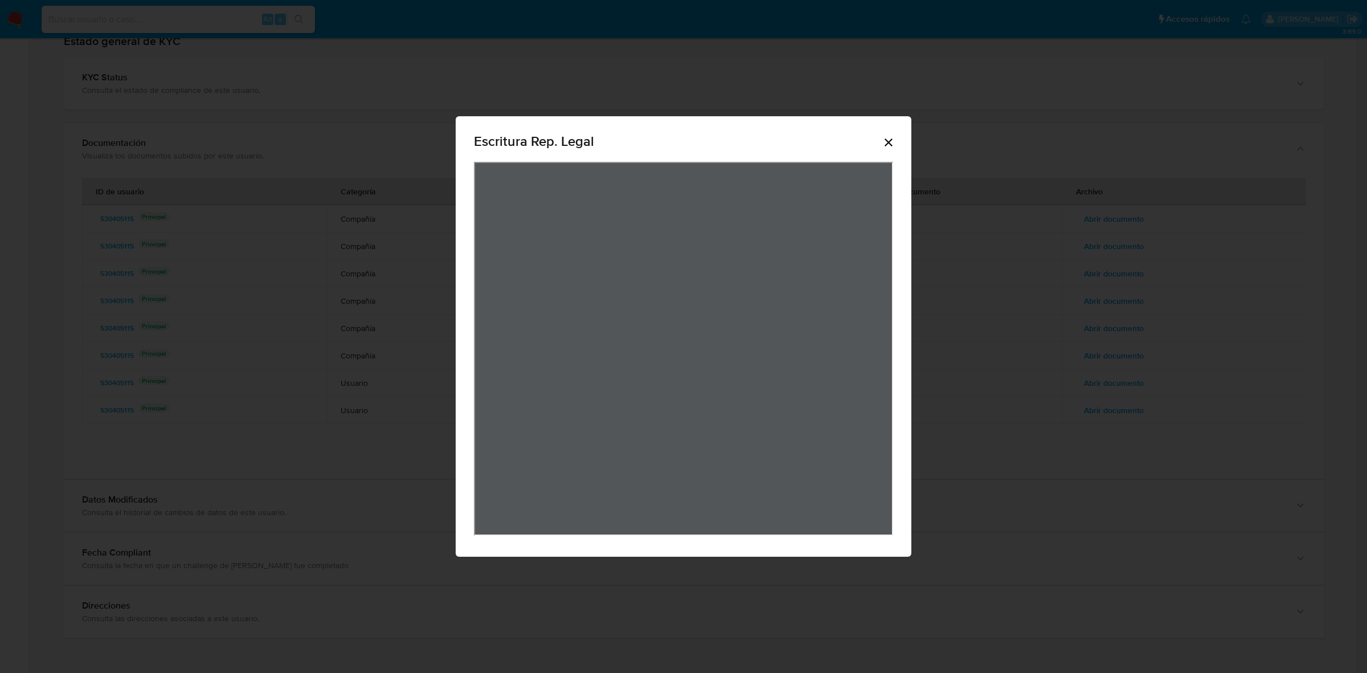
click at [886, 142] on icon "Cerrar" at bounding box center [889, 143] width 14 height 14
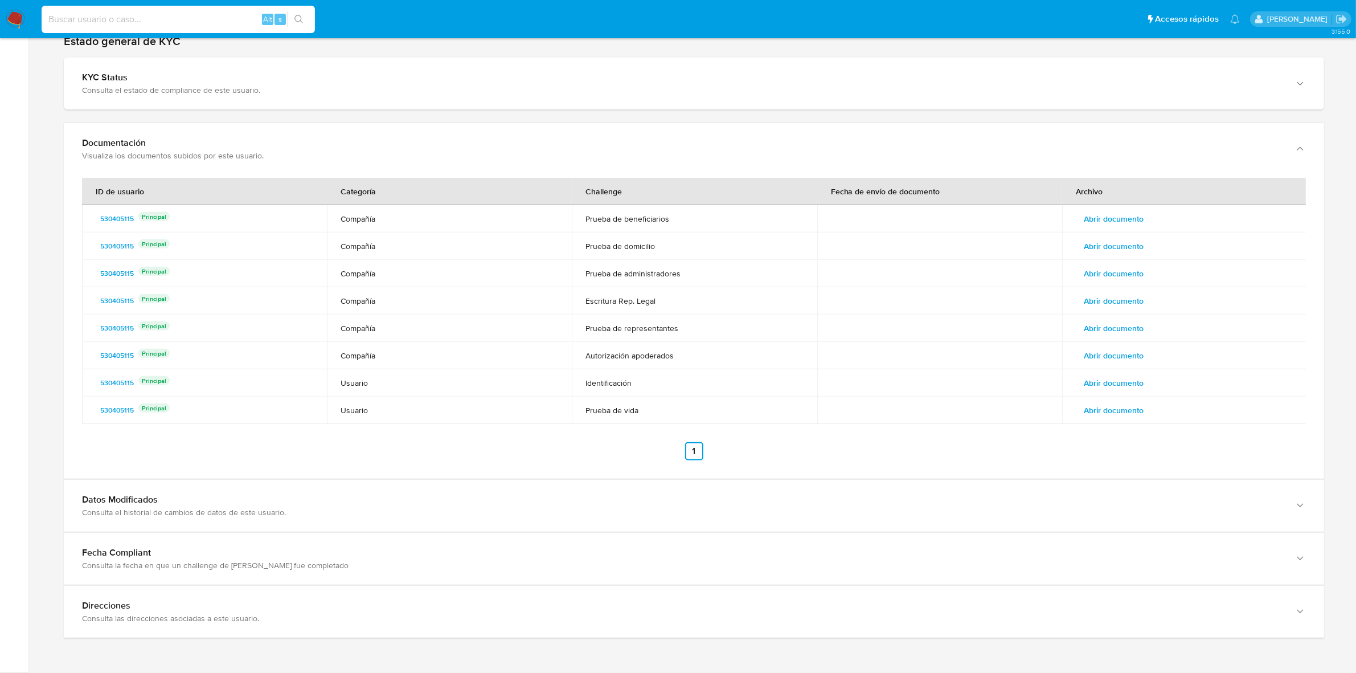
click at [185, 19] on input at bounding box center [178, 19] width 273 height 15
paste input "168026563"
type input "168026563"
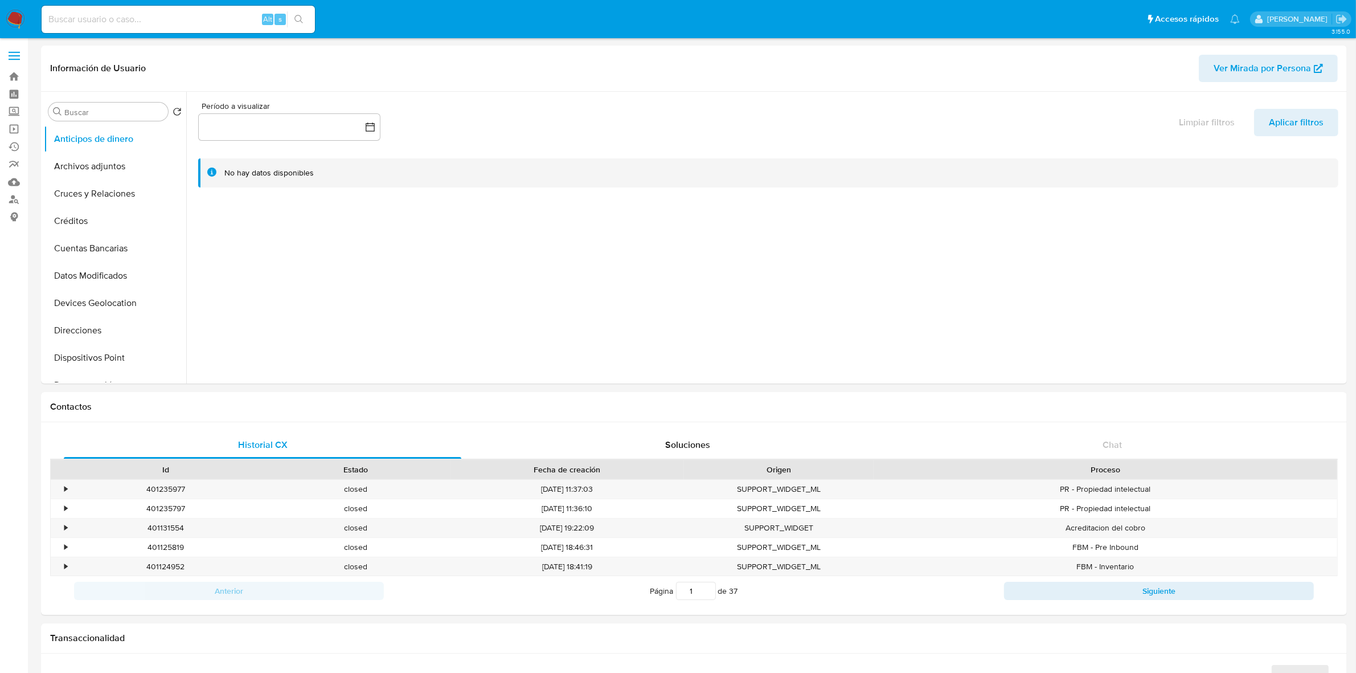
select select "10"
click at [1309, 66] on span "Ver Mirada por Persona" at bounding box center [1262, 68] width 97 height 27
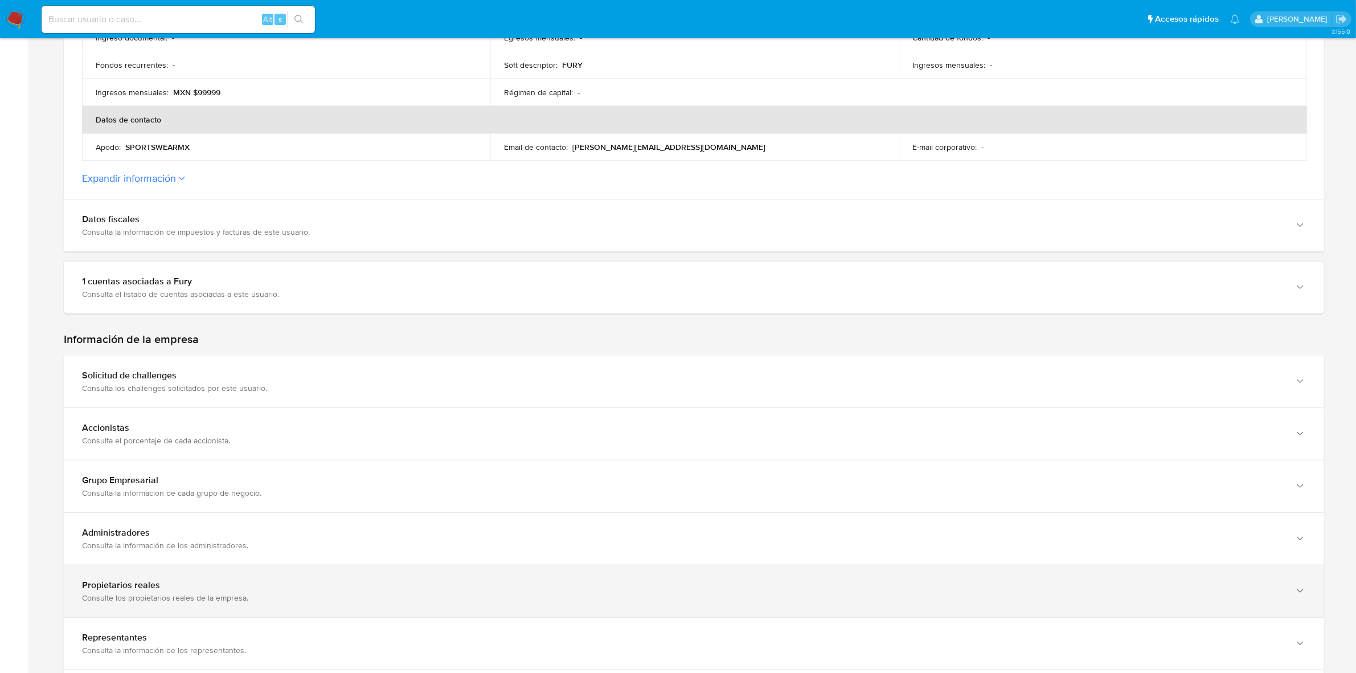
scroll to position [570, 0]
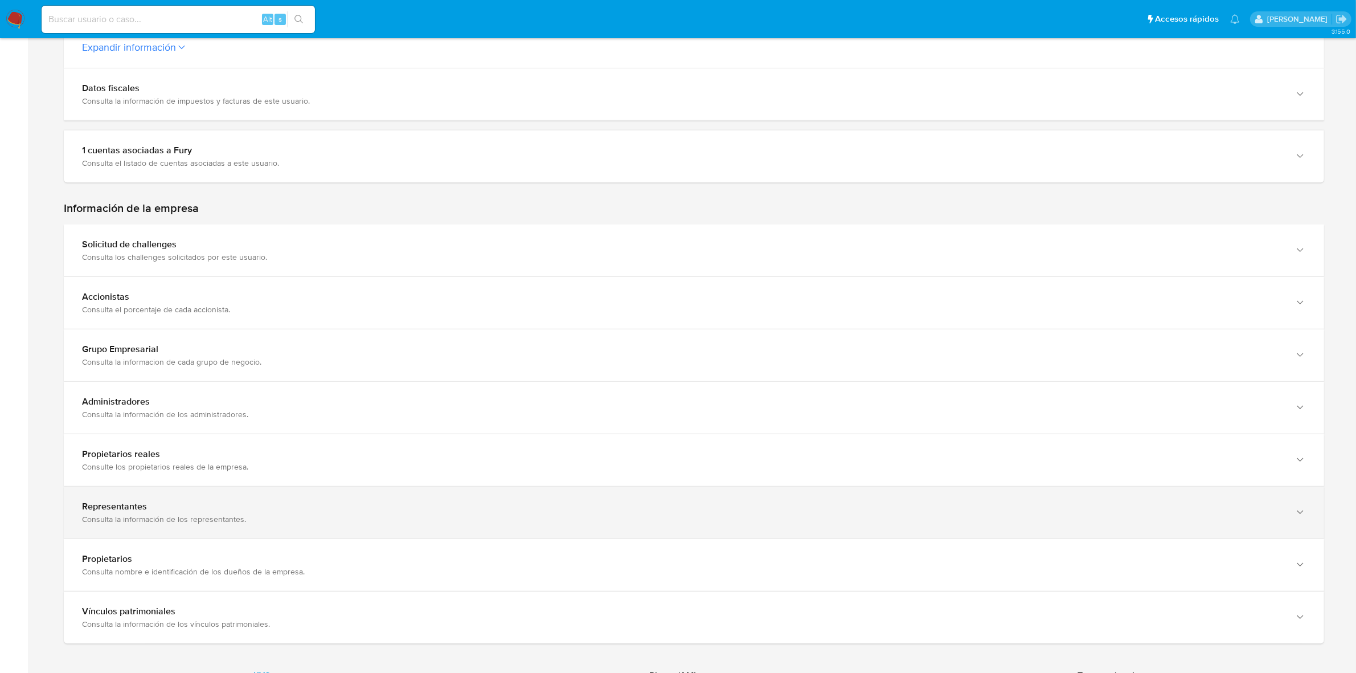
click at [243, 511] on div "Representantes" at bounding box center [682, 506] width 1201 height 11
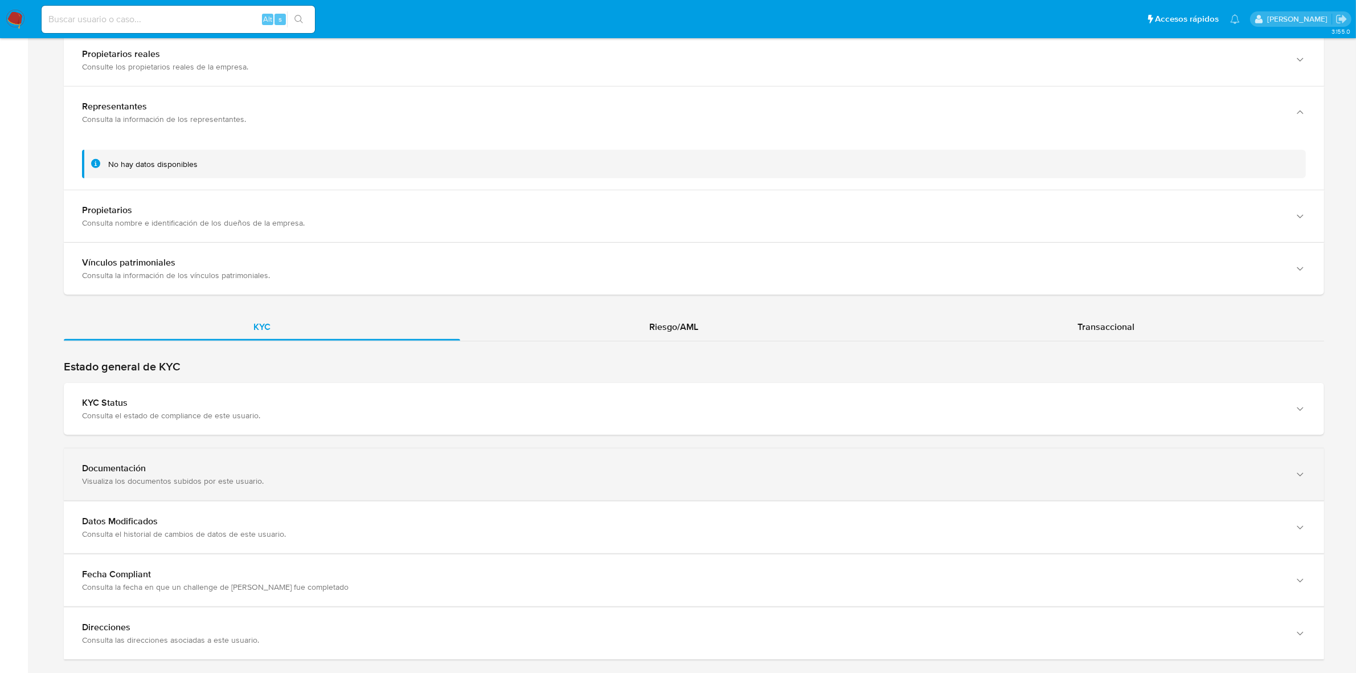
scroll to position [993, 0]
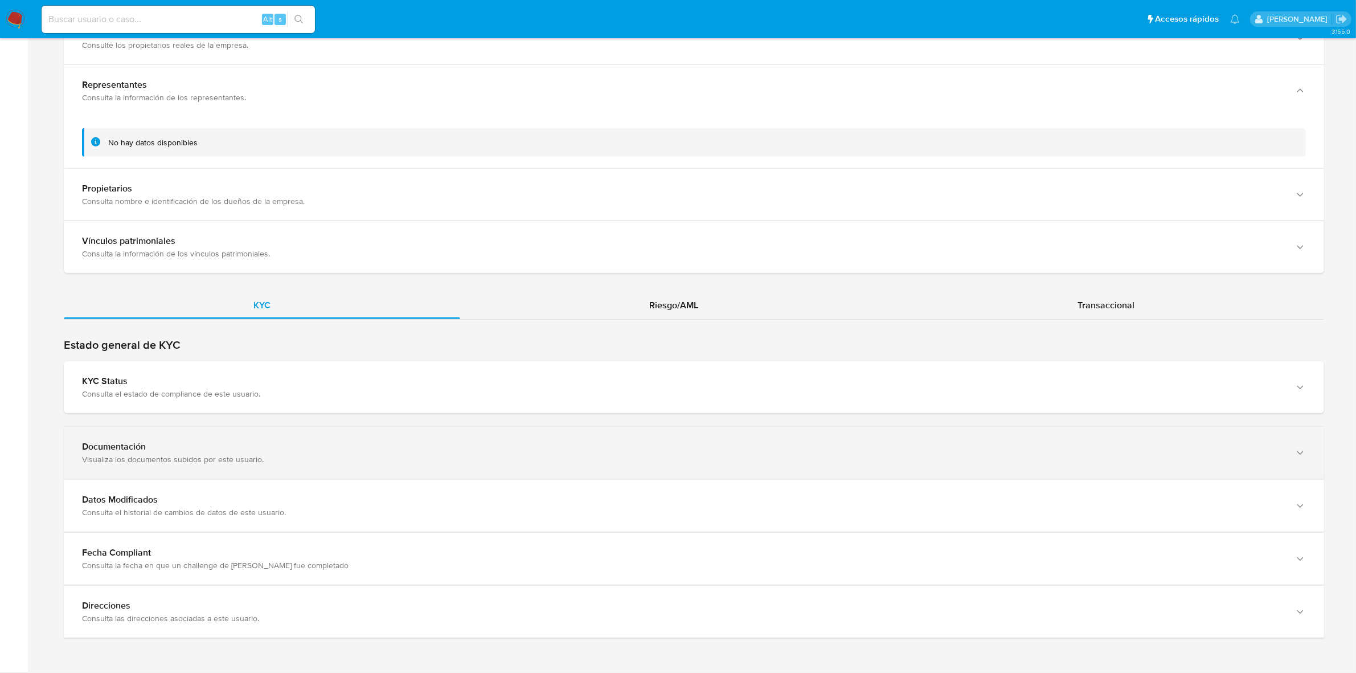
click at [194, 458] on div "Visualiza los documentos subidos por este usuario." at bounding box center [682, 459] width 1201 height 10
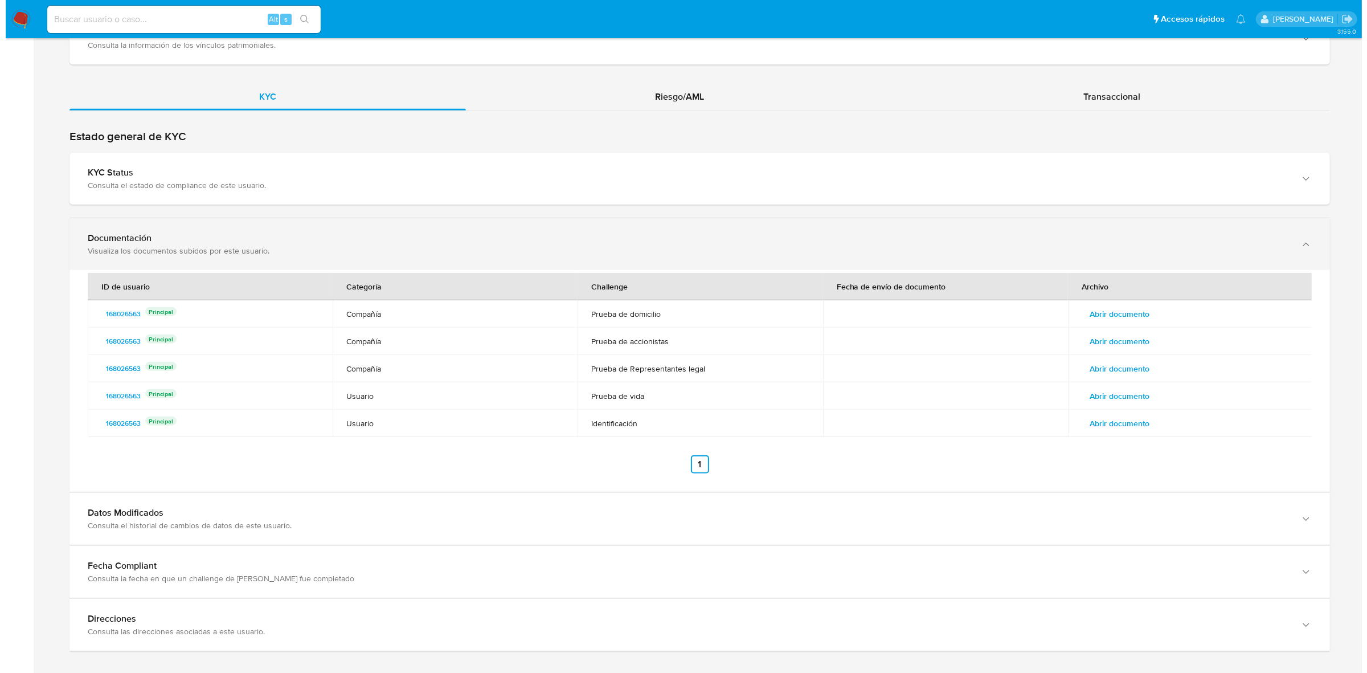
scroll to position [1206, 0]
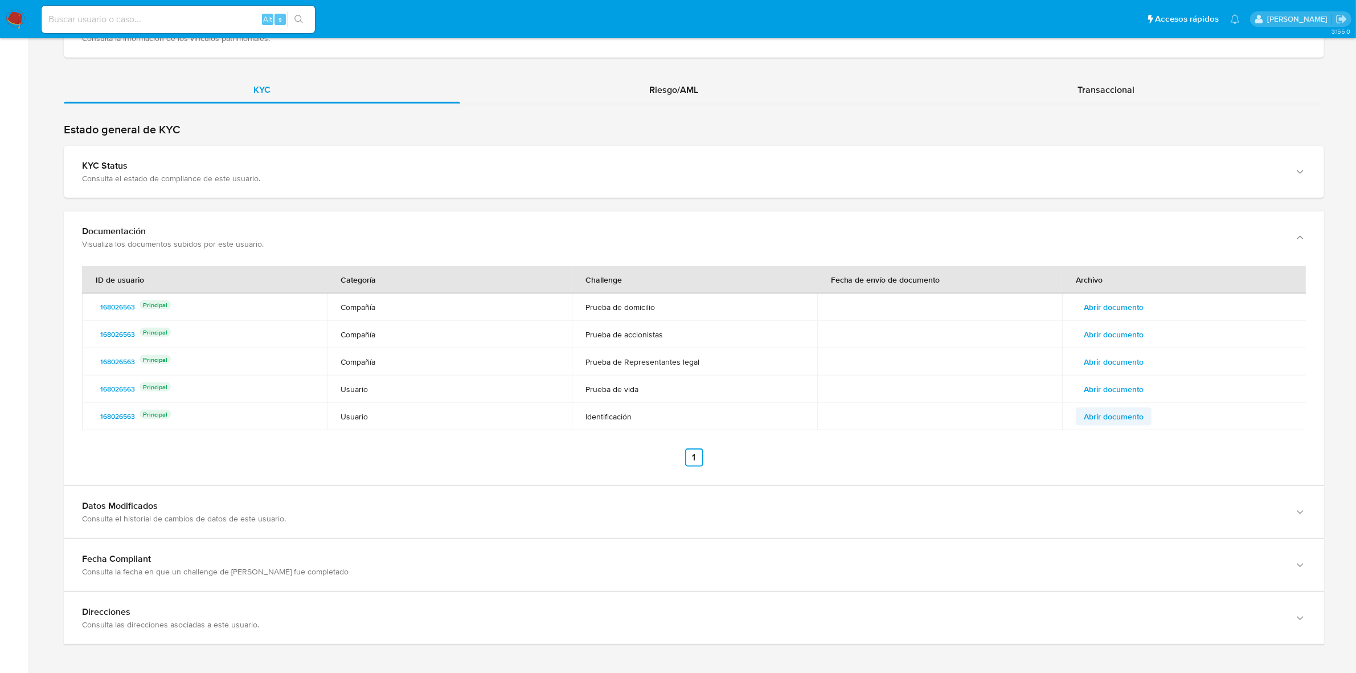
click at [1133, 420] on span "Abrir documento" at bounding box center [1114, 416] width 60 height 16
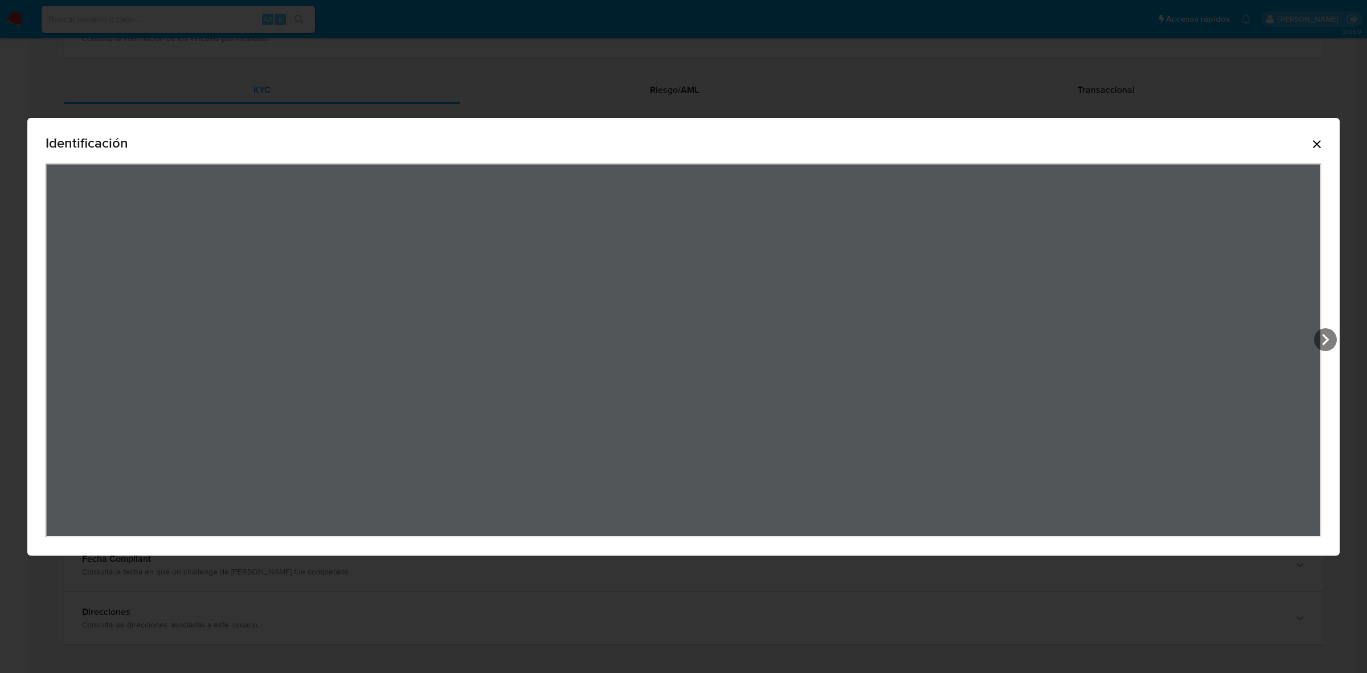
click at [841, 630] on div "Identificación" at bounding box center [683, 336] width 1367 height 673
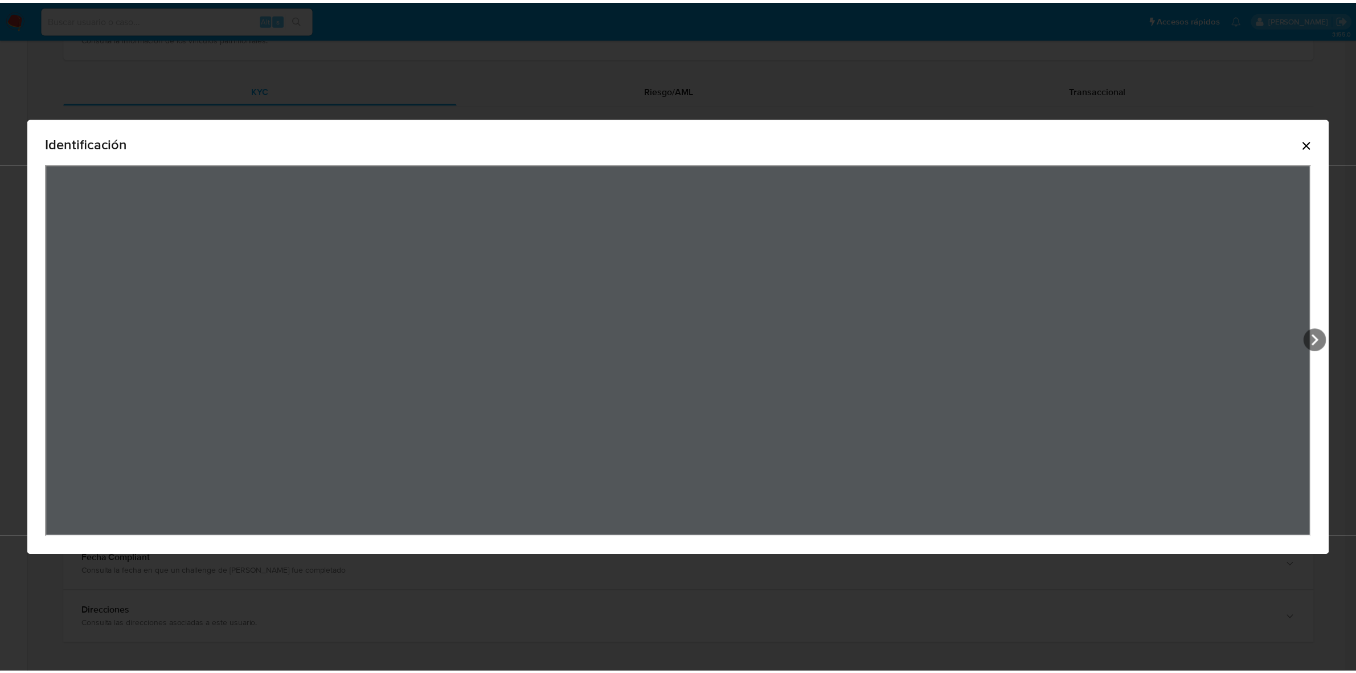
scroll to position [253, 0]
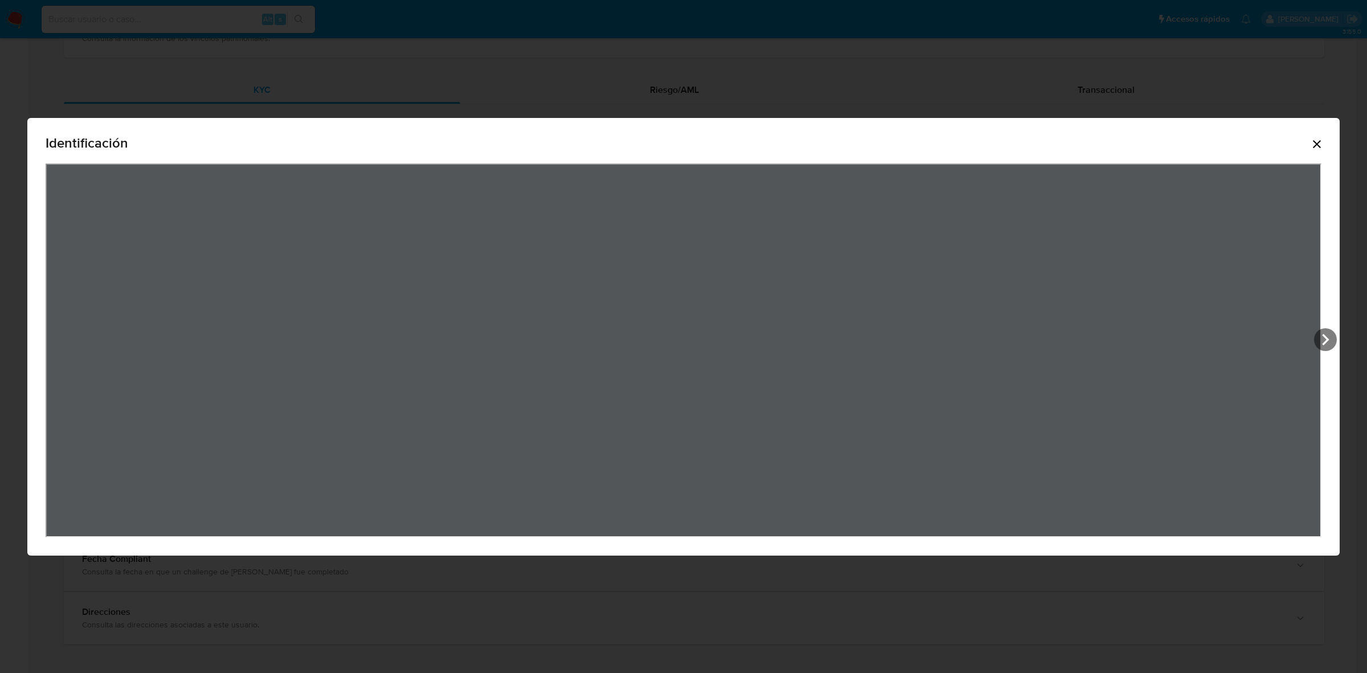
click at [1308, 144] on div "Identificación" at bounding box center [684, 145] width 1276 height 36
click at [1316, 138] on icon "Cerrar" at bounding box center [1317, 144] width 14 height 14
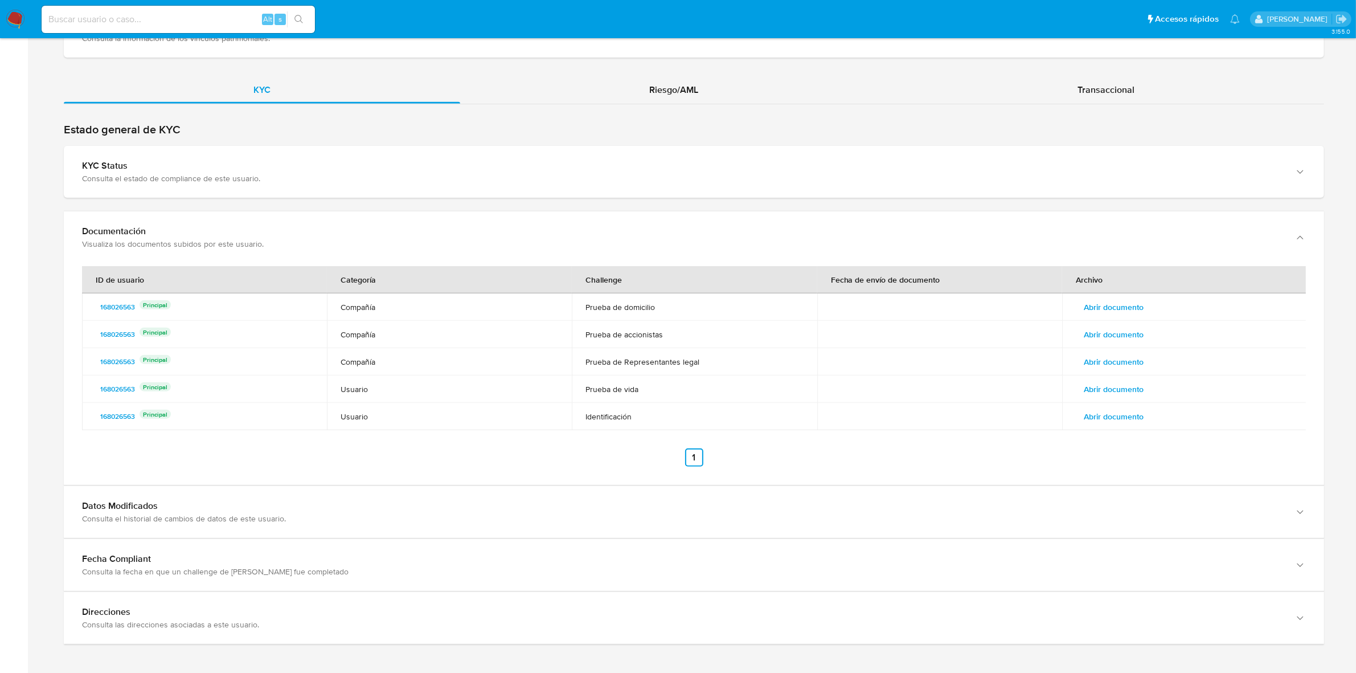
click at [1125, 383] on span "Abrir documento" at bounding box center [1114, 389] width 60 height 16
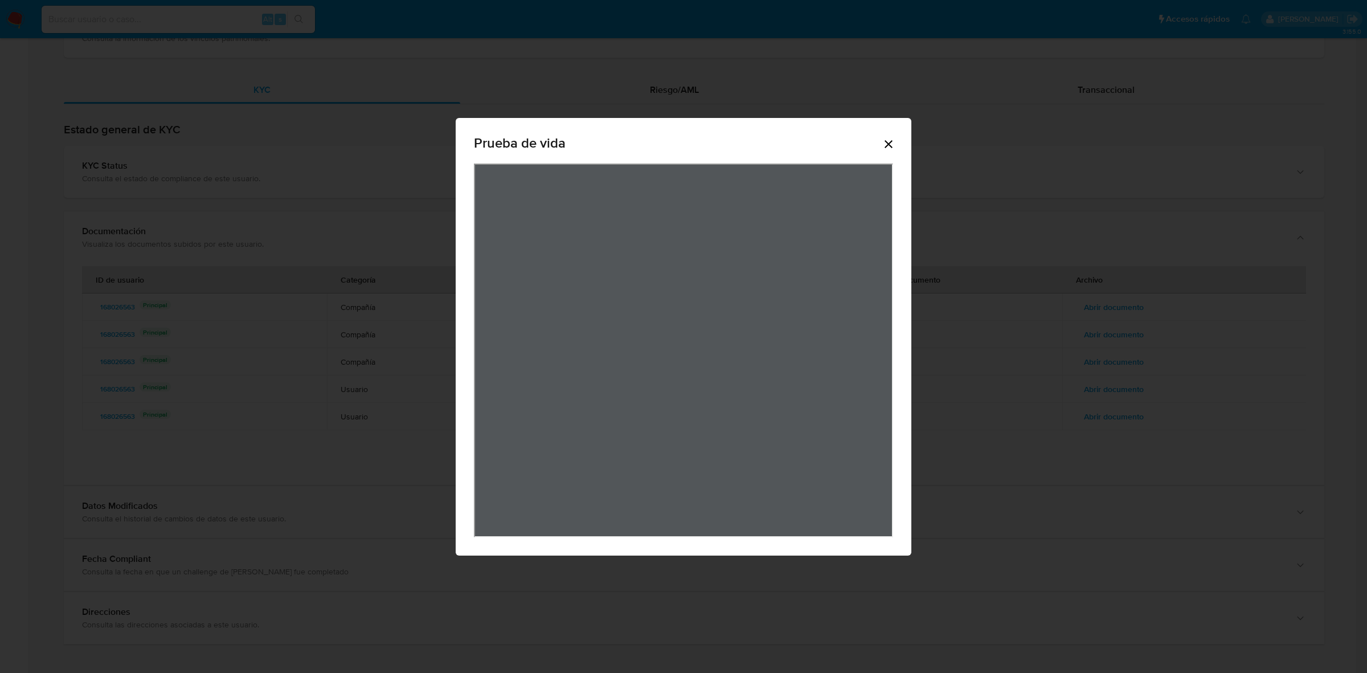
click at [892, 143] on icon "Cerrar" at bounding box center [889, 144] width 14 height 14
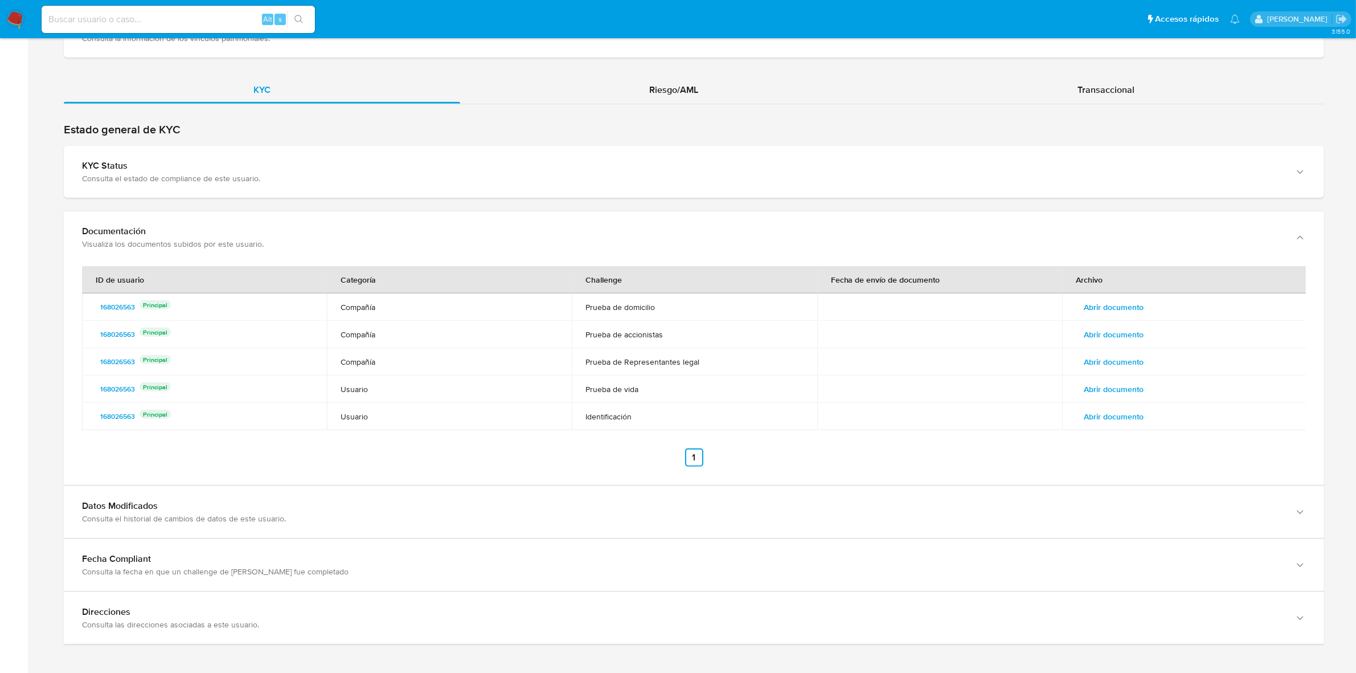
click at [1134, 359] on span "Abrir documento" at bounding box center [1114, 362] width 60 height 16
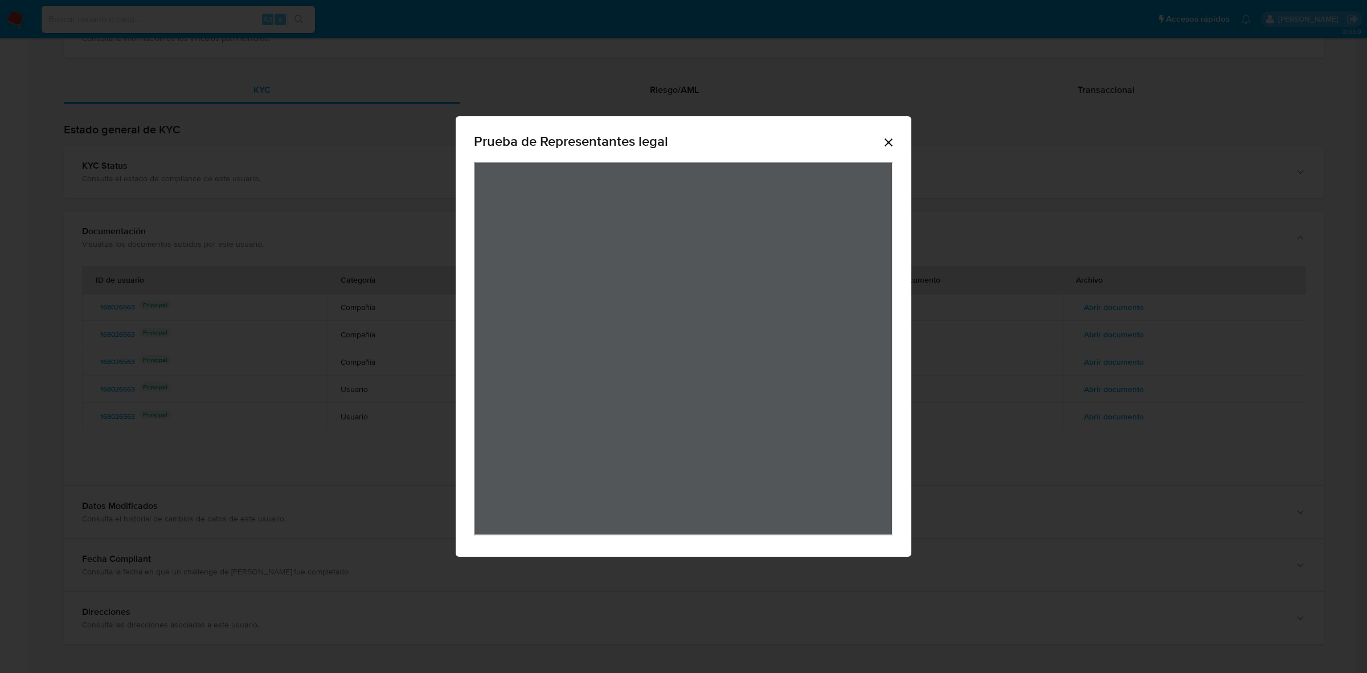
click at [886, 145] on icon "Cerrar" at bounding box center [888, 142] width 8 height 8
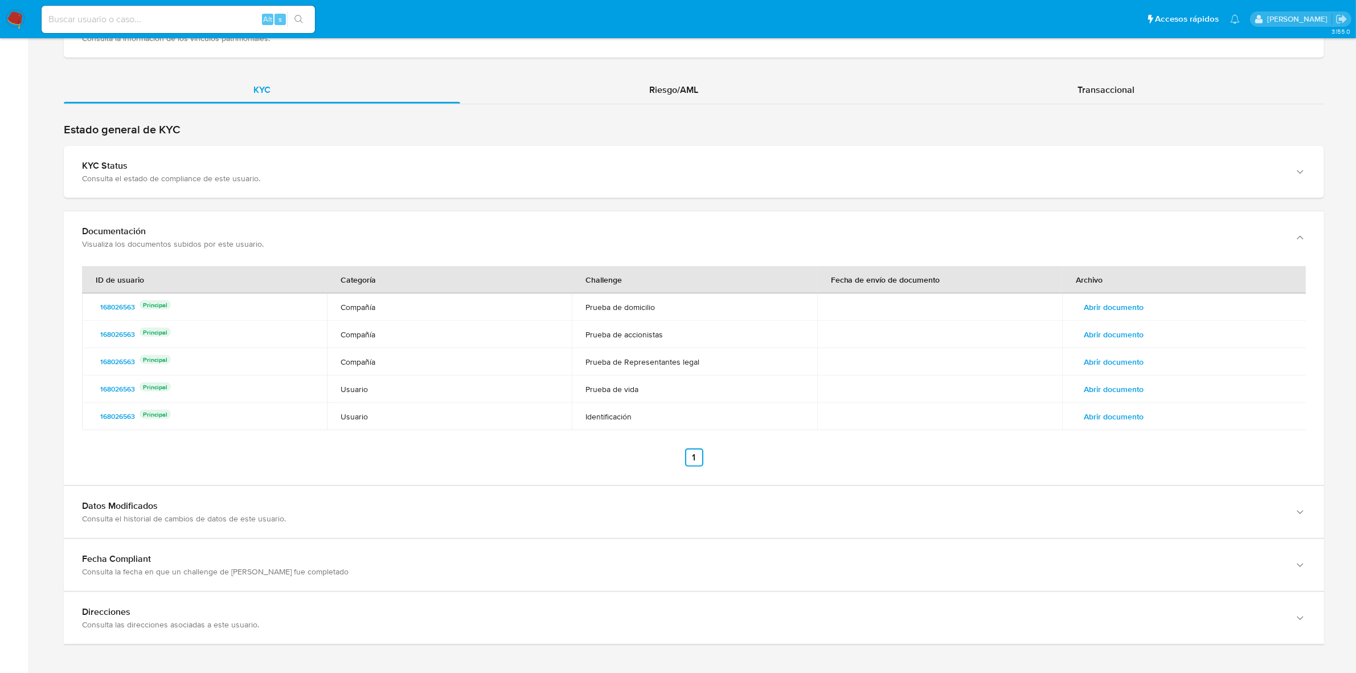
click at [1091, 359] on span "Abrir documento" at bounding box center [1114, 362] width 60 height 16
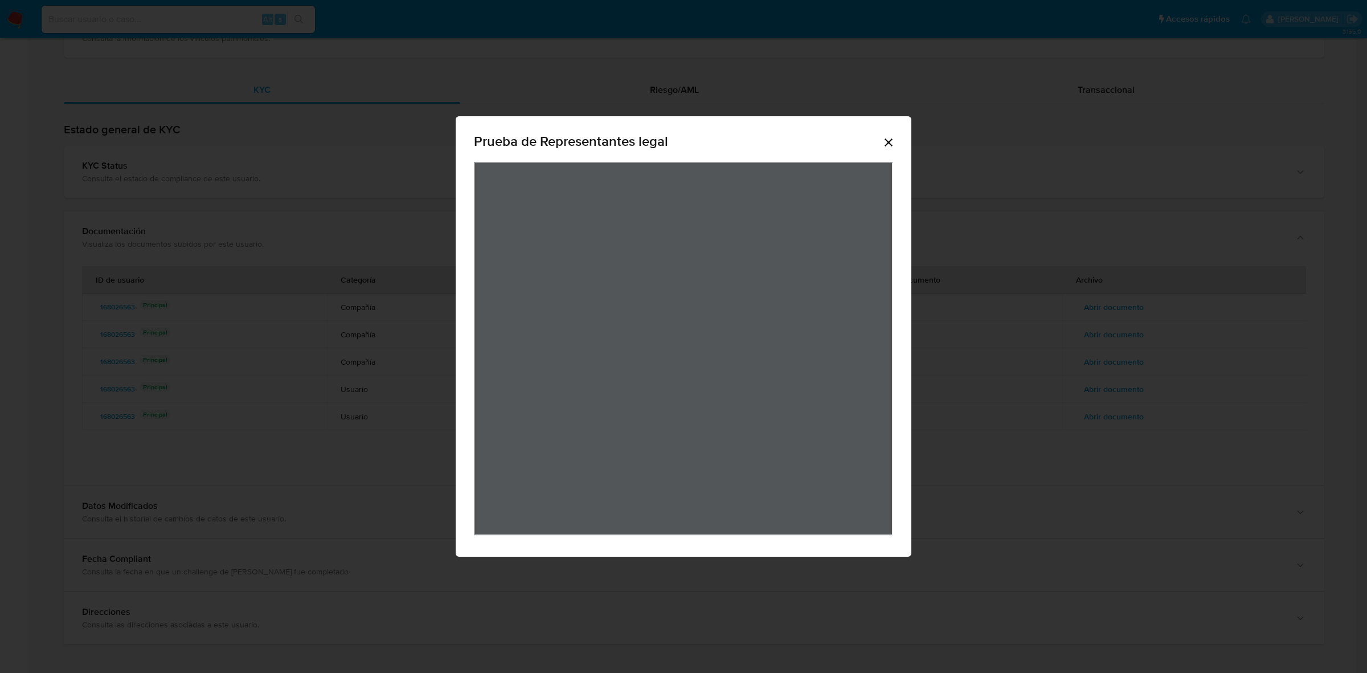
click at [960, 295] on div "Prueba de Representantes legal" at bounding box center [683, 336] width 1367 height 673
click at [1040, 391] on div "Prueba de Representantes legal" at bounding box center [683, 336] width 1367 height 673
click at [890, 136] on icon "Cerrar" at bounding box center [889, 143] width 14 height 14
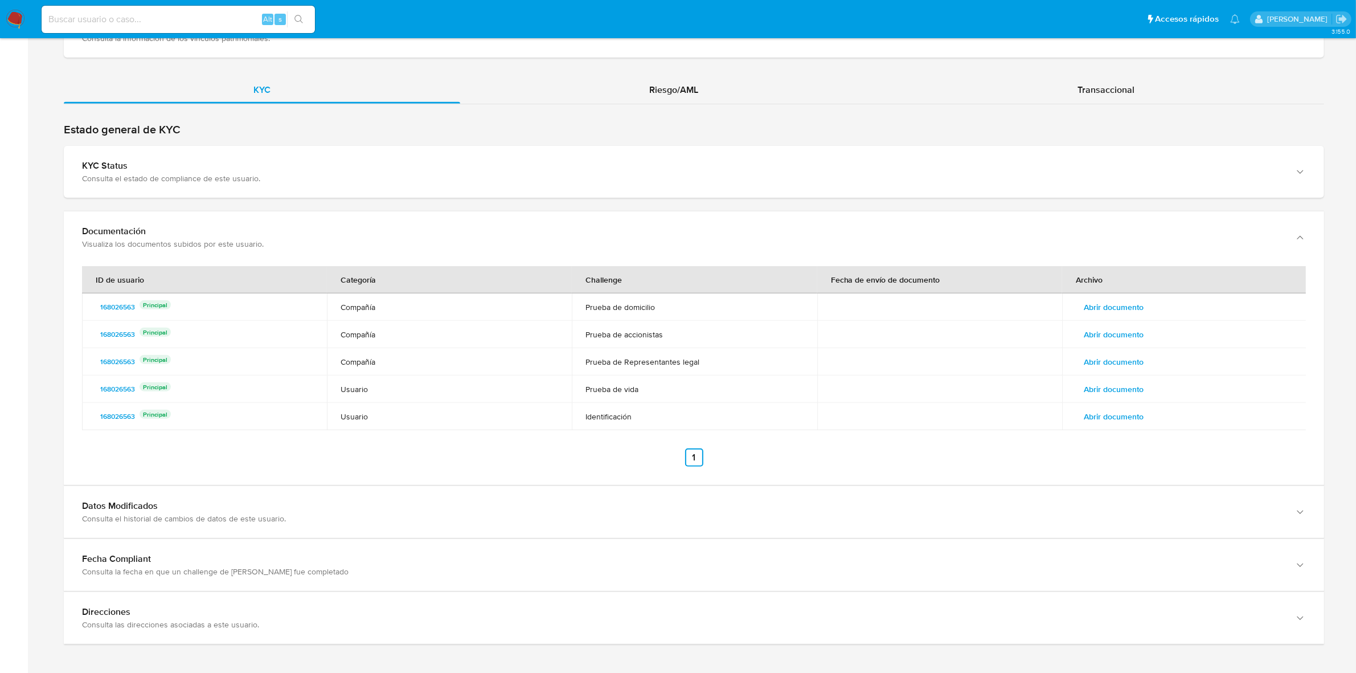
click at [1096, 310] on span "Abrir documento" at bounding box center [1114, 307] width 60 height 16
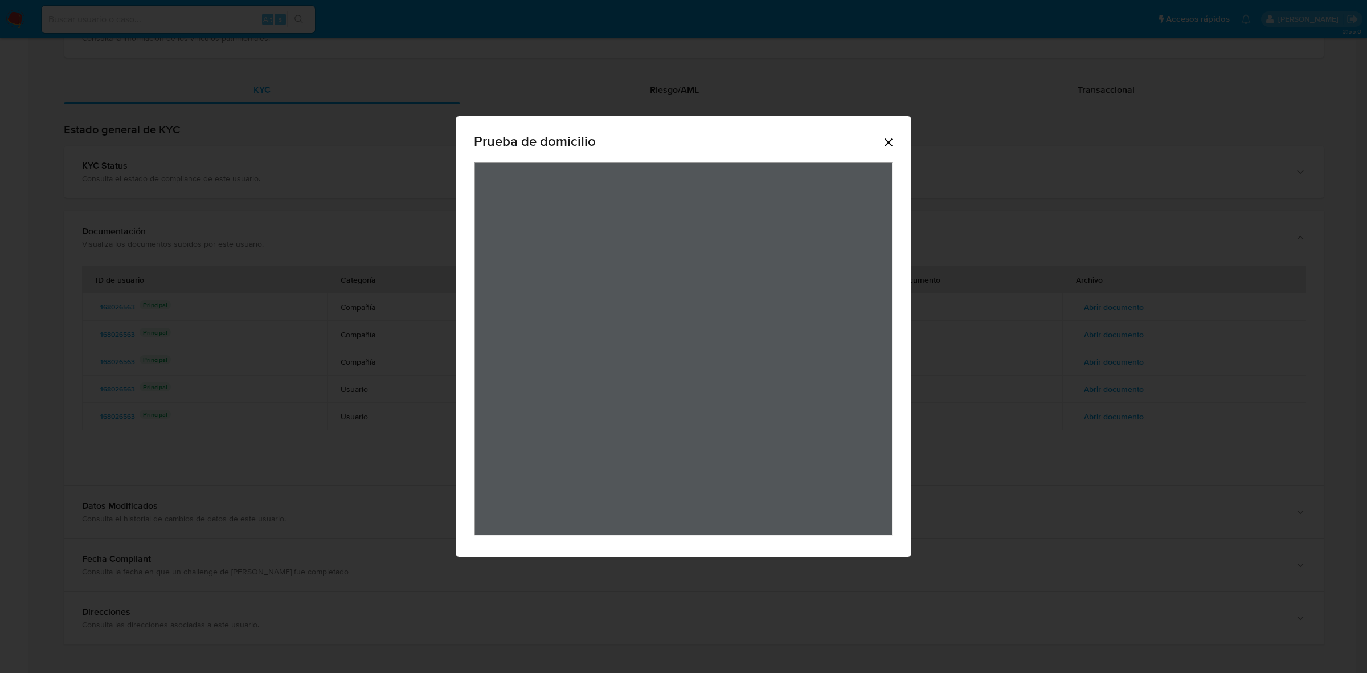
click at [882, 141] on icon "Cerrar" at bounding box center [889, 143] width 14 height 14
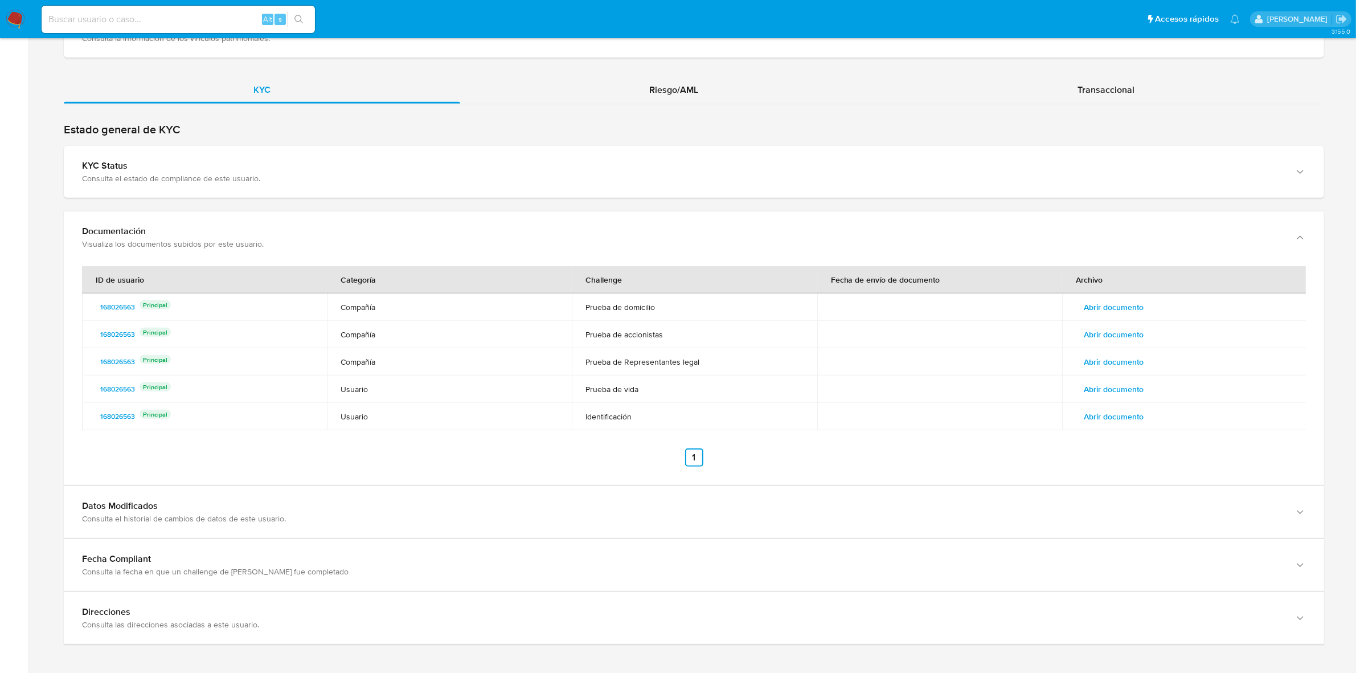
click at [1116, 331] on span "Abrir documento" at bounding box center [1114, 334] width 60 height 16
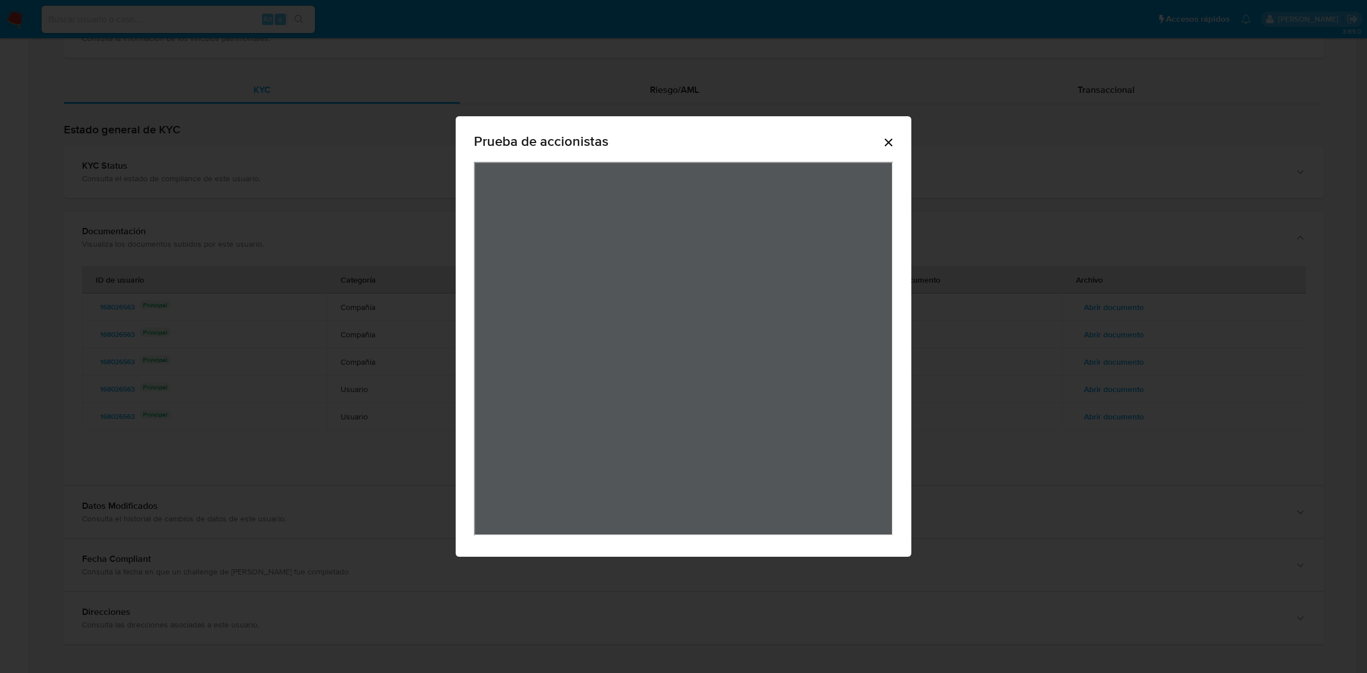
click at [891, 147] on icon "Cerrar" at bounding box center [889, 143] width 14 height 14
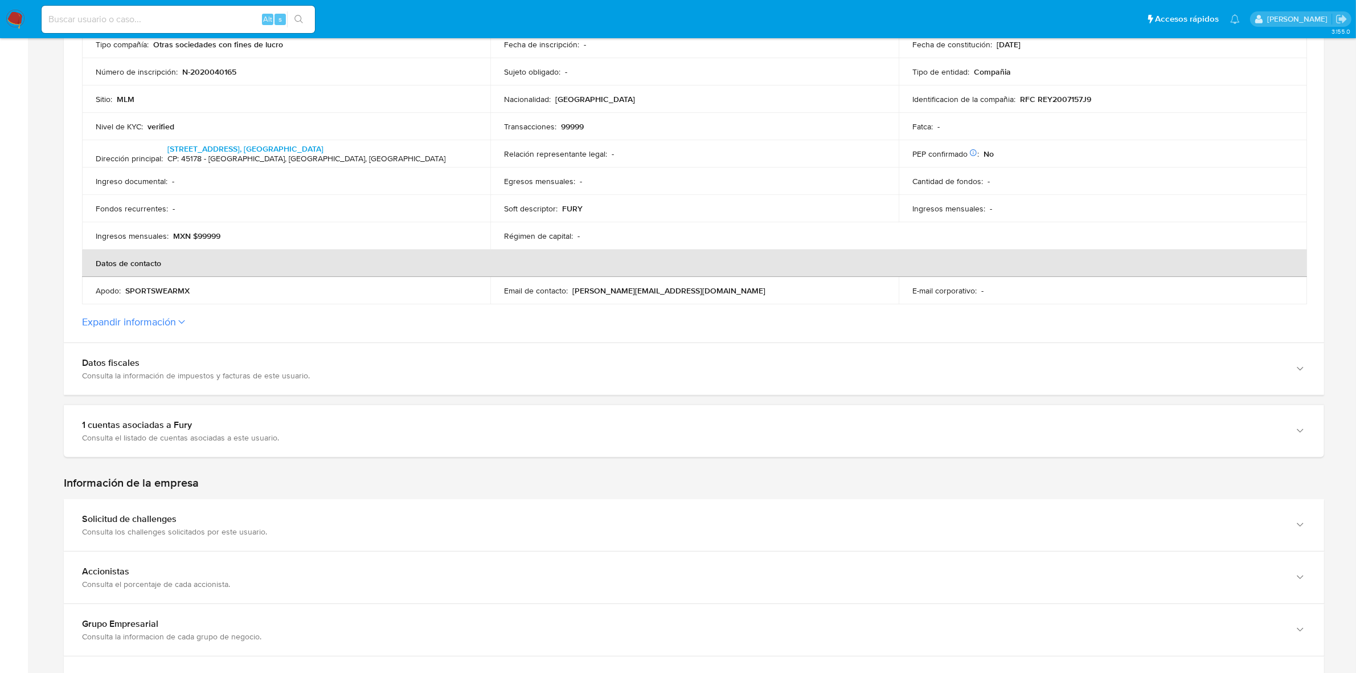
scroll to position [289, 0]
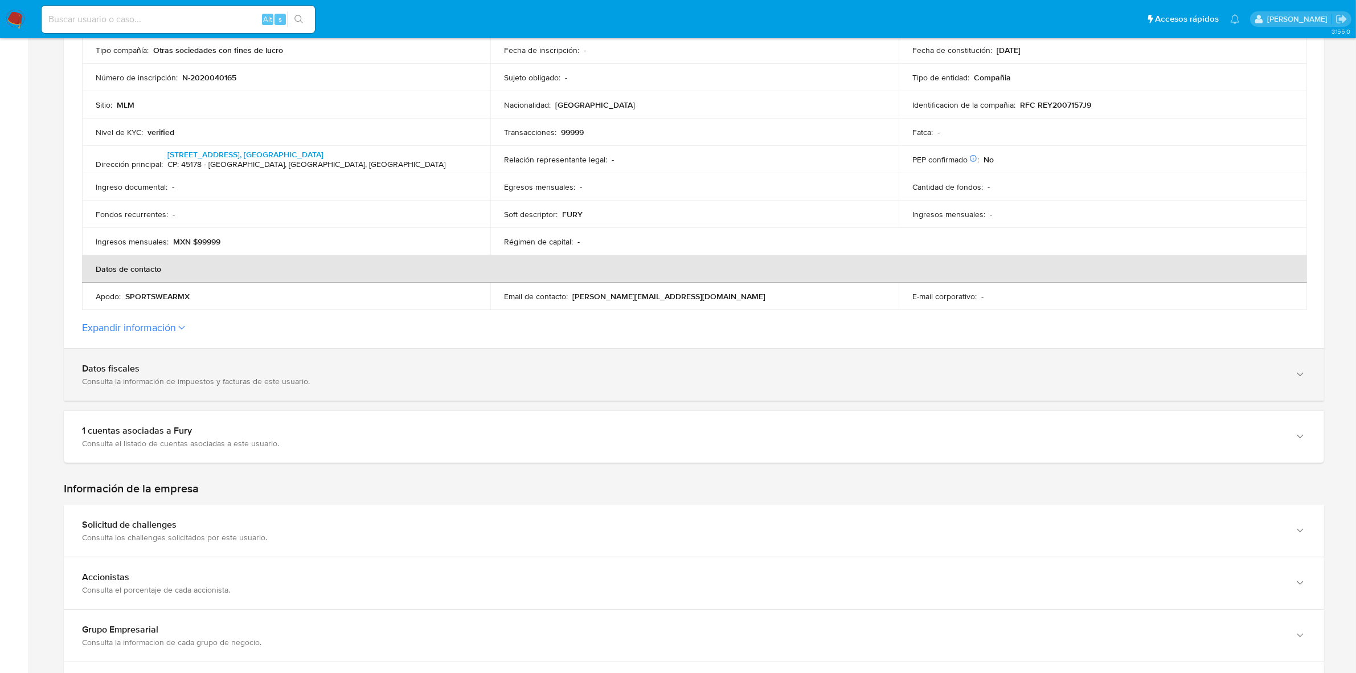
click at [204, 382] on div "Consulta la información de impuestos y facturas de este usuario." at bounding box center [682, 381] width 1201 height 10
